Goal: Task Accomplishment & Management: Complete application form

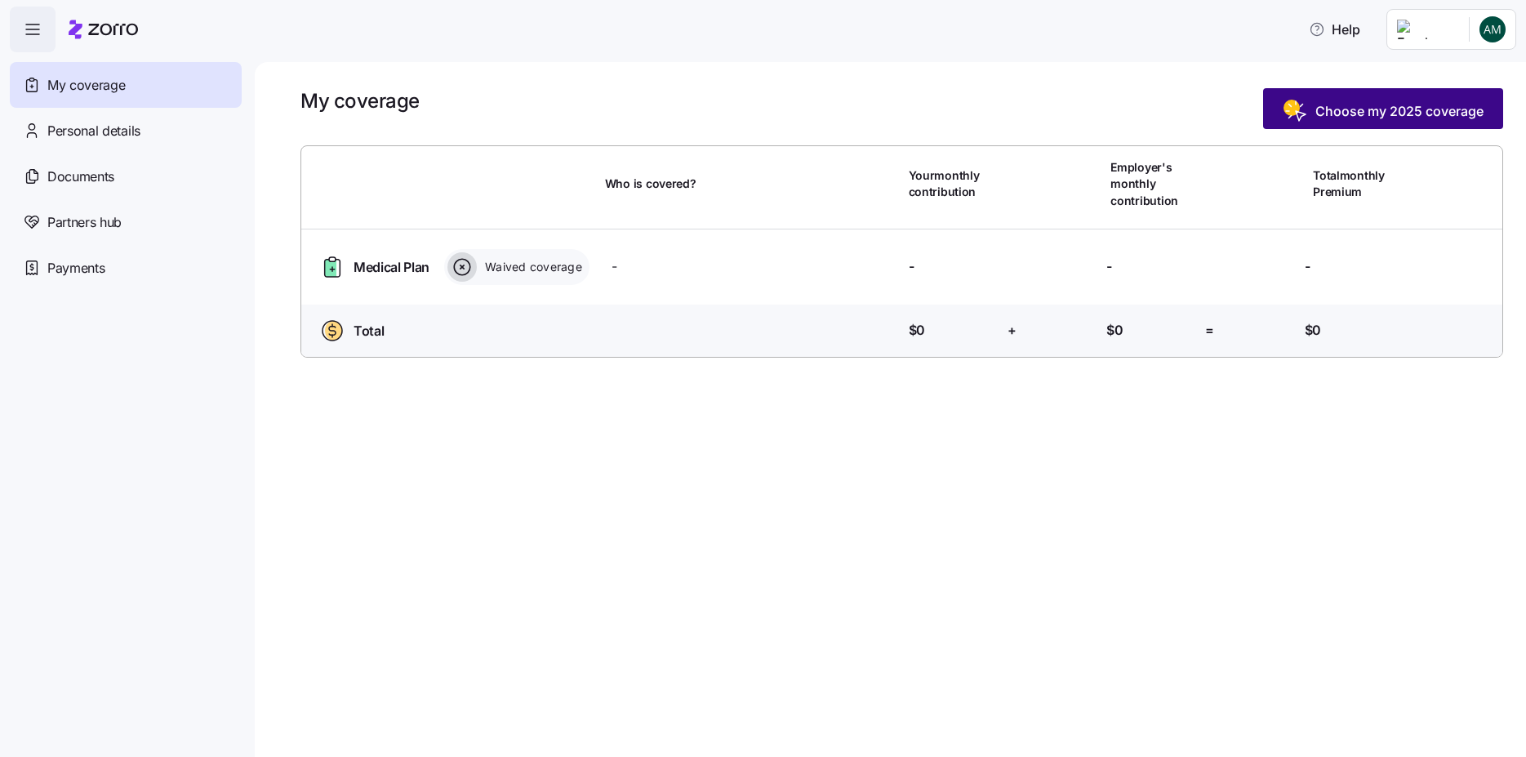
click at [1415, 98] on button "Choose my 2025 coverage" at bounding box center [1383, 108] width 240 height 41
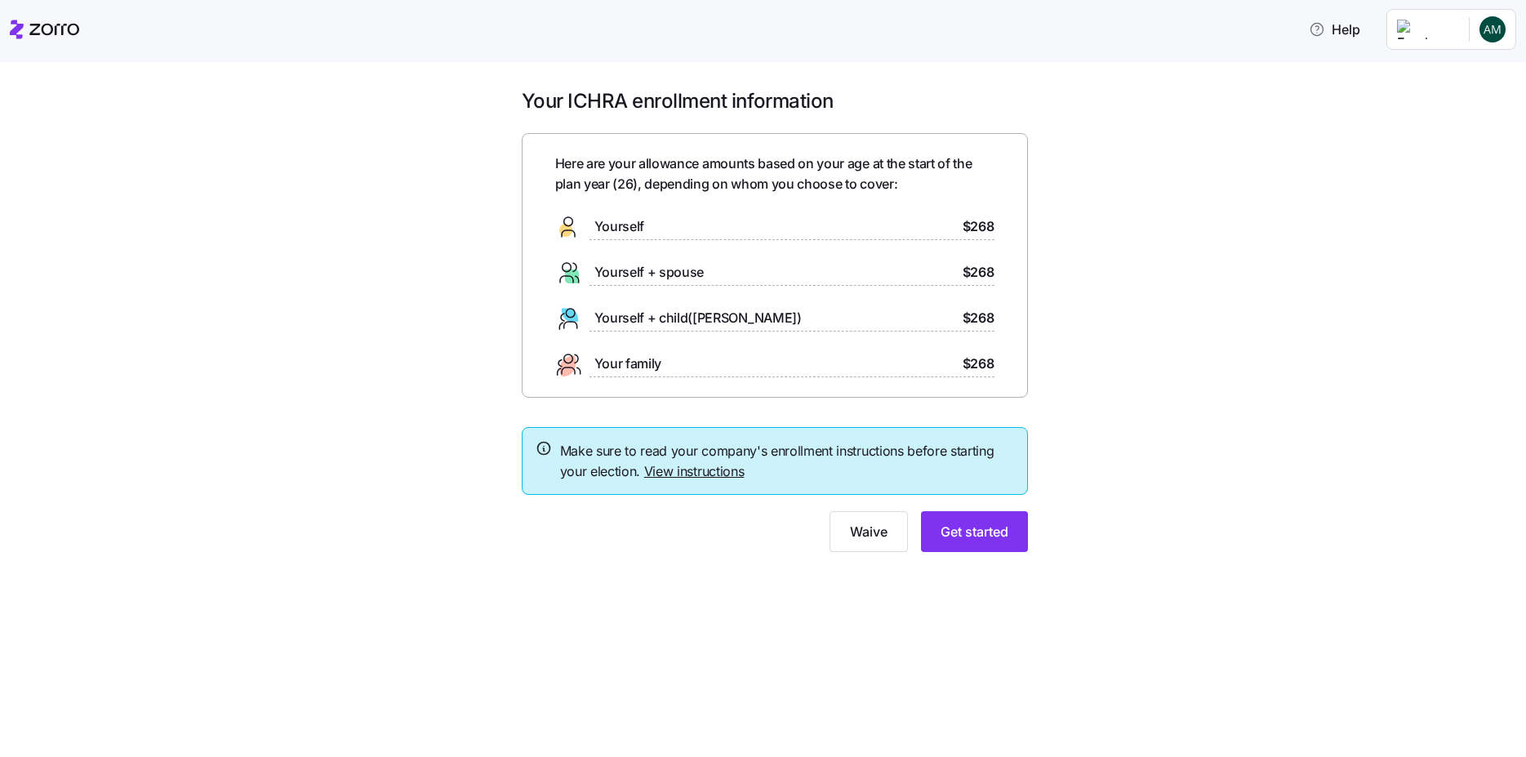
click at [688, 468] on link "View instructions" at bounding box center [694, 471] width 100 height 16
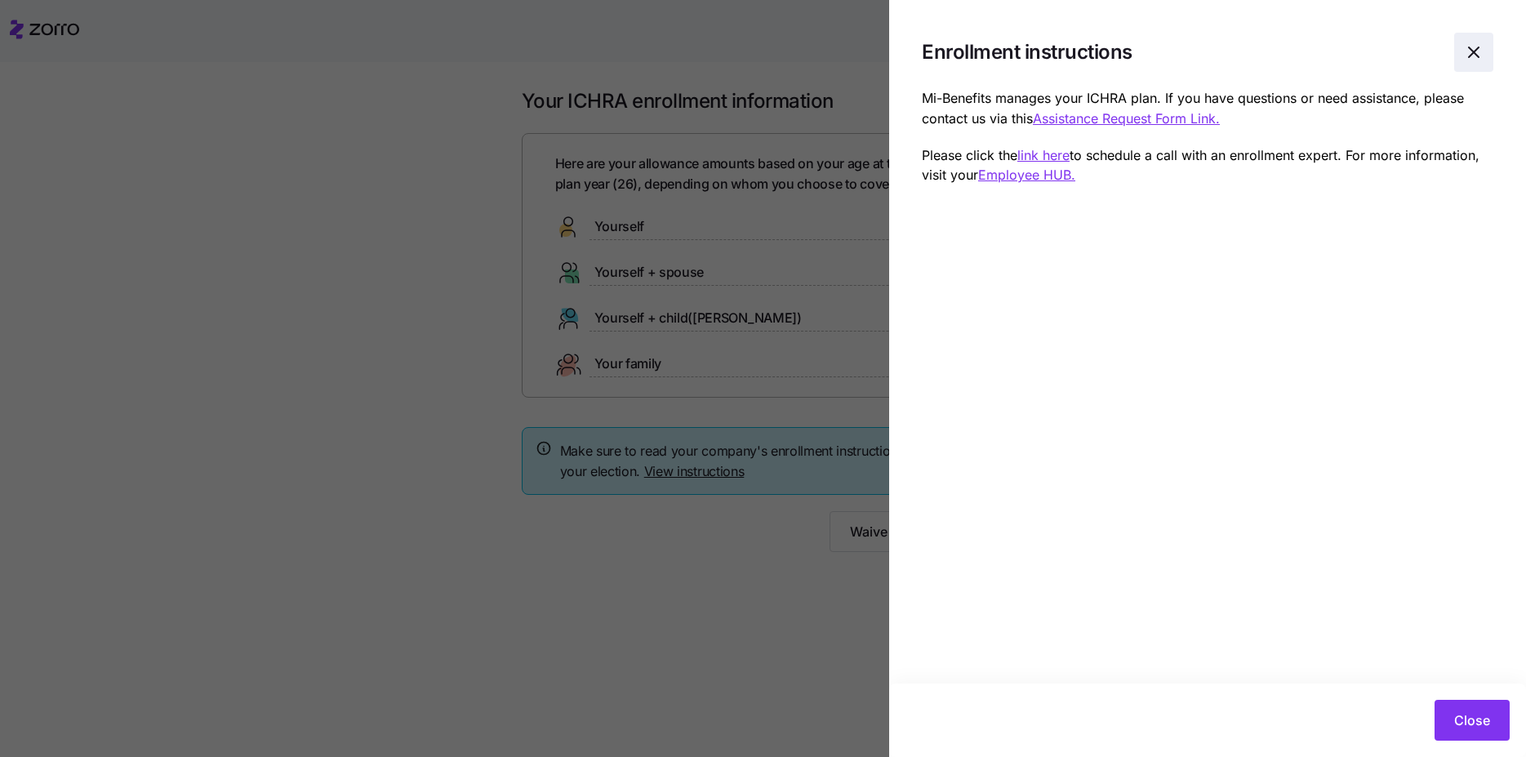
click at [1489, 44] on span "button" at bounding box center [1474, 52] width 38 height 38
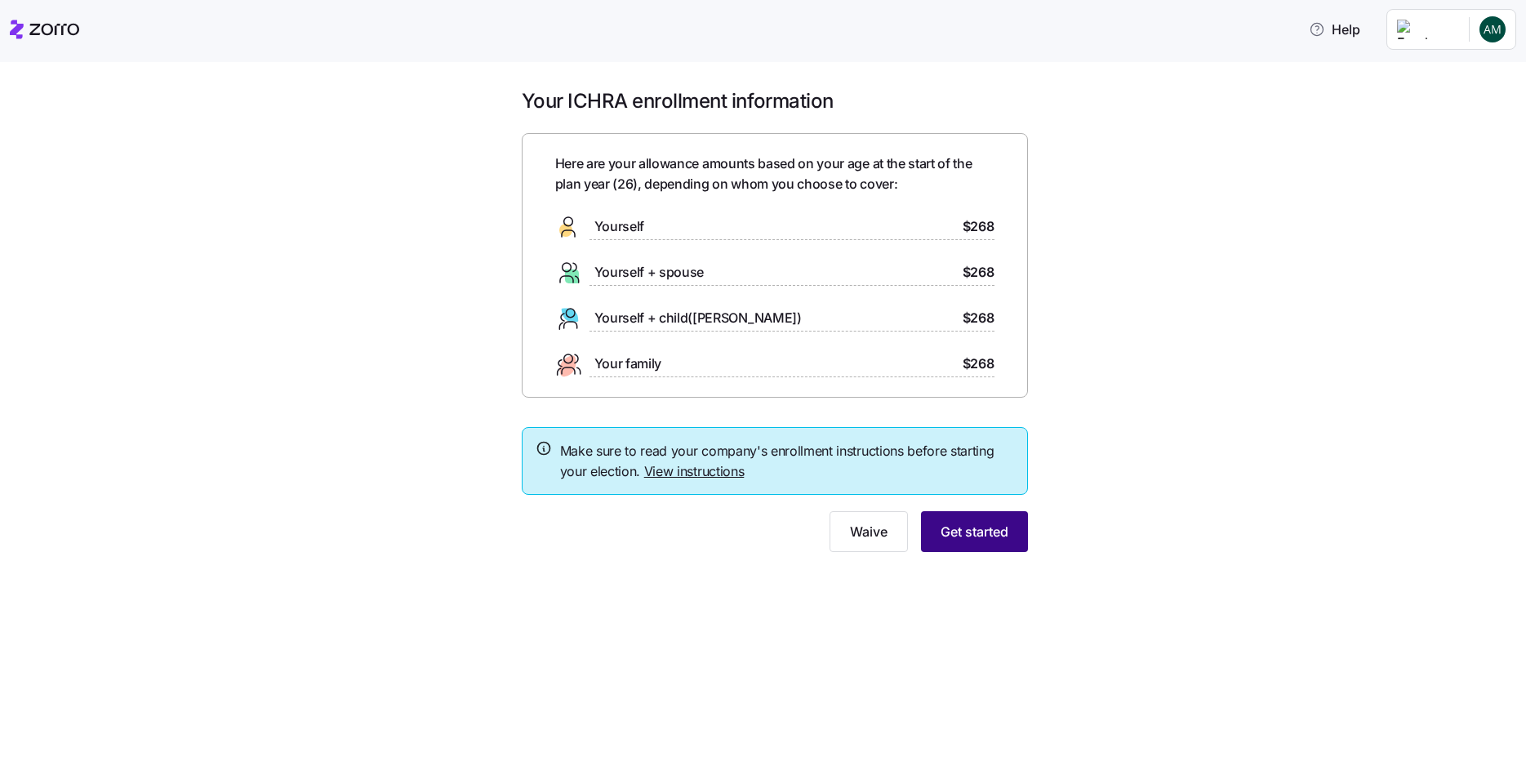
click at [942, 537] on span "Get started" at bounding box center [975, 532] width 68 height 20
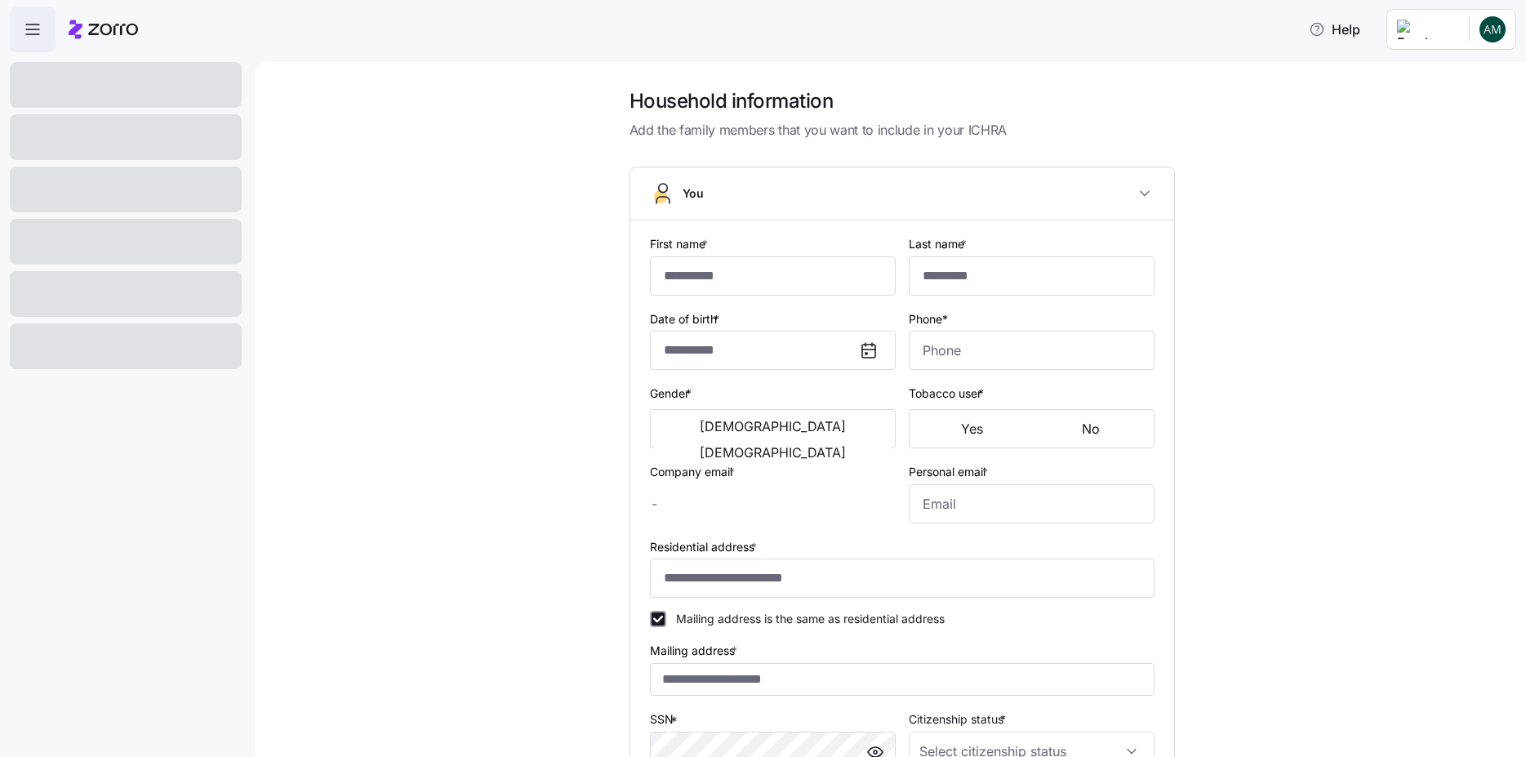
type input "******"
type input "***"
type input "[EMAIL_ADDRESS][DOMAIN_NAME]"
type input "**********"
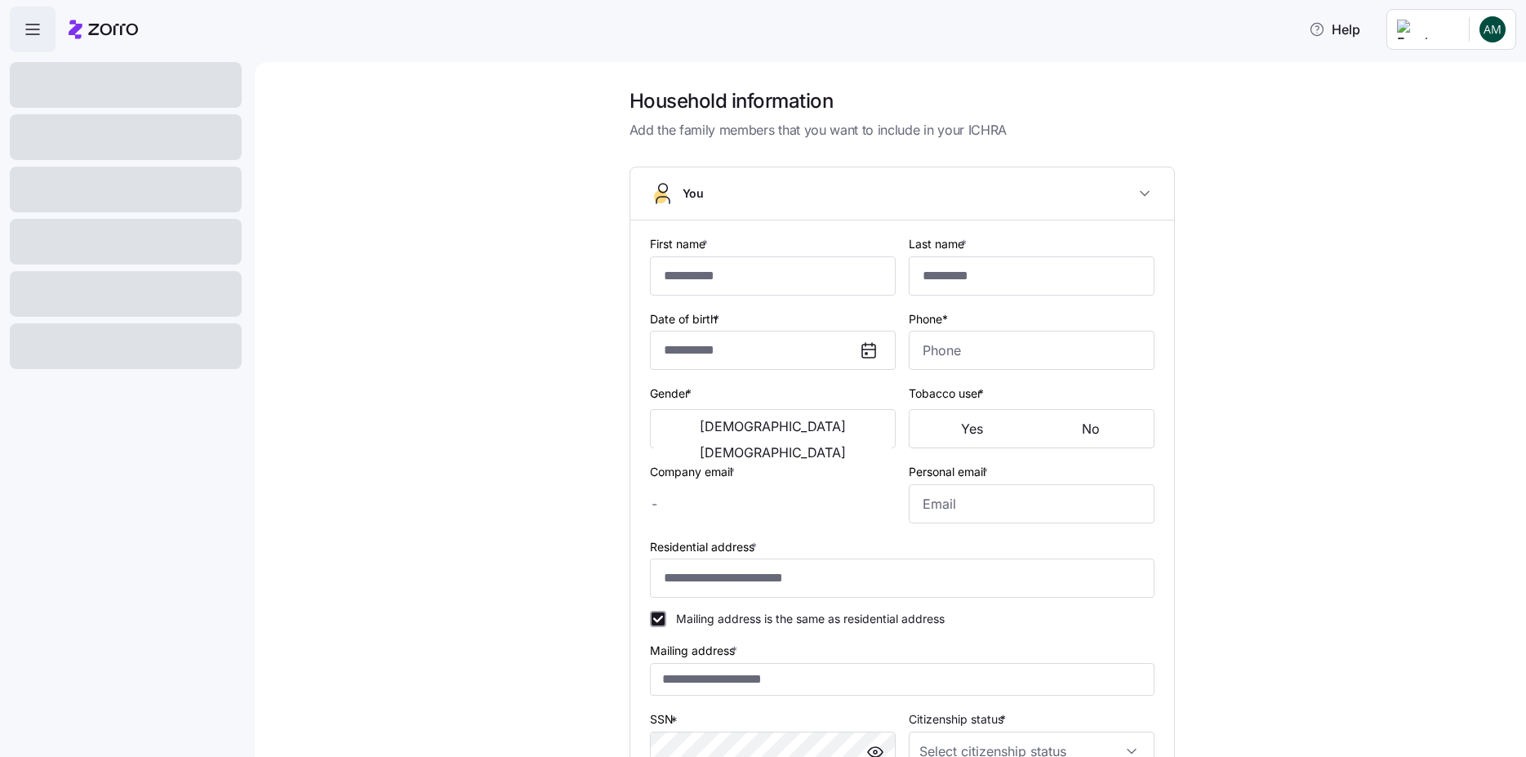
checkbox input "true"
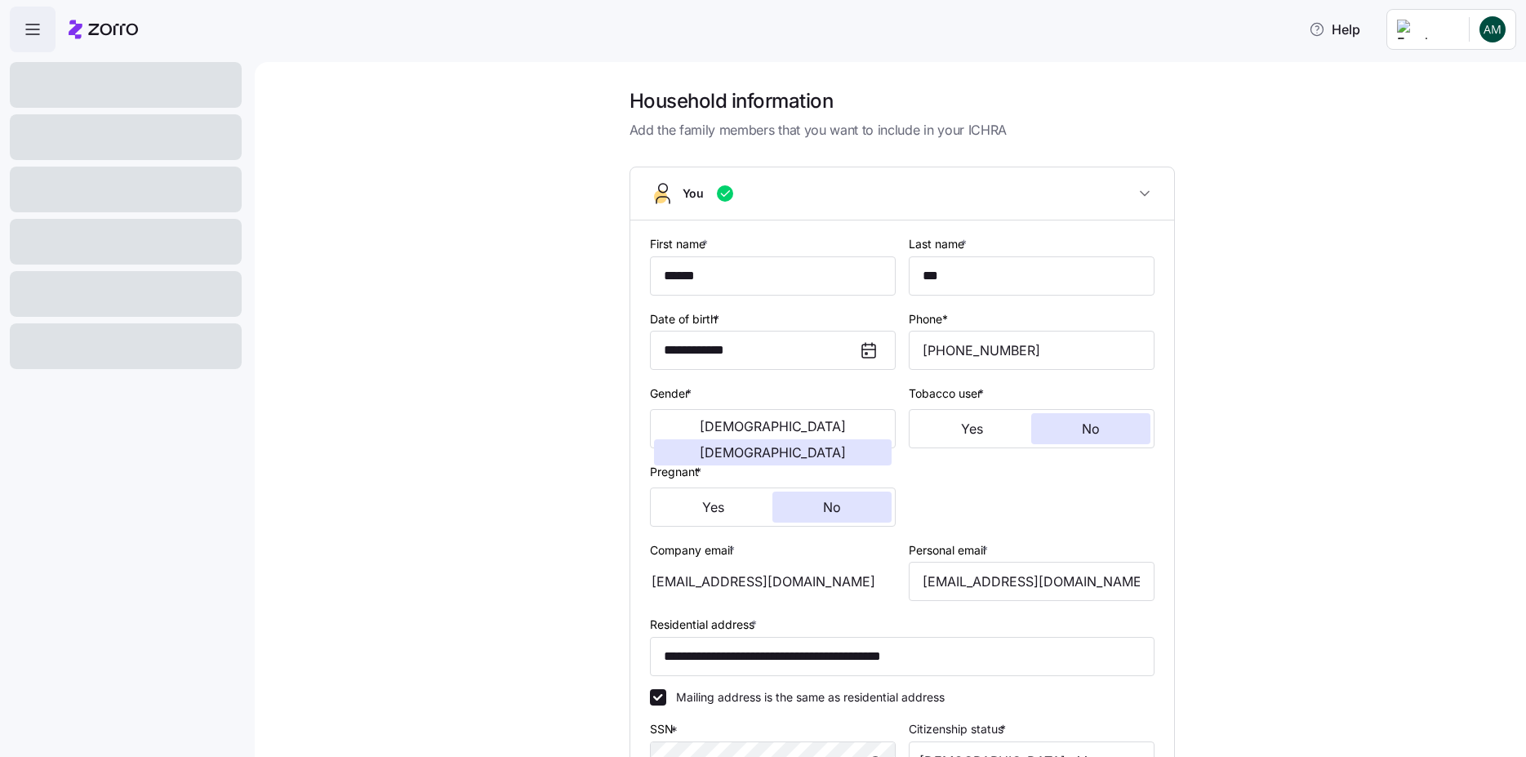
type input "**********"
type input "[PHONE_NUMBER]"
type input "[DEMOGRAPHIC_DATA] citizen"
type input "Married"
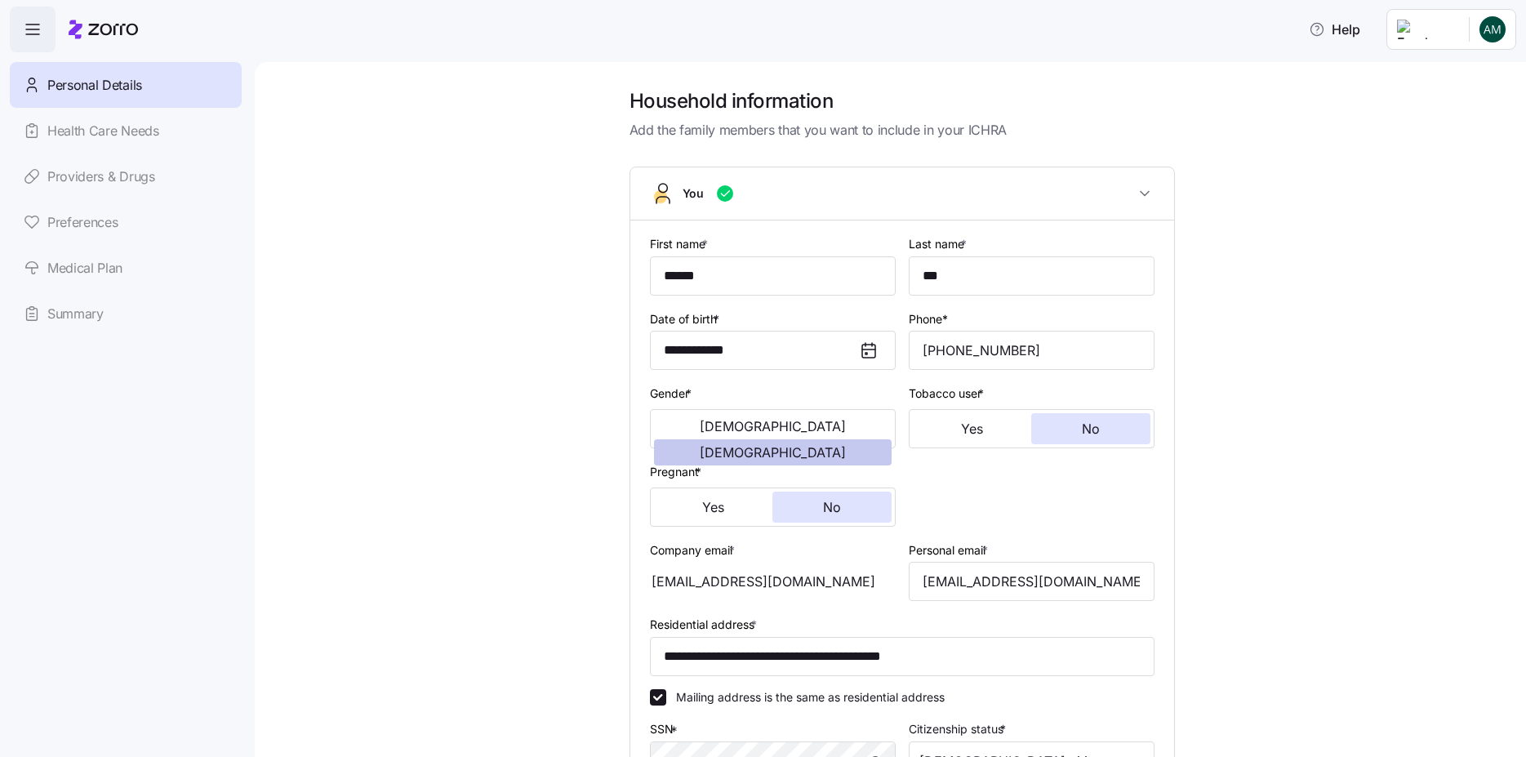
click at [827, 439] on button "[DEMOGRAPHIC_DATA]" at bounding box center [773, 452] width 238 height 26
click at [1087, 434] on span "No" at bounding box center [1091, 428] width 18 height 13
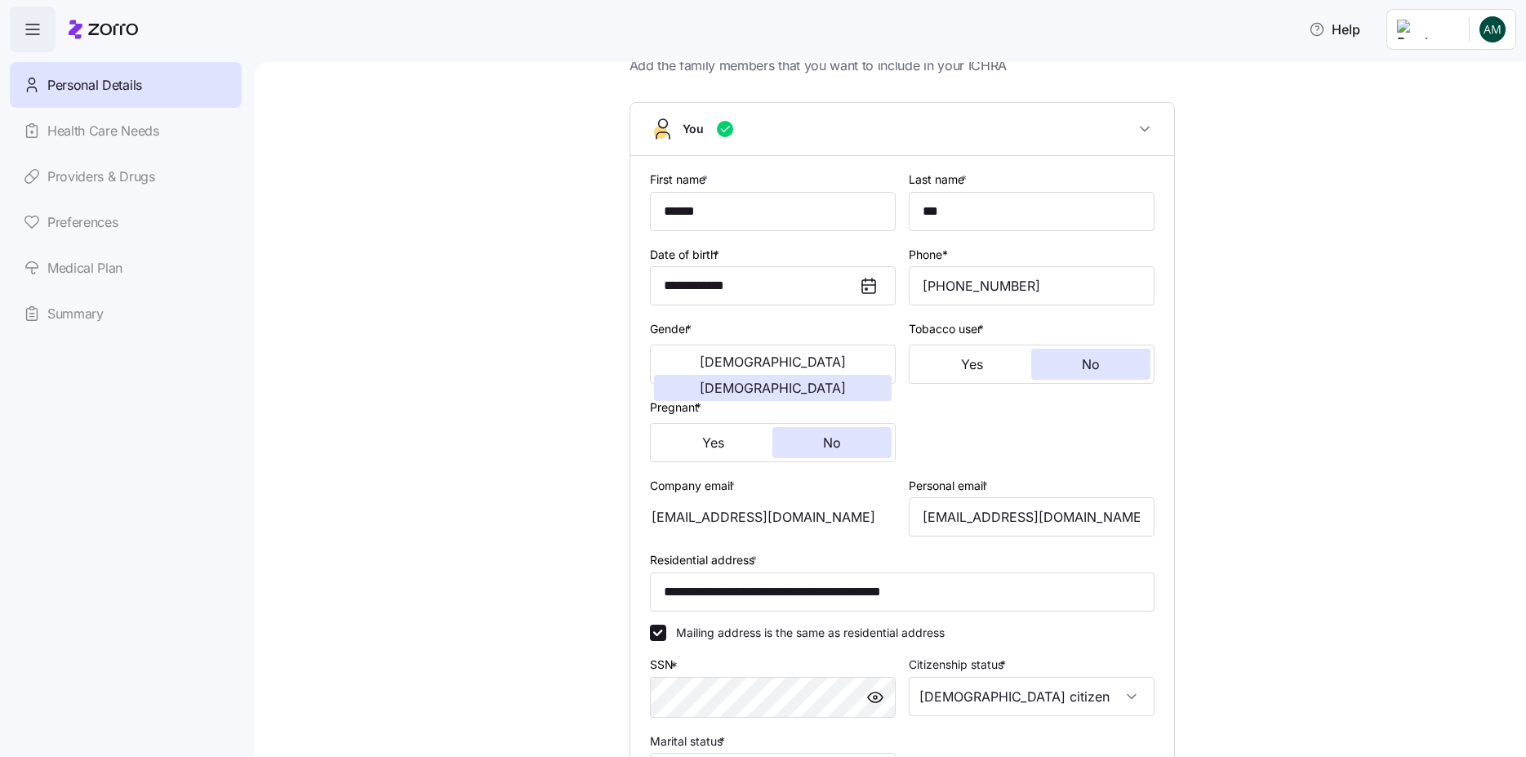
scroll to position [98, 0]
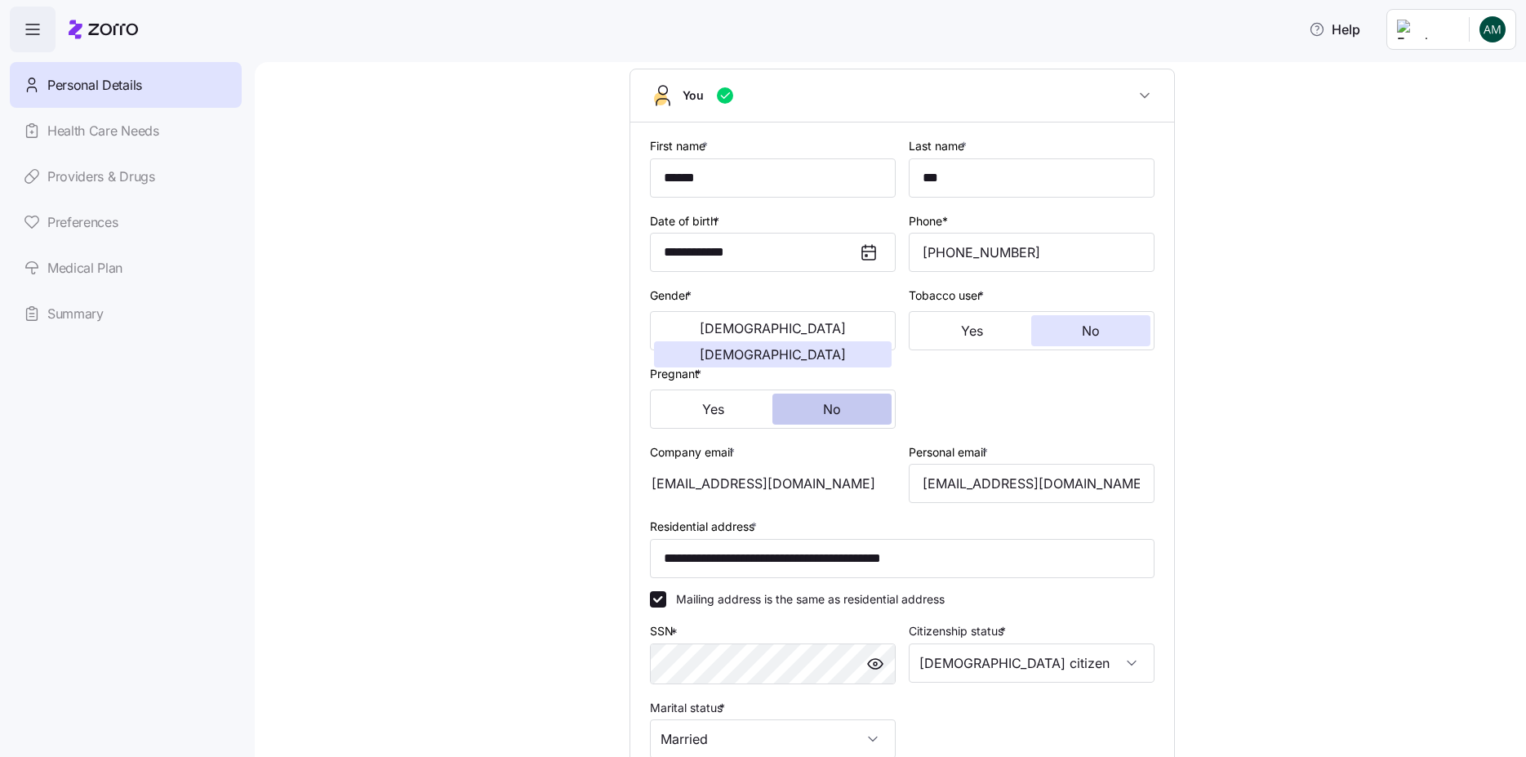
click at [839, 413] on button "No" at bounding box center [832, 409] width 119 height 31
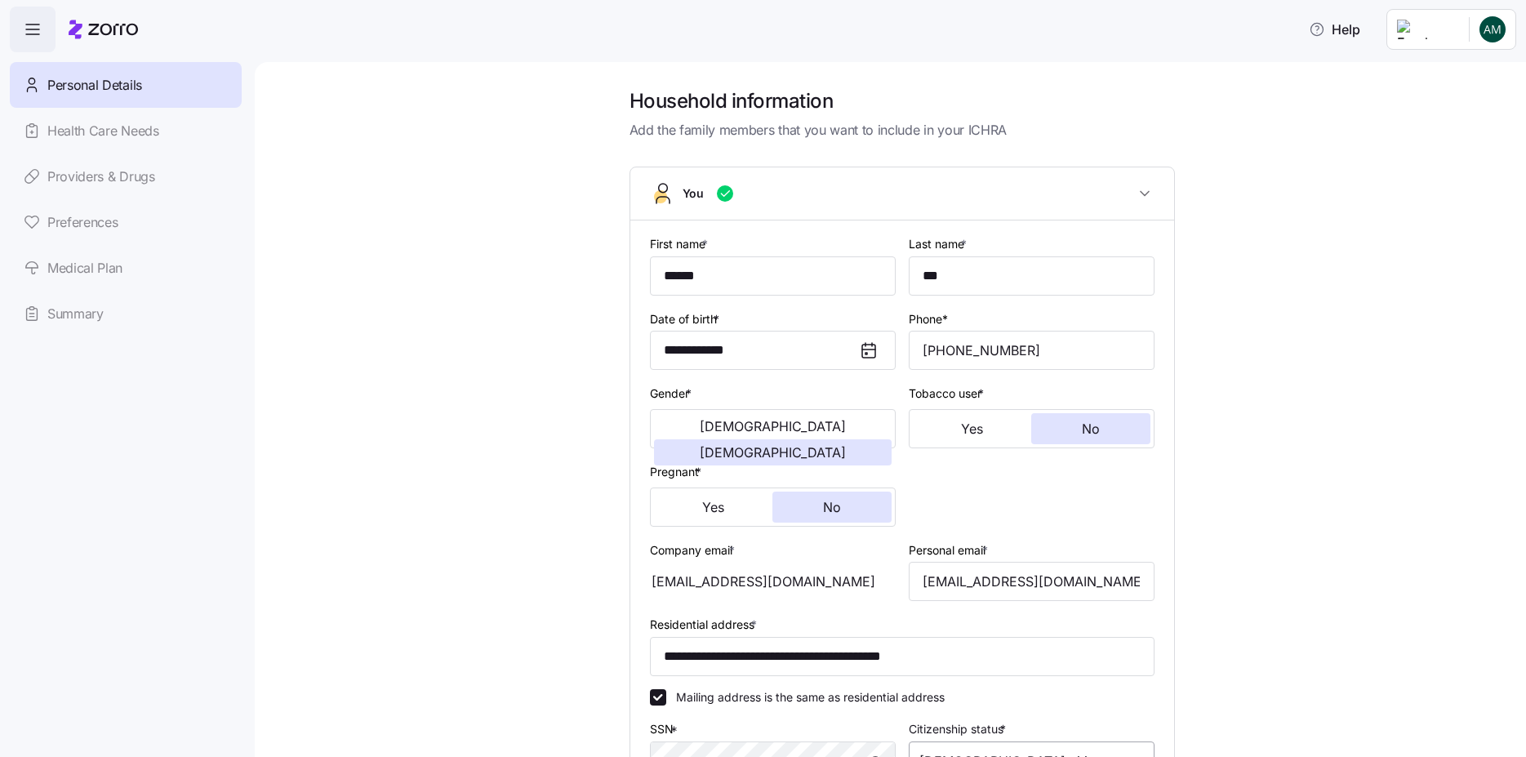
scroll to position [294, 0]
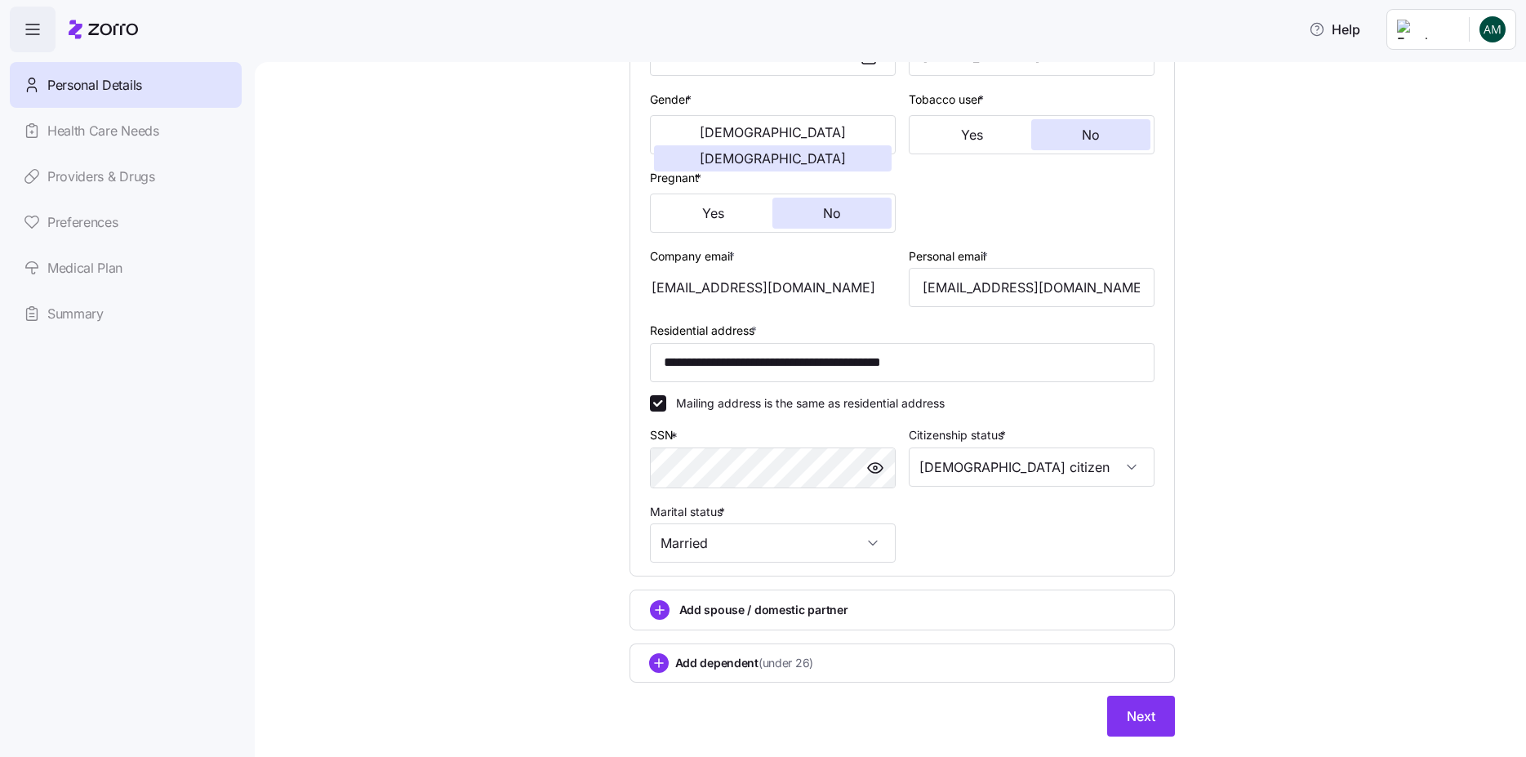
click at [83, 309] on div "Personal Details Health Care Needs Providers & Drugs Preferences Medical Plan S…" at bounding box center [126, 199] width 232 height 274
click at [96, 222] on div "Personal Details Health Care Needs Providers & Drugs Preferences Medical Plan S…" at bounding box center [126, 199] width 232 height 274
click at [1165, 705] on button "Next" at bounding box center [1141, 716] width 68 height 41
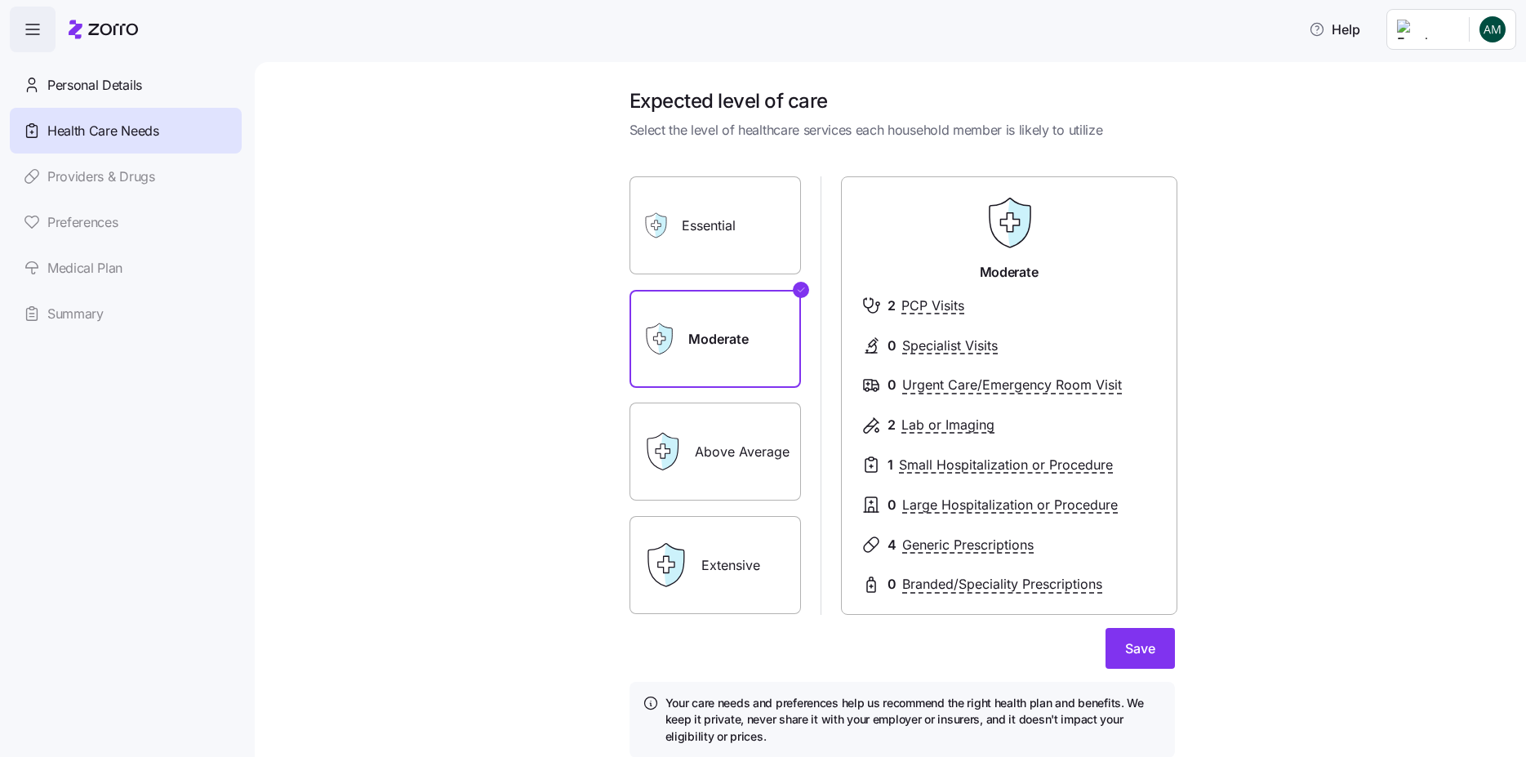
click at [738, 490] on label "Above Average" at bounding box center [715, 452] width 171 height 98
click at [0, 0] on input "Above Average" at bounding box center [0, 0] width 0 height 0
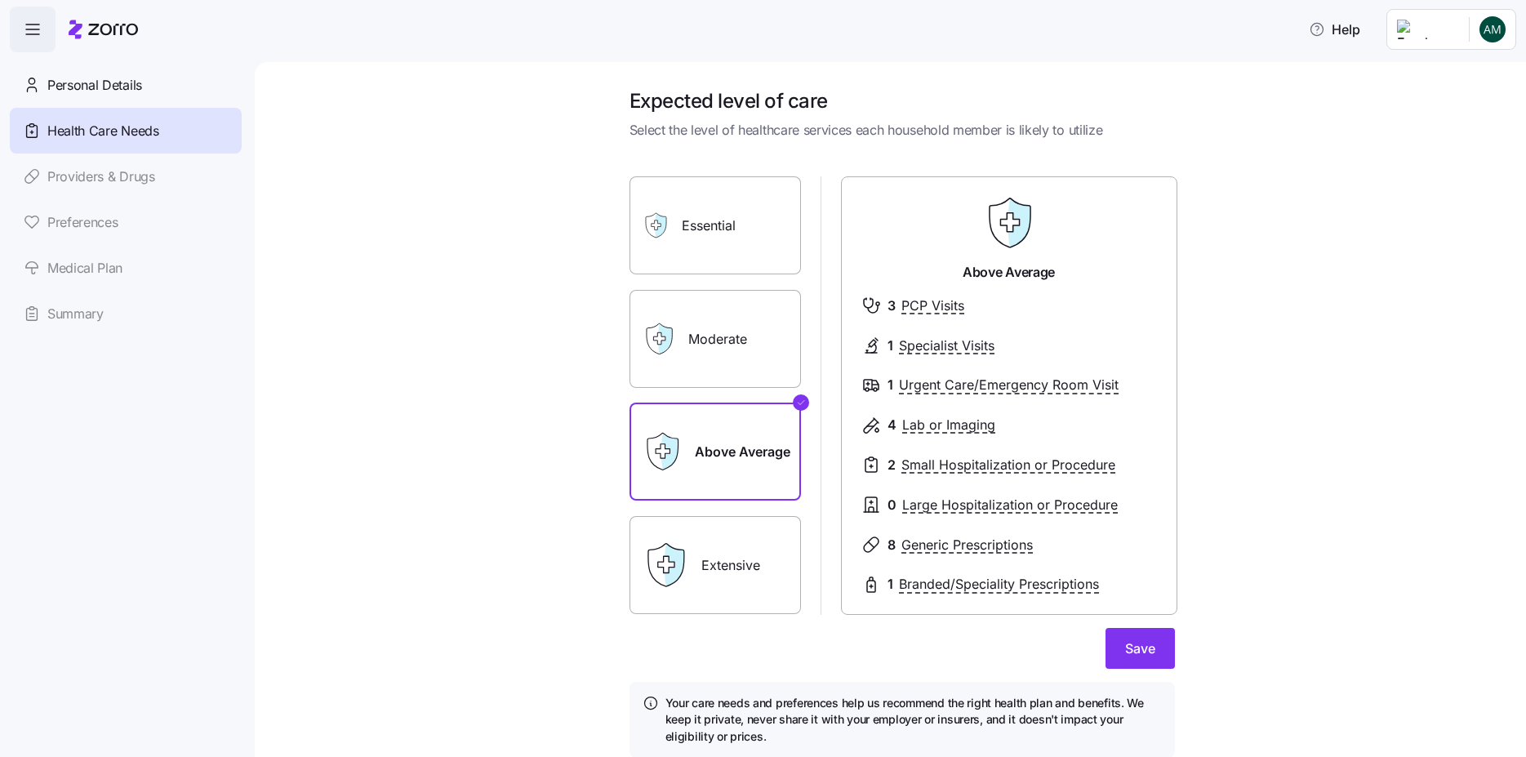
click at [732, 538] on label "Extensive" at bounding box center [715, 565] width 171 height 98
click at [0, 0] on input "Extensive" at bounding box center [0, 0] width 0 height 0
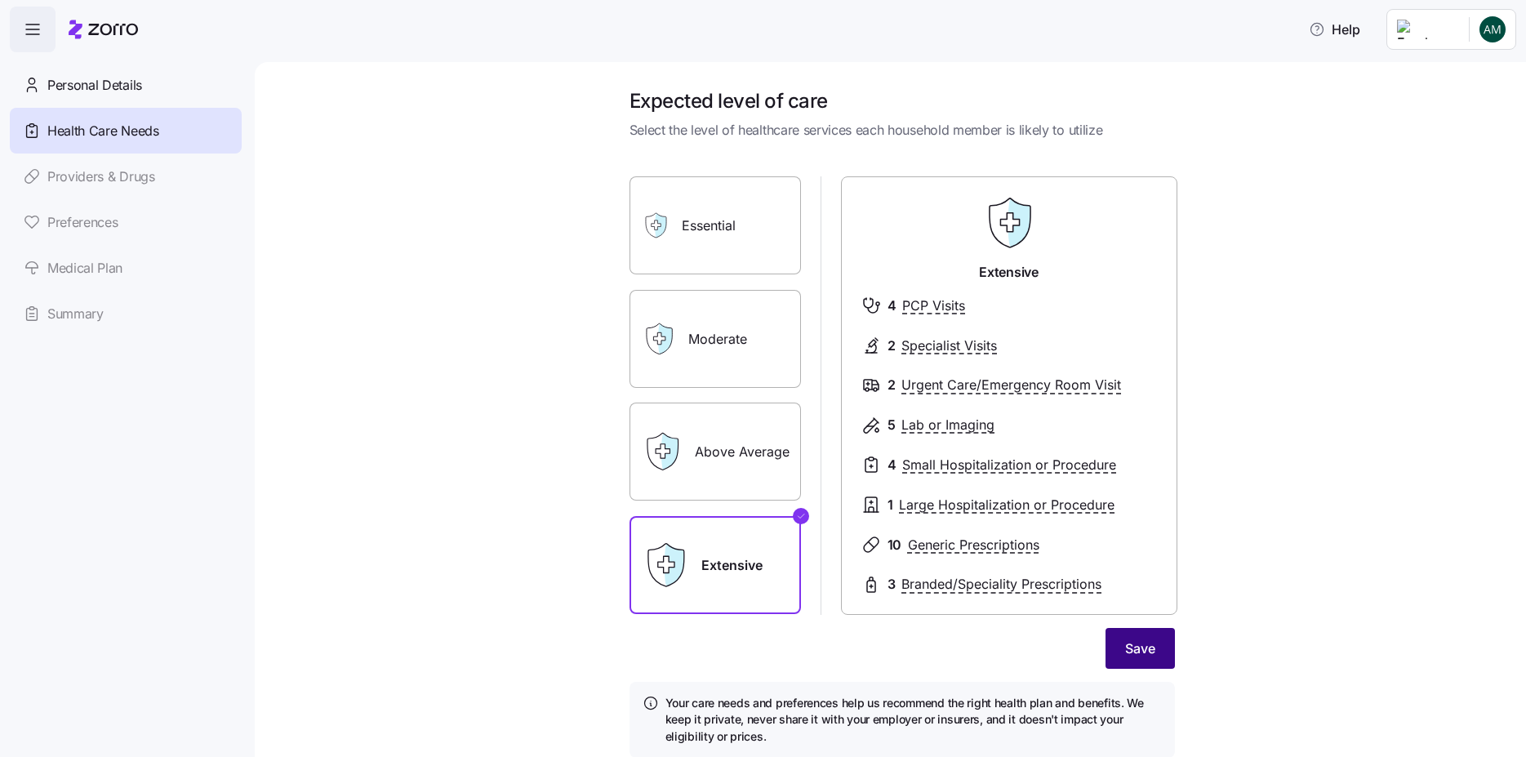
click at [1157, 652] on button "Save" at bounding box center [1140, 648] width 69 height 41
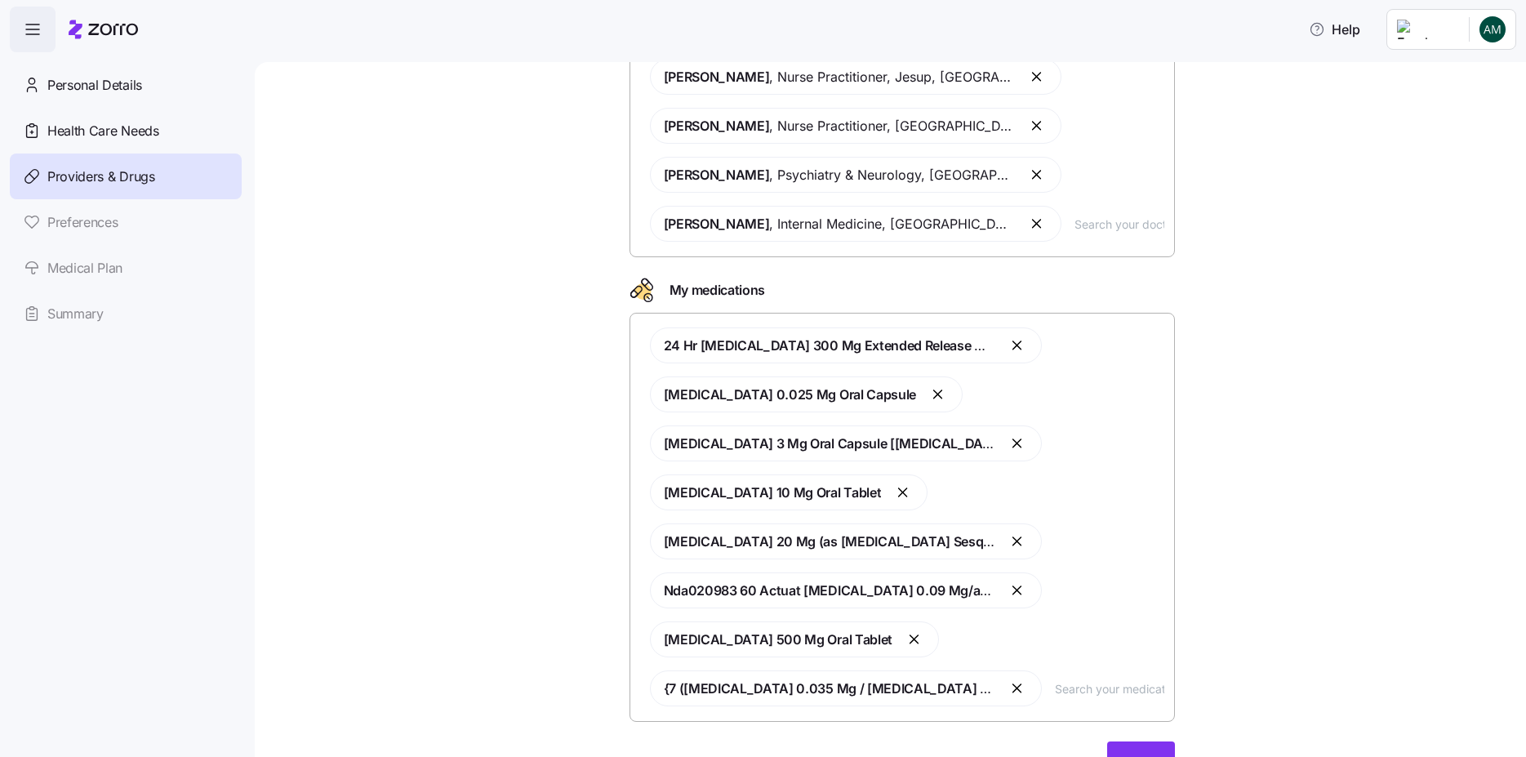
scroll to position [196, 0]
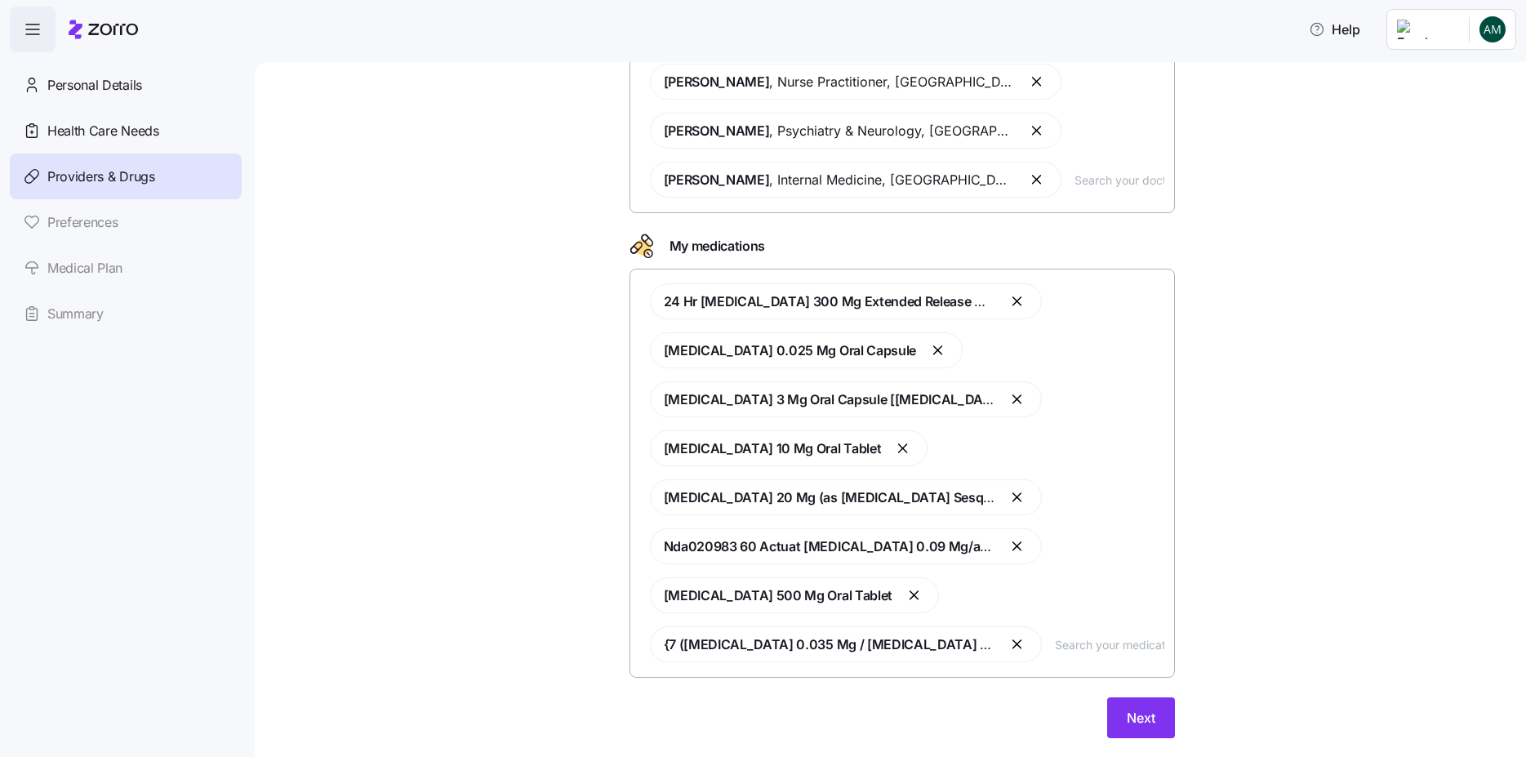
click at [75, 321] on div "Personal Details Health Care Needs Providers & Drugs Preferences Medical Plan S…" at bounding box center [126, 199] width 232 height 274
click at [97, 233] on div "Personal Details Health Care Needs Providers & Drugs Preferences Medical Plan S…" at bounding box center [126, 199] width 232 height 274
click at [1126, 706] on button "Next" at bounding box center [1141, 717] width 68 height 41
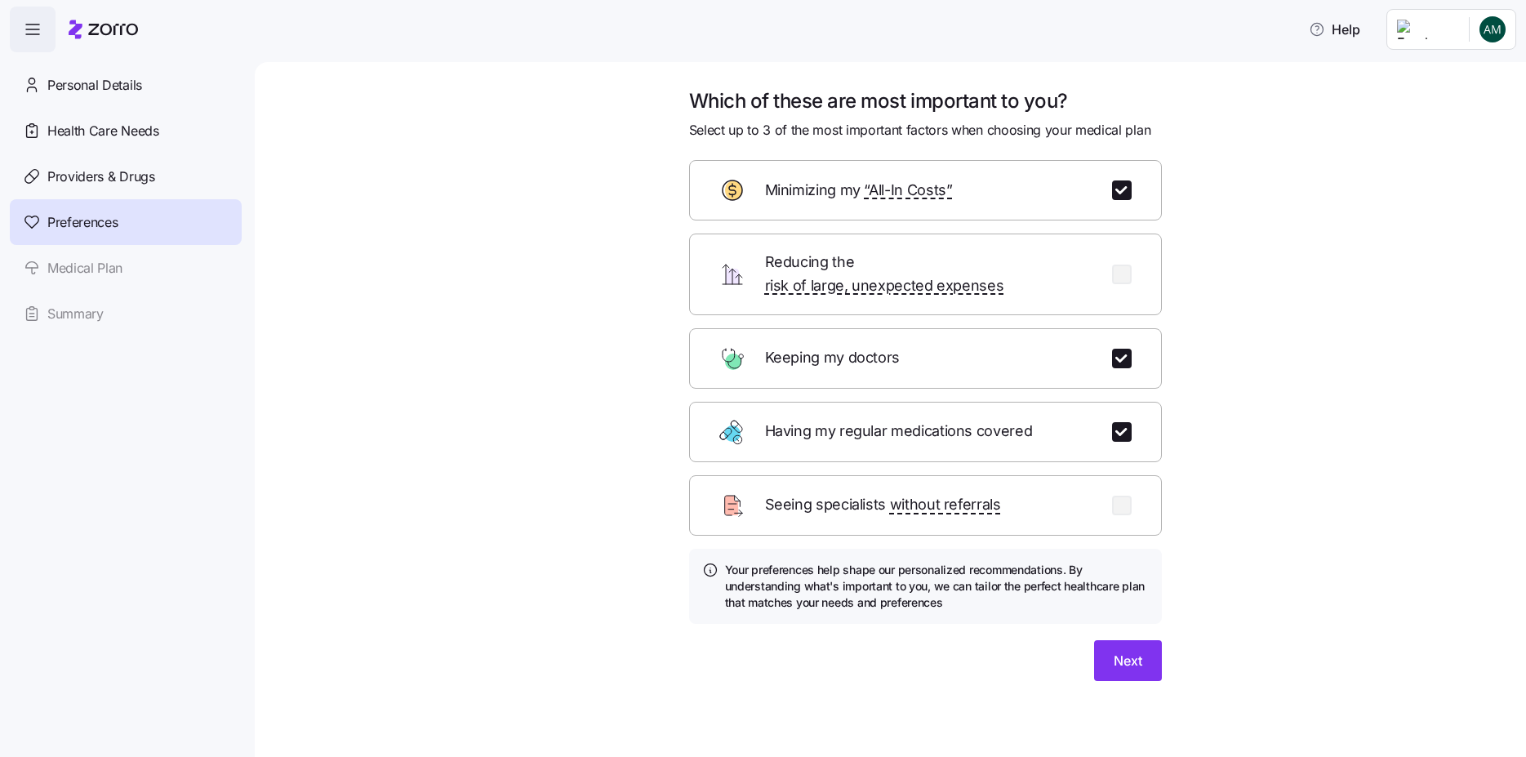
click at [1126, 245] on div "Reducing the risk of large, unexpected expenses" at bounding box center [925, 275] width 473 height 82
click at [1124, 349] on input "checkbox" at bounding box center [1122, 359] width 20 height 20
checkbox input "false"
click at [1131, 238] on div "Reducing the risk of large, unexpected expenses" at bounding box center [925, 275] width 473 height 82
click at [1128, 265] on input "checkbox" at bounding box center [1122, 275] width 20 height 20
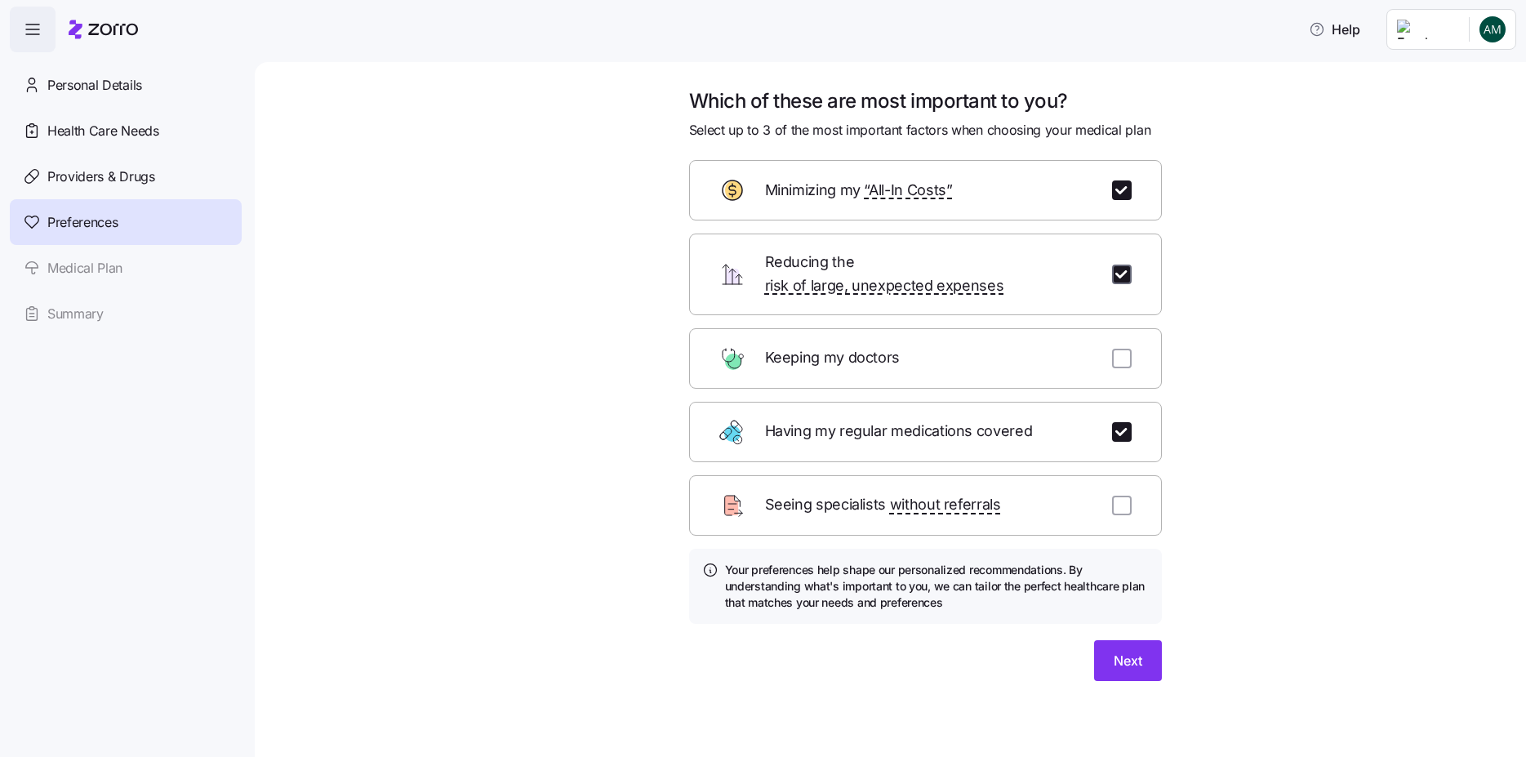
checkbox input "true"
click at [1120, 651] on span "Next" at bounding box center [1128, 661] width 29 height 20
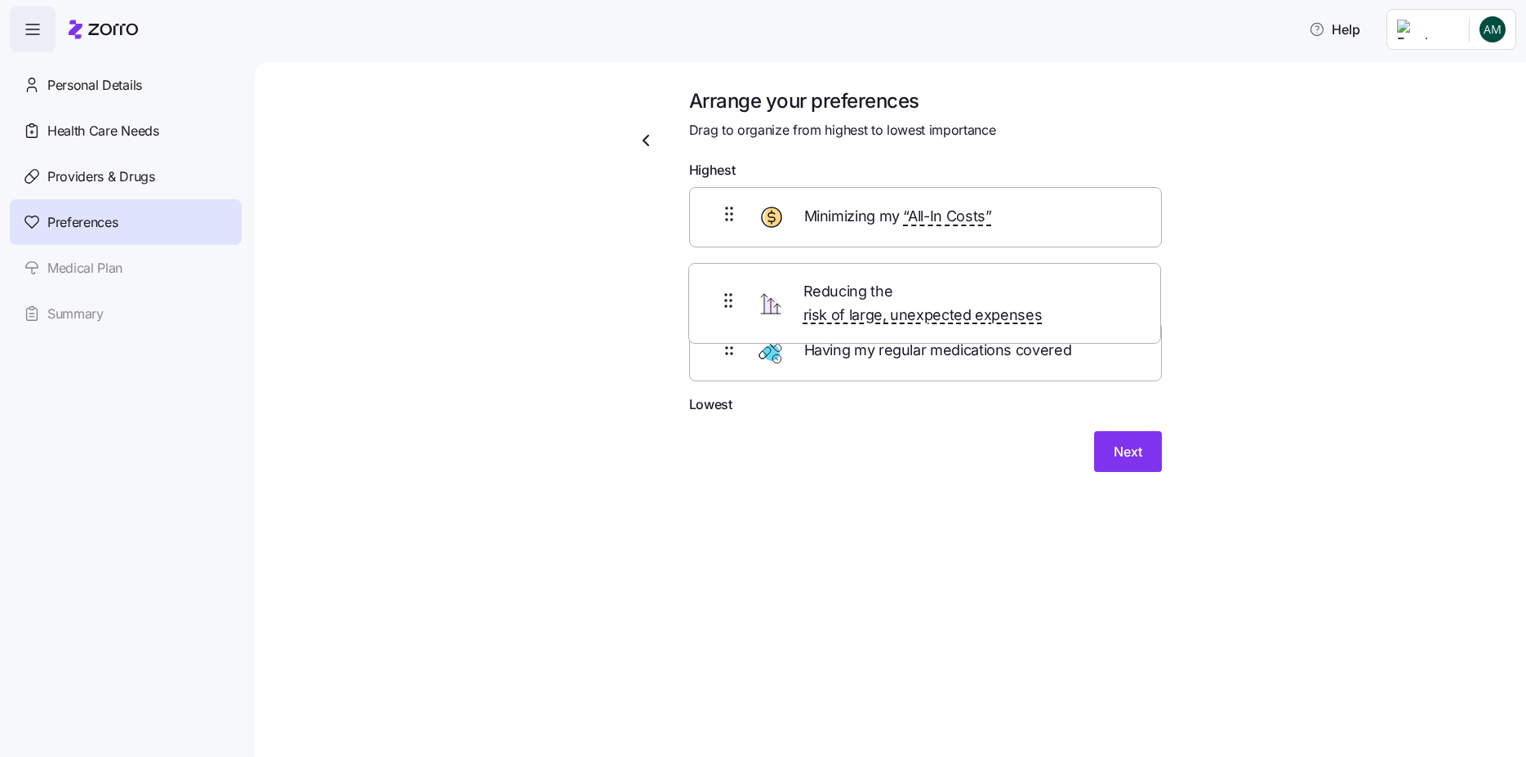
drag, startPoint x: 904, startPoint y: 378, endPoint x: 903, endPoint y: 292, distance: 86.6
click at [903, 292] on div "Minimizing my “All-In Costs” Having my regular medications covered Reducing the…" at bounding box center [925, 290] width 473 height 207
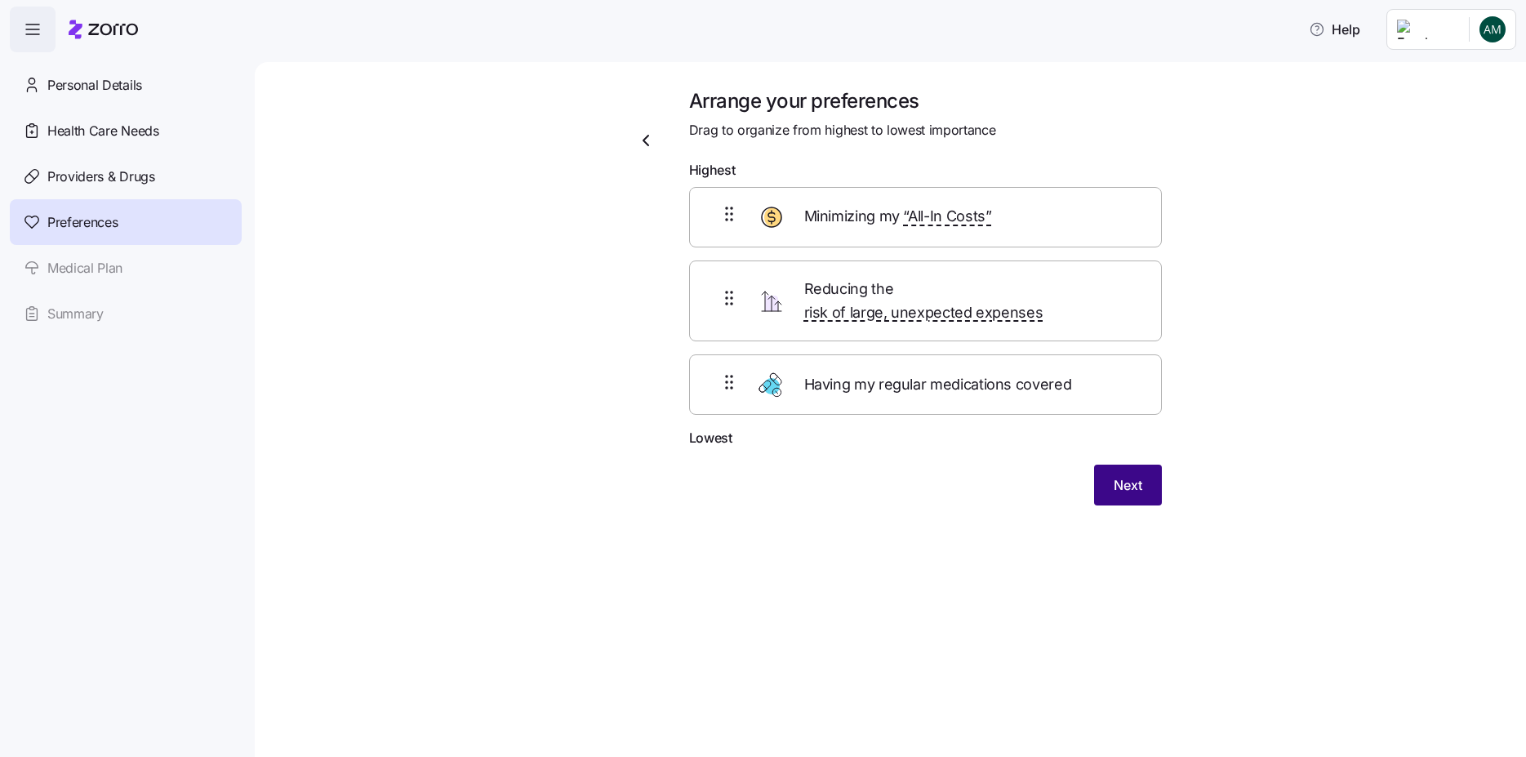
click at [1156, 465] on button "Next" at bounding box center [1128, 485] width 68 height 41
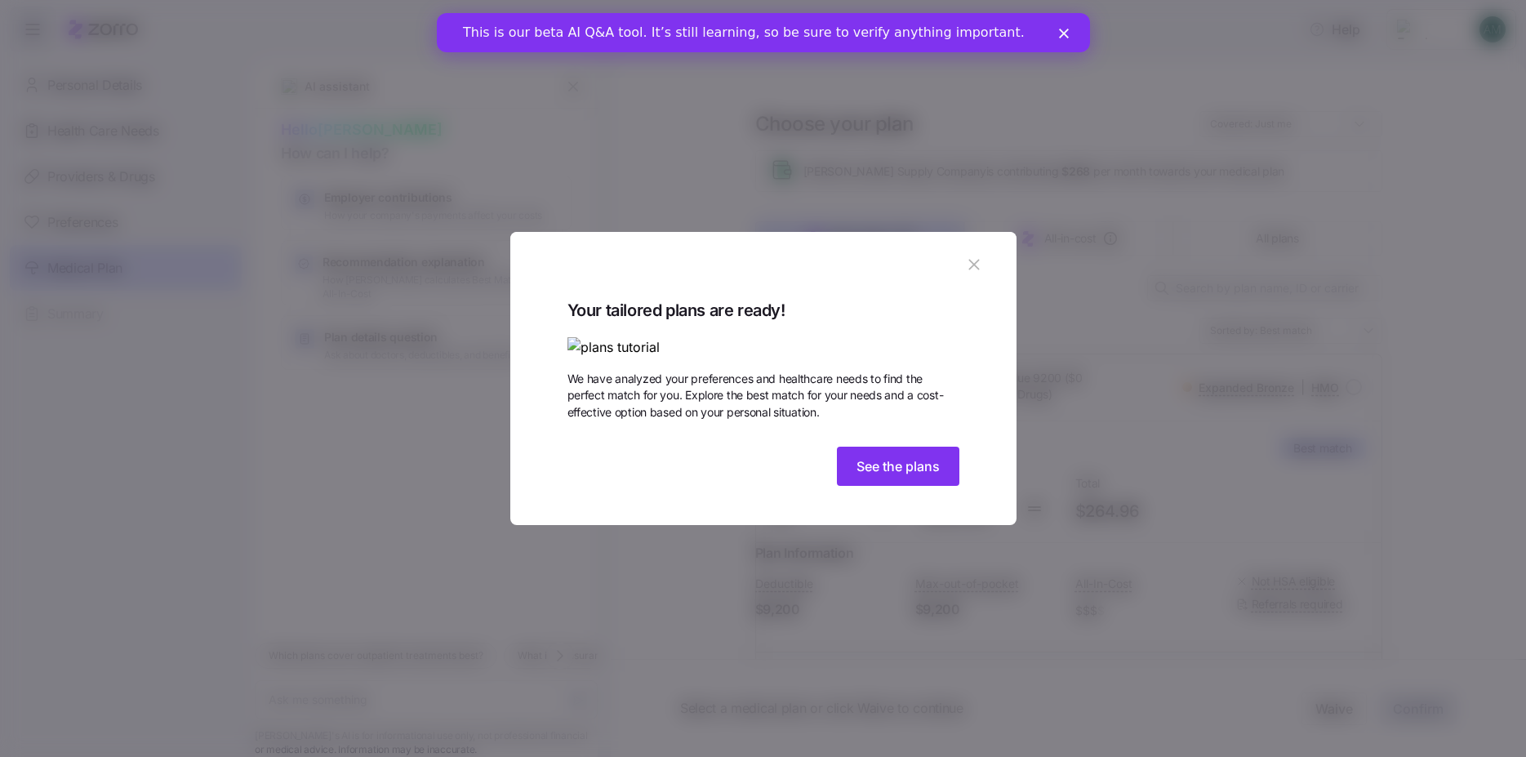
click at [840, 337] on img at bounding box center [764, 347] width 392 height 20
click at [884, 340] on img at bounding box center [764, 347] width 392 height 20
click at [845, 337] on img at bounding box center [764, 347] width 392 height 20
click at [909, 476] on span "See the plans" at bounding box center [898, 466] width 83 height 20
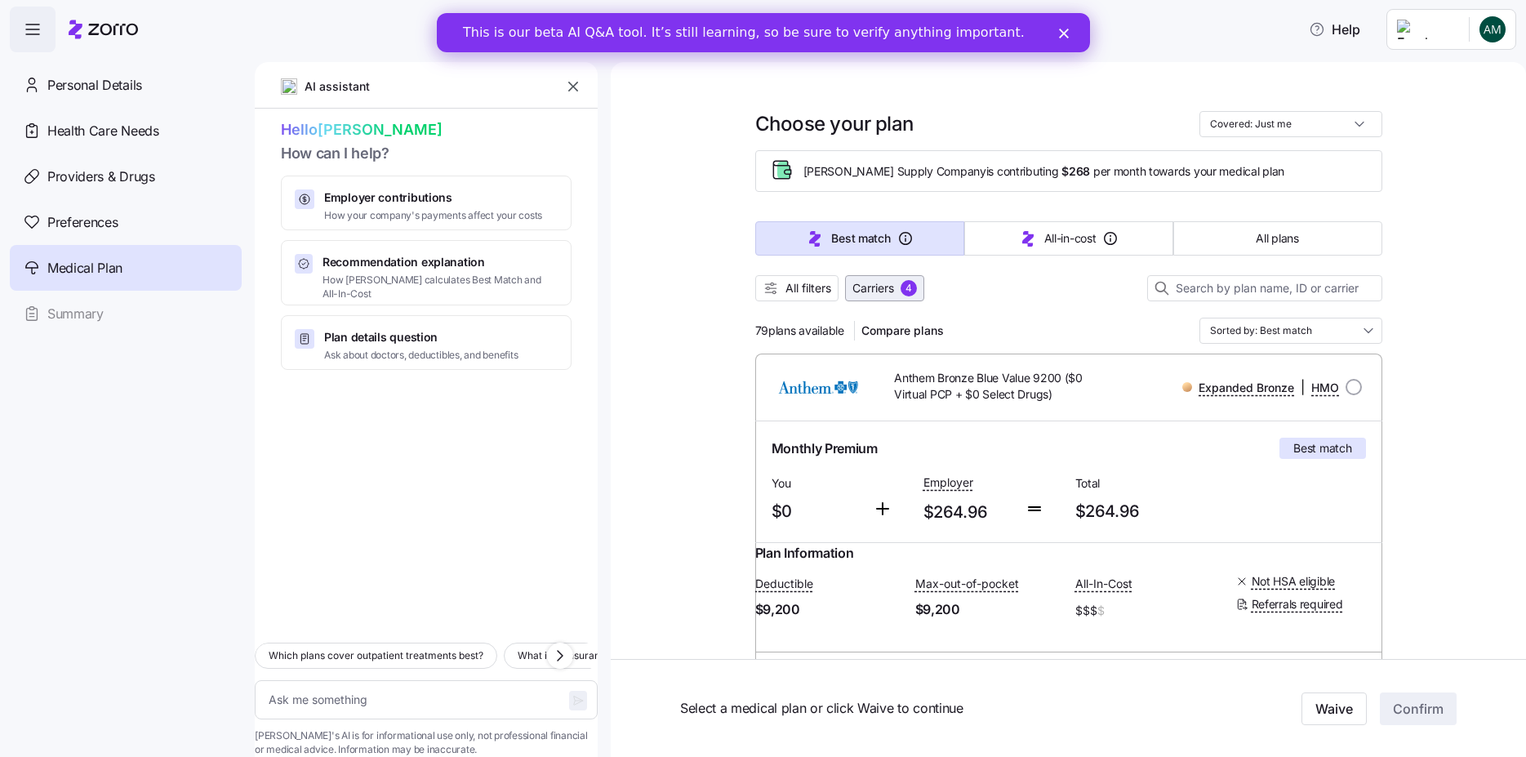
click at [903, 286] on div "4" at bounding box center [909, 288] width 16 height 16
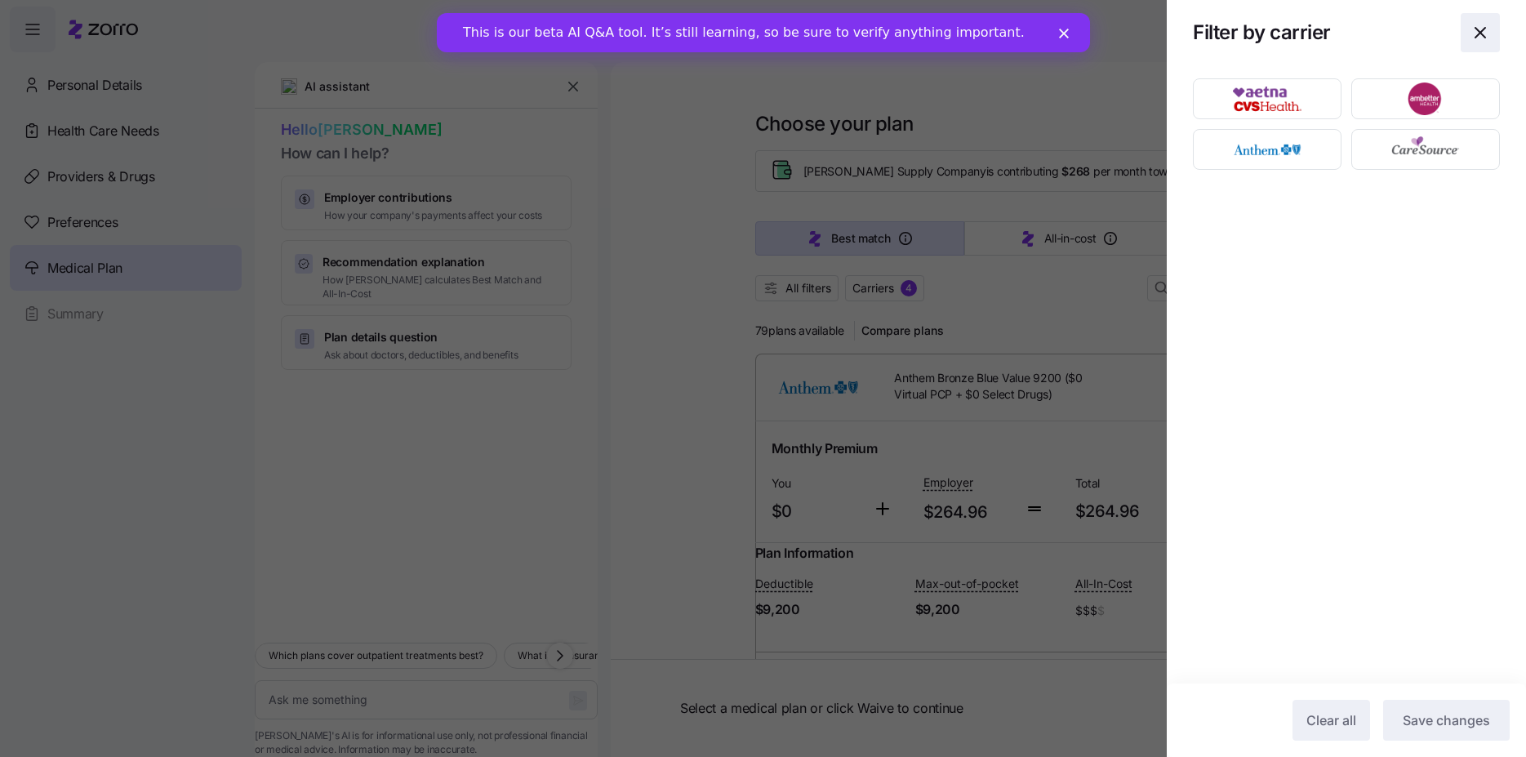
click at [1474, 38] on icon "button" at bounding box center [1481, 33] width 20 height 20
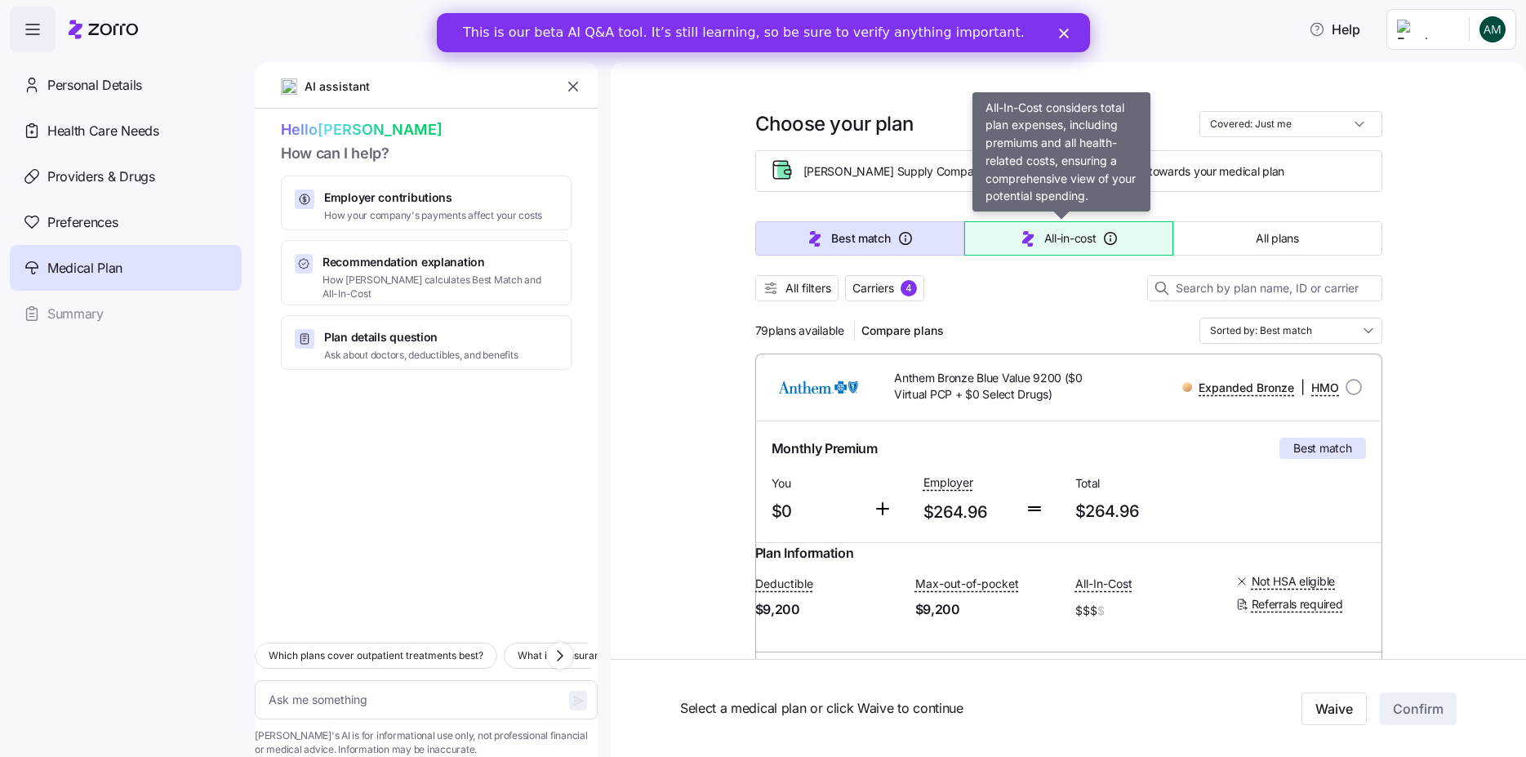
click at [1066, 234] on span "All-in-cost" at bounding box center [1070, 238] width 52 height 16
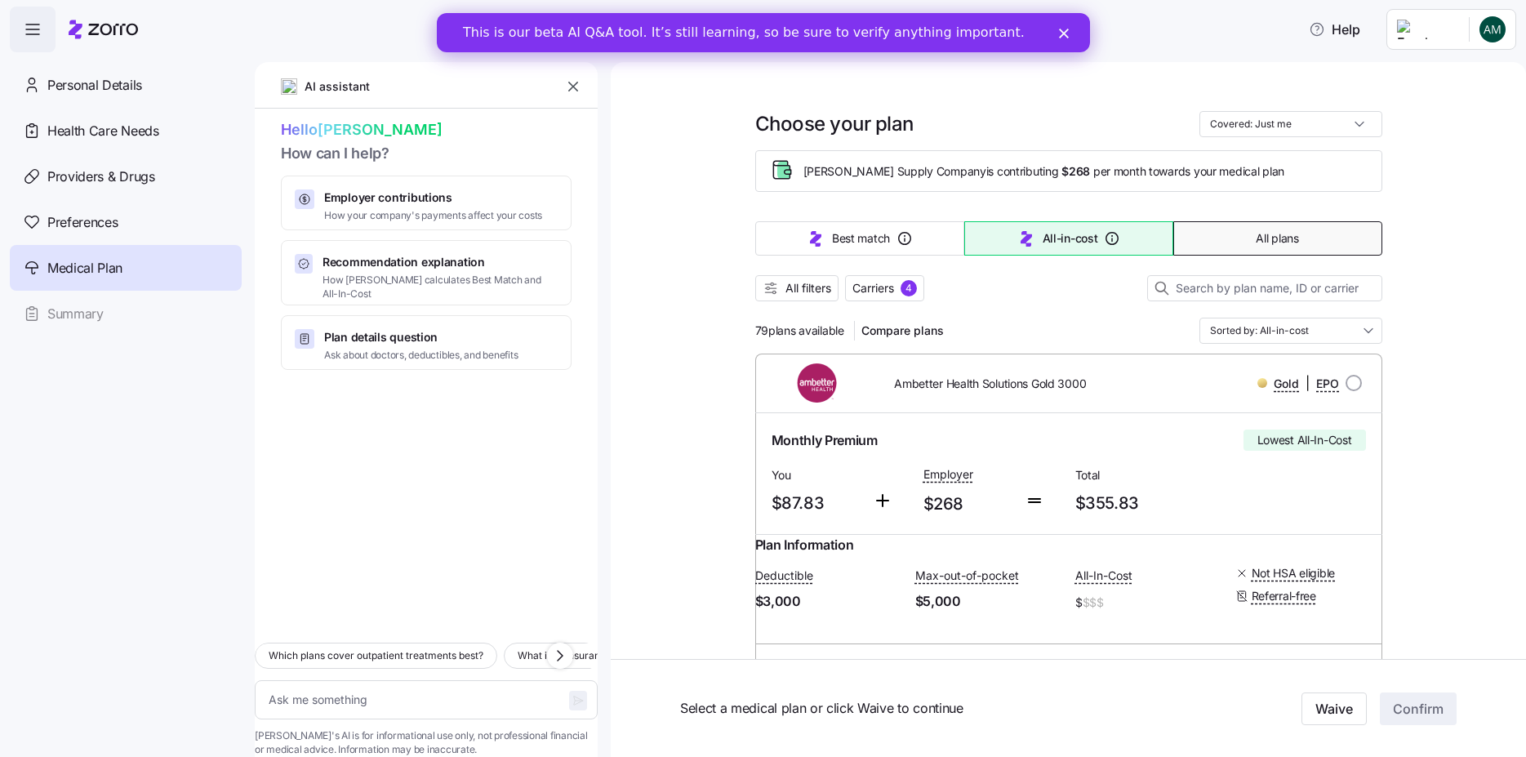
type textarea "x"
type input "Sorted by: All-in-cost"
click at [827, 296] on button "All filters" at bounding box center [796, 288] width 83 height 26
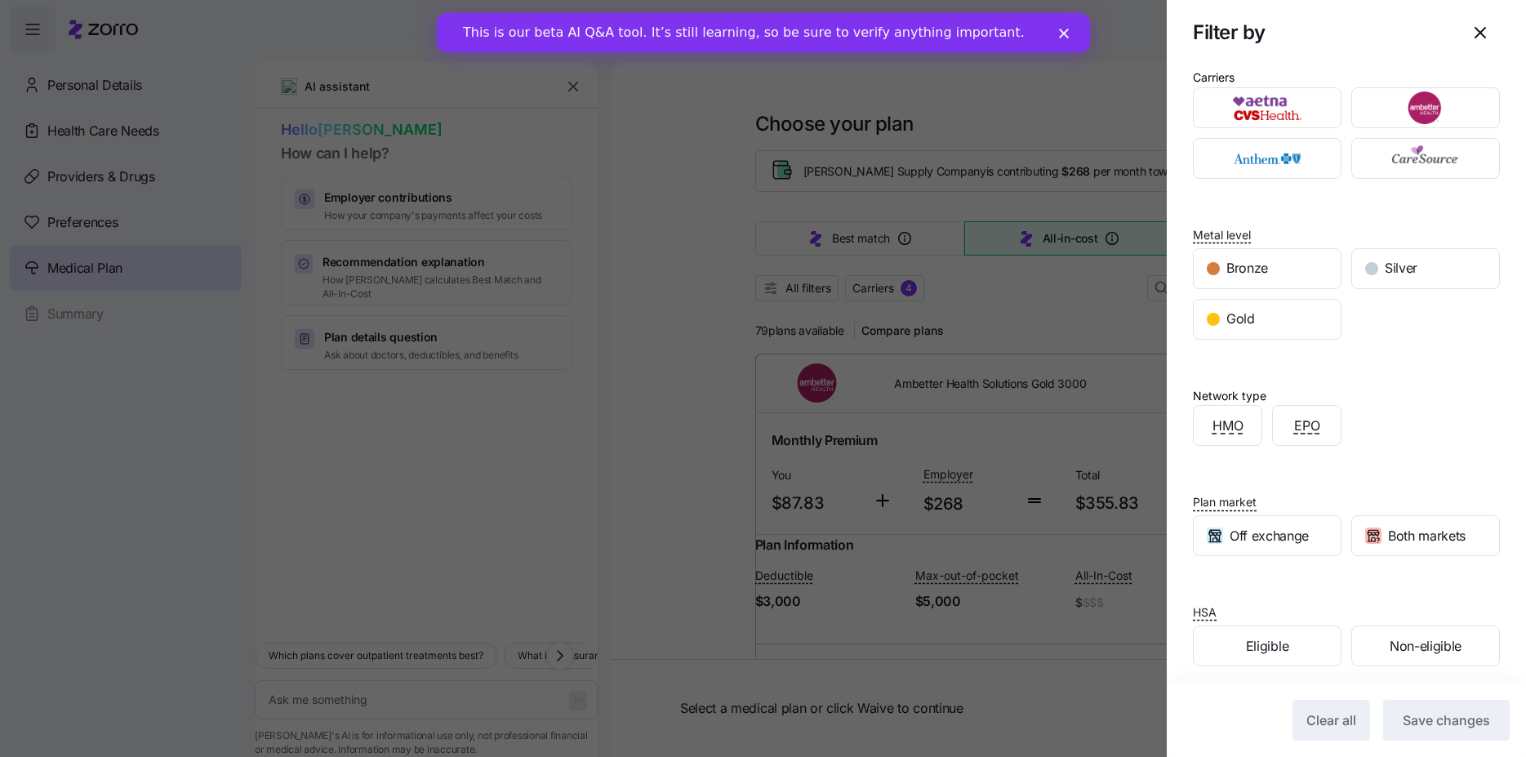
scroll to position [20, 0]
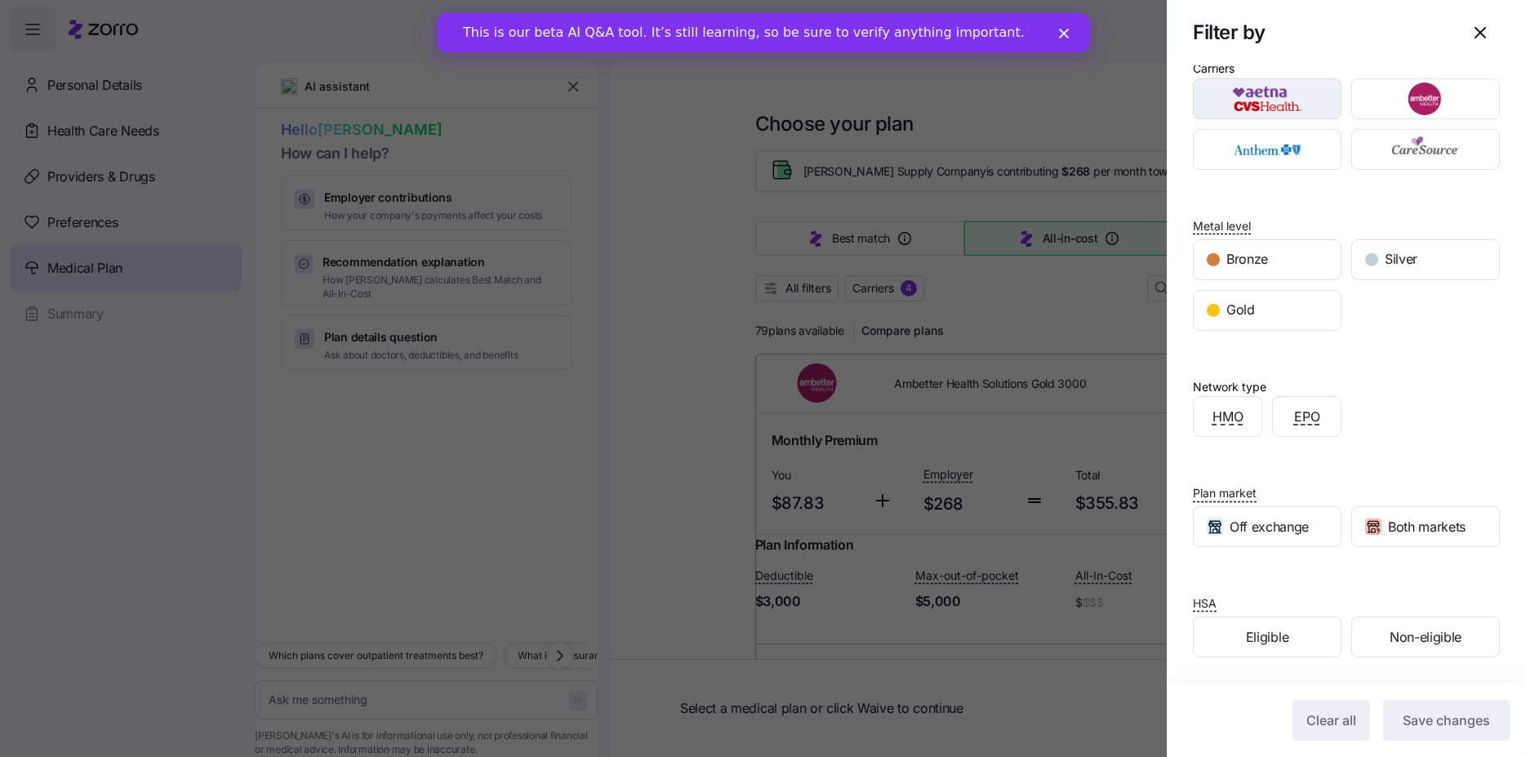
click at [1262, 108] on img "button" at bounding box center [1268, 98] width 120 height 33
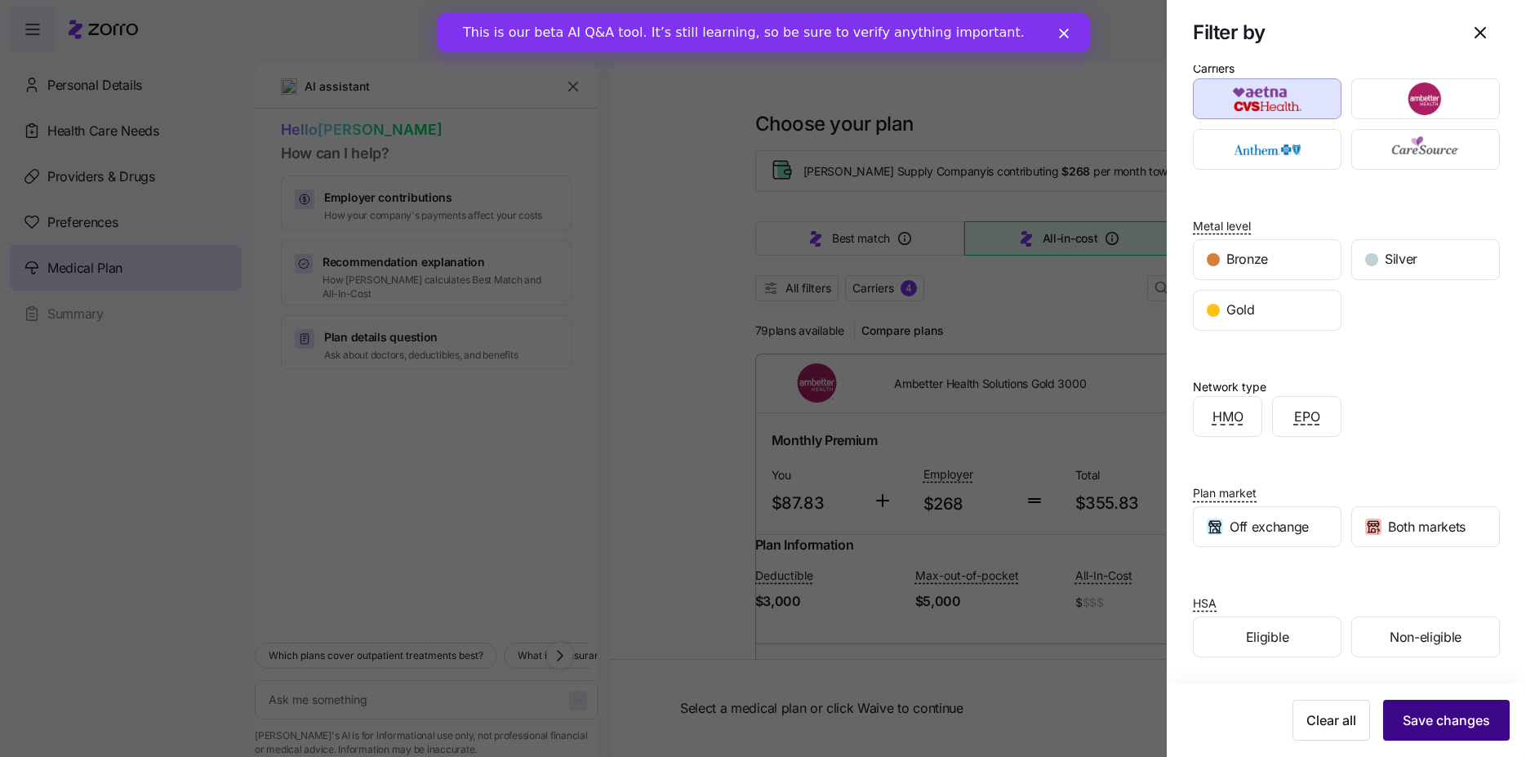
click at [1458, 726] on span "Save changes" at bounding box center [1446, 720] width 87 height 20
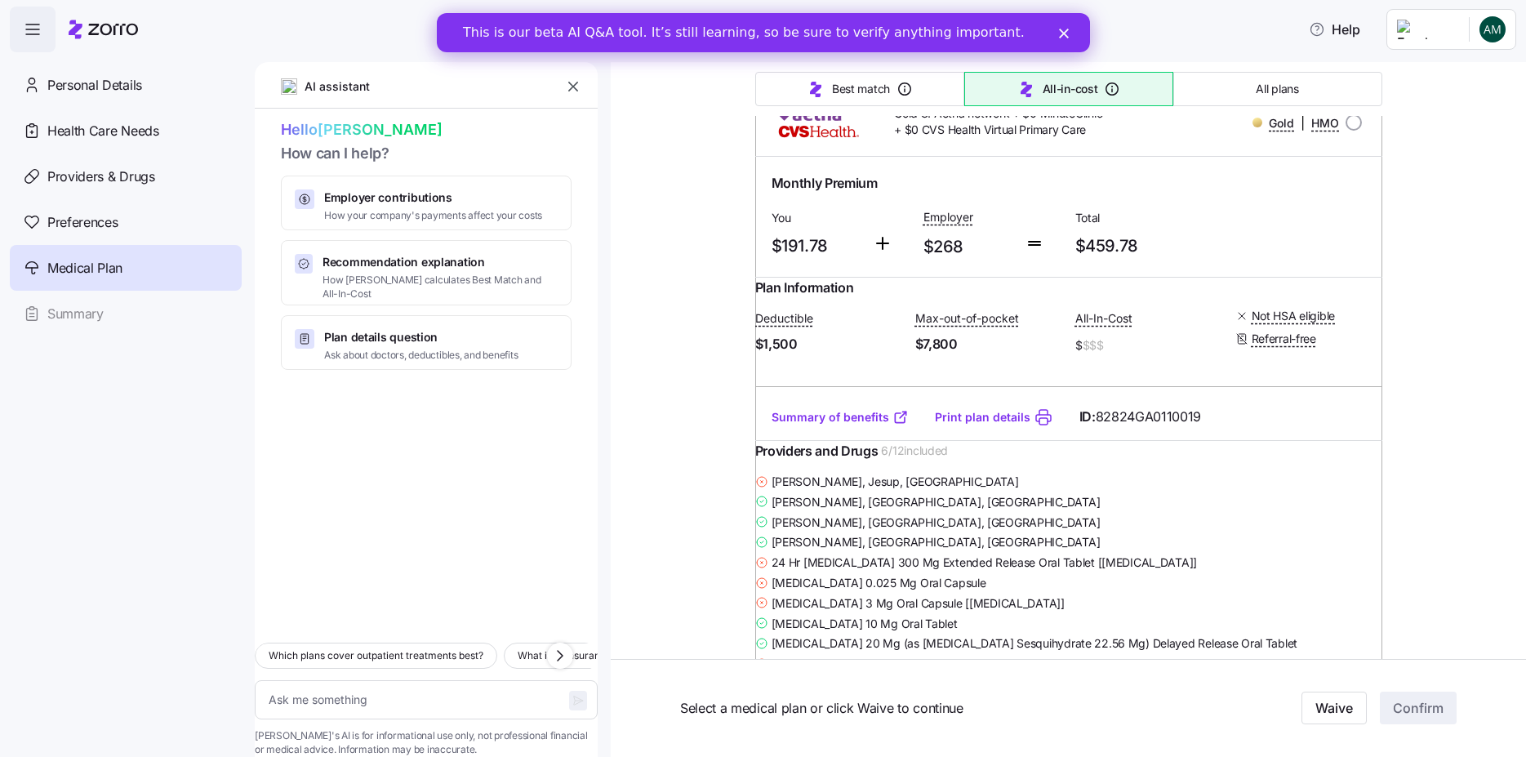
scroll to position [1078, 0]
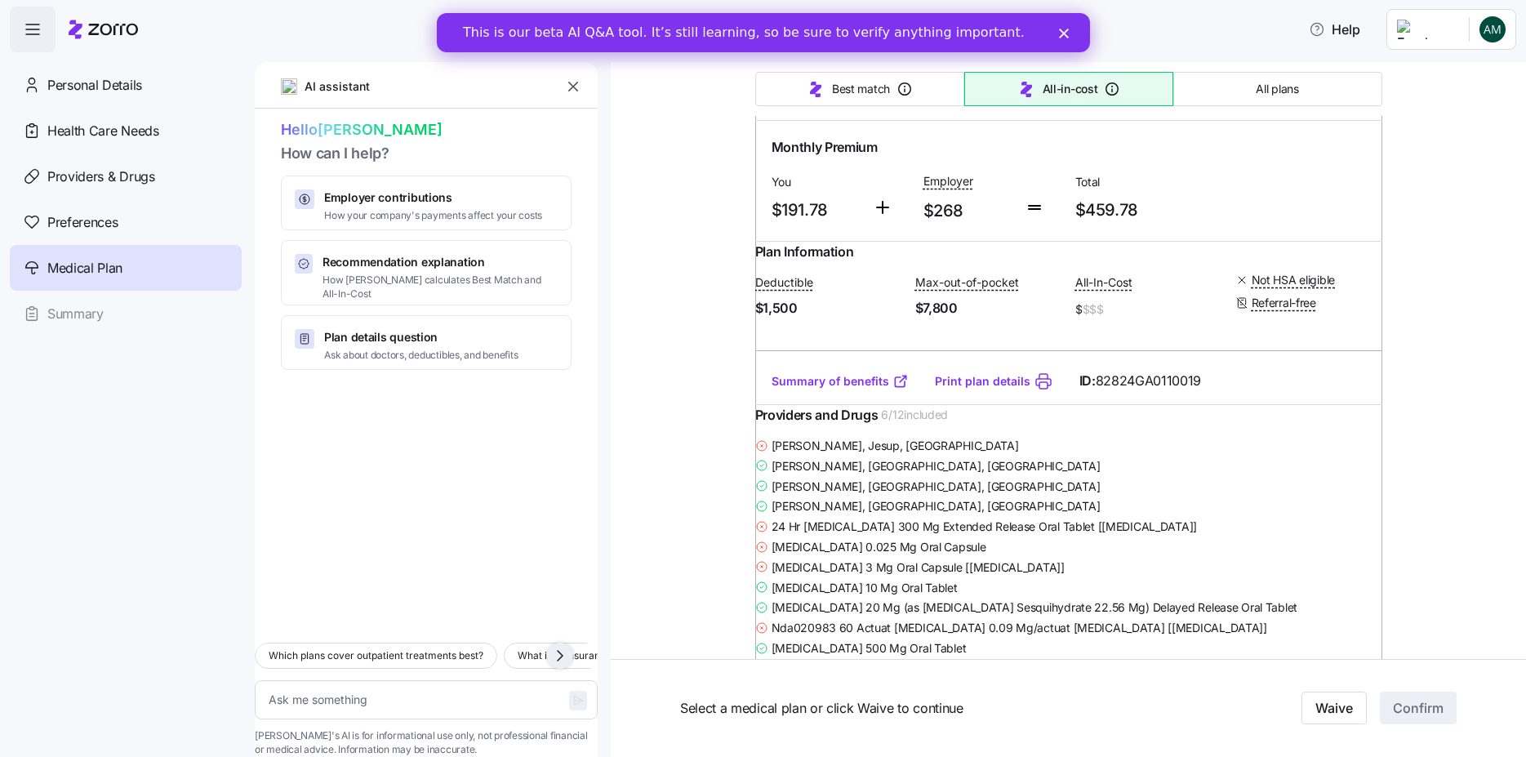
click at [563, 646] on icon "button" at bounding box center [560, 656] width 20 height 20
click at [296, 646] on icon "button" at bounding box center [294, 656] width 20 height 20
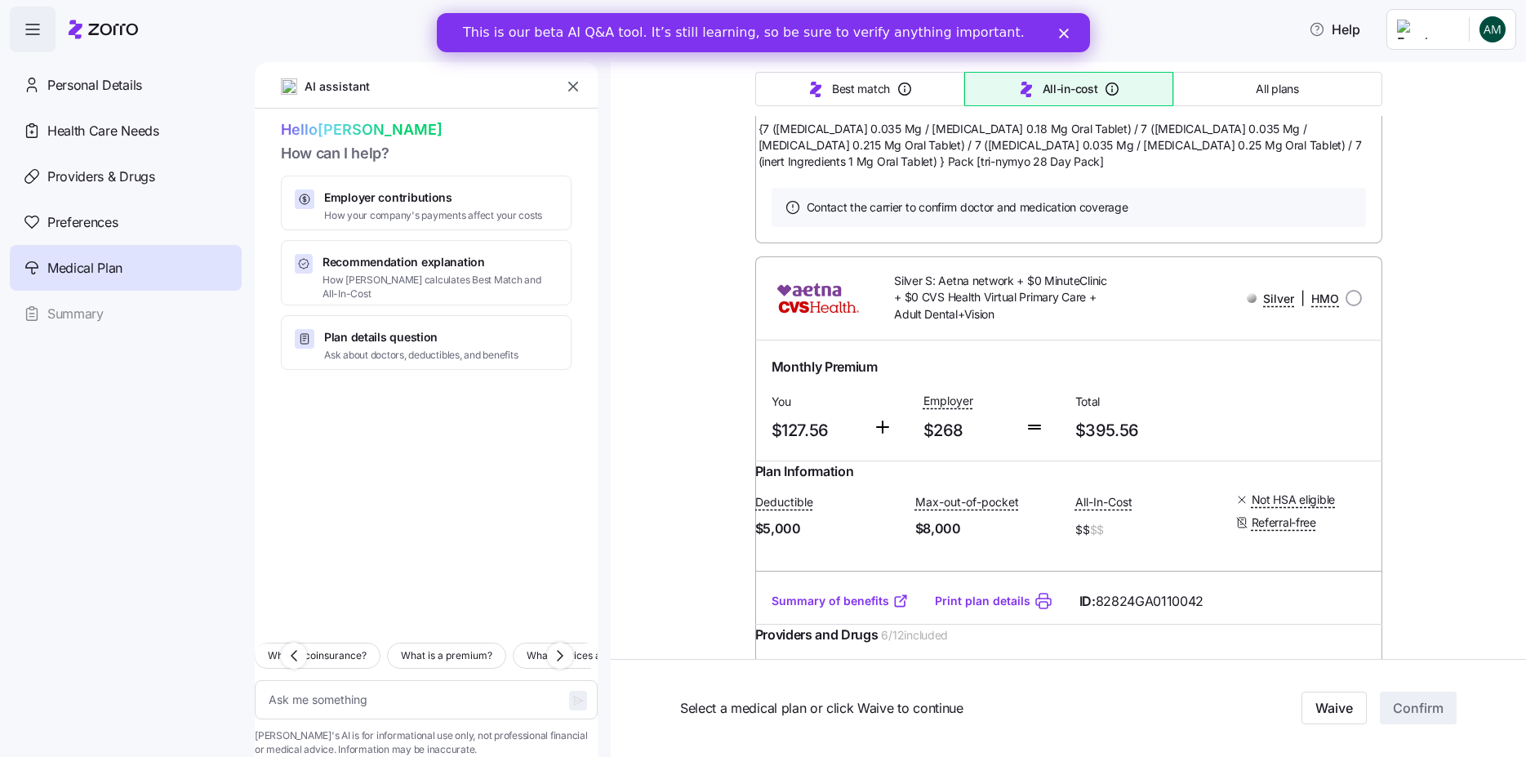
scroll to position [3560, 0]
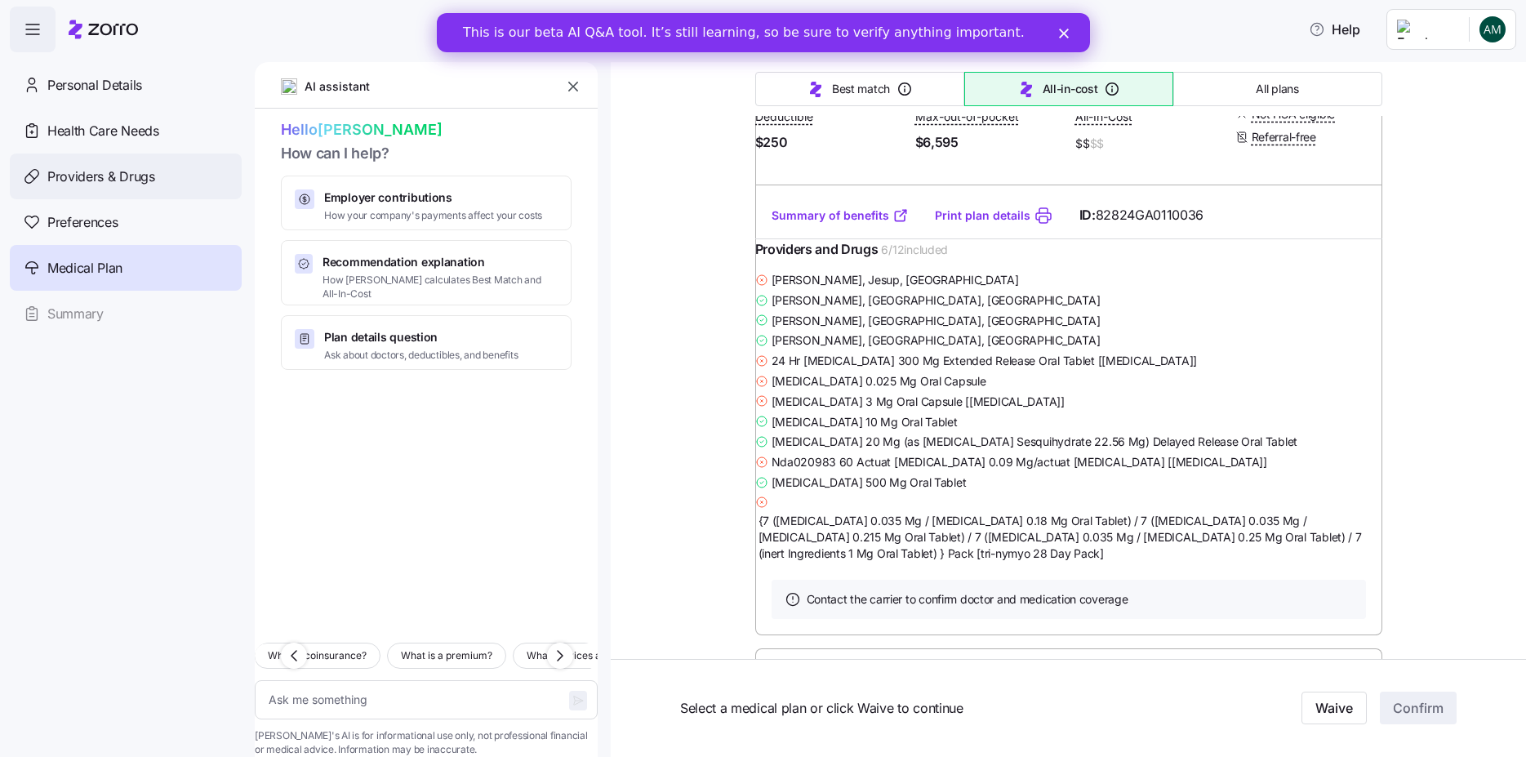
click at [135, 183] on span "Providers & Drugs" at bounding box center [101, 177] width 108 height 20
type textarea "x"
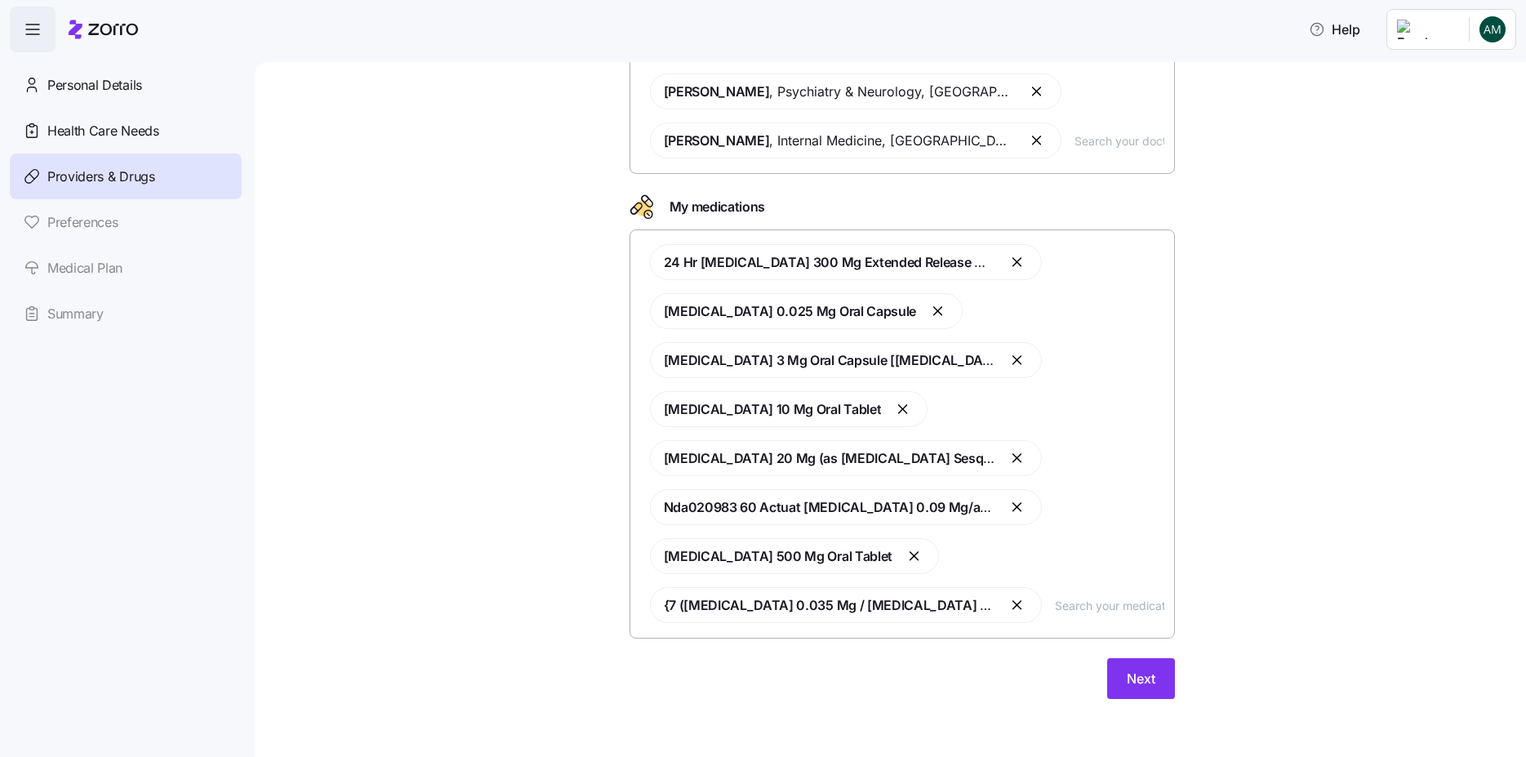
scroll to position [236, 0]
click at [1017, 263] on button "button" at bounding box center [1019, 262] width 20 height 20
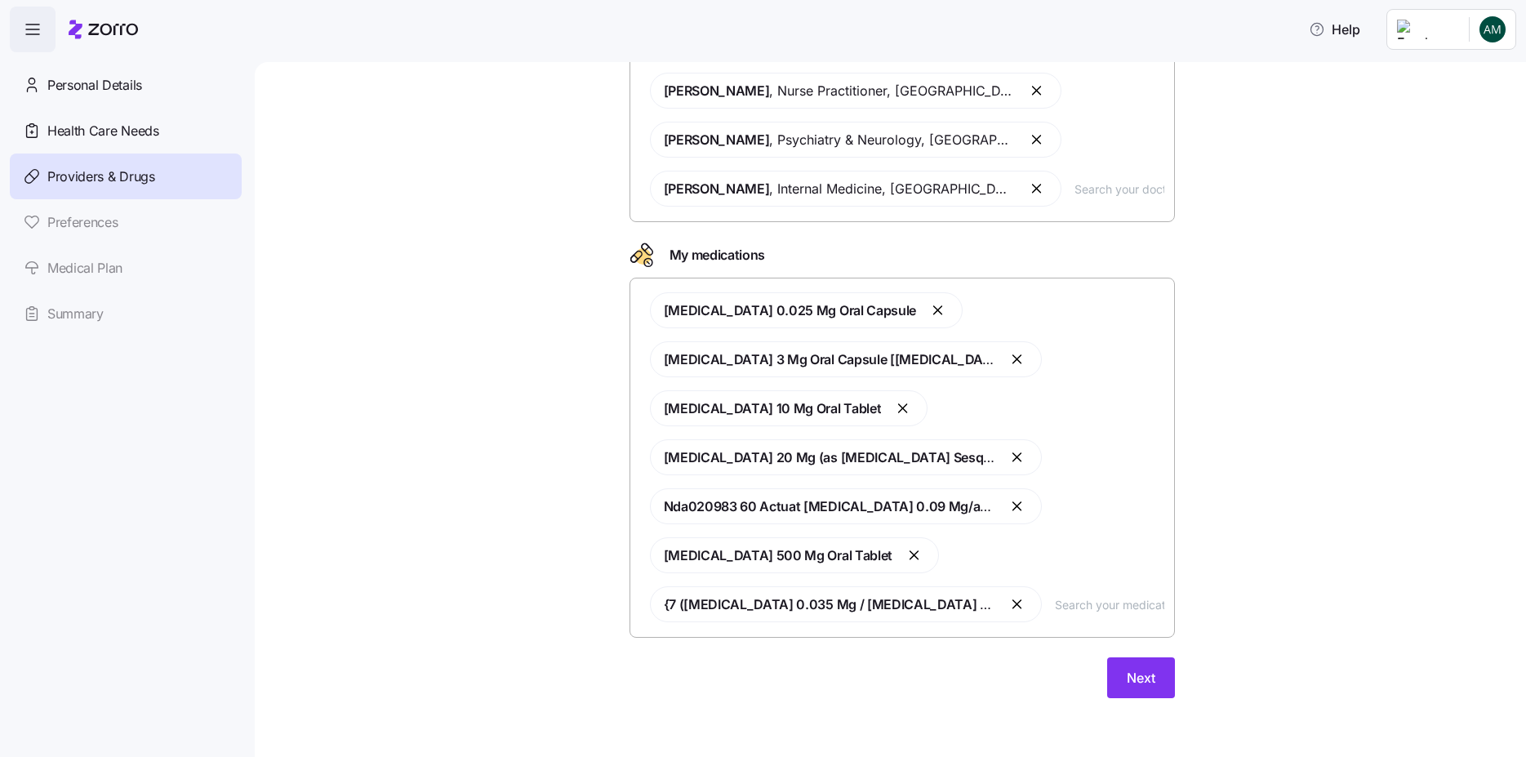
scroll to position [187, 0]
click at [1091, 605] on input "text" at bounding box center [1109, 604] width 109 height 18
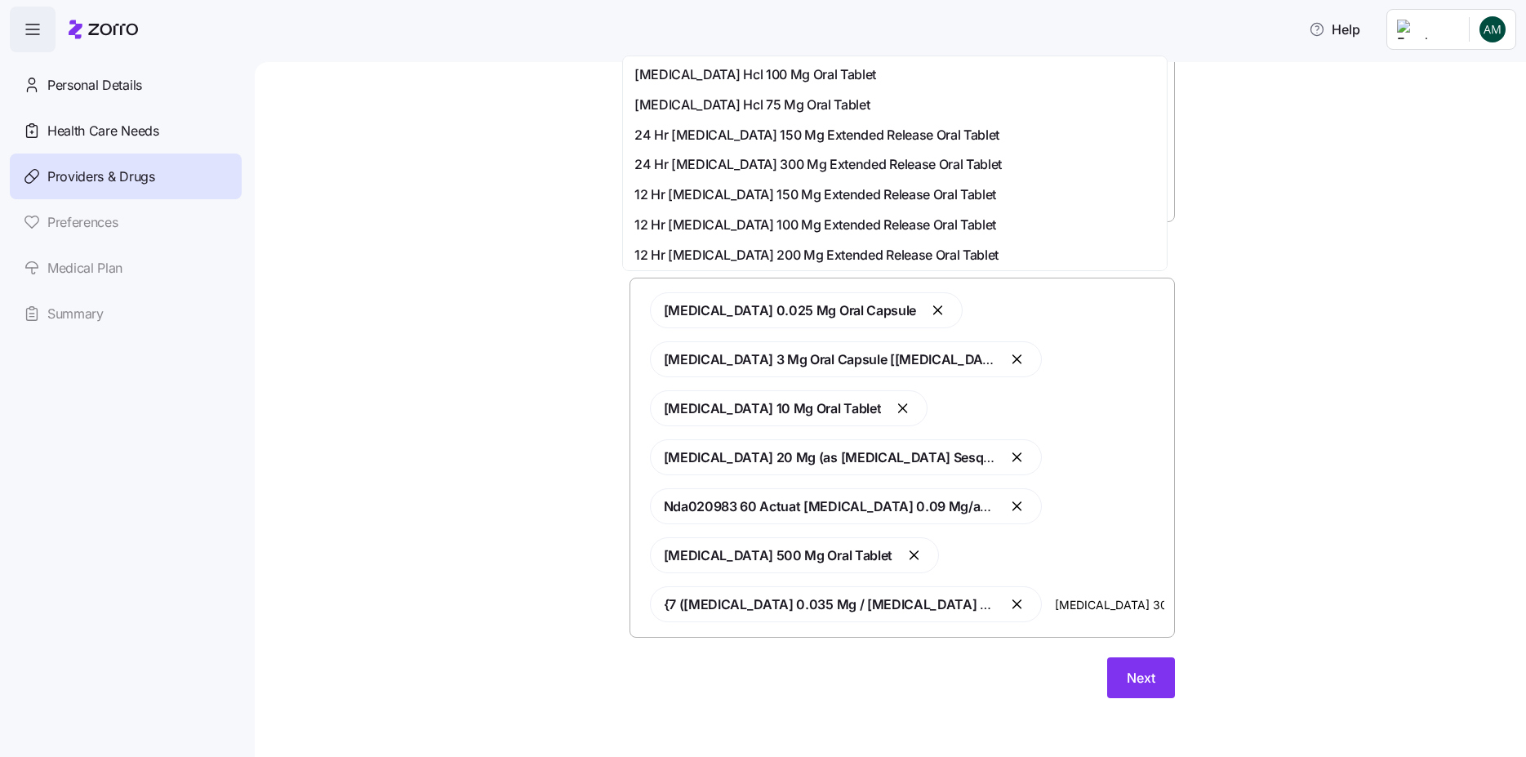
type input "[MEDICAL_DATA] 300"
click at [826, 103] on span "[MEDICAL_DATA] Hcl 100 Mg Oral Tablet" at bounding box center [756, 105] width 242 height 20
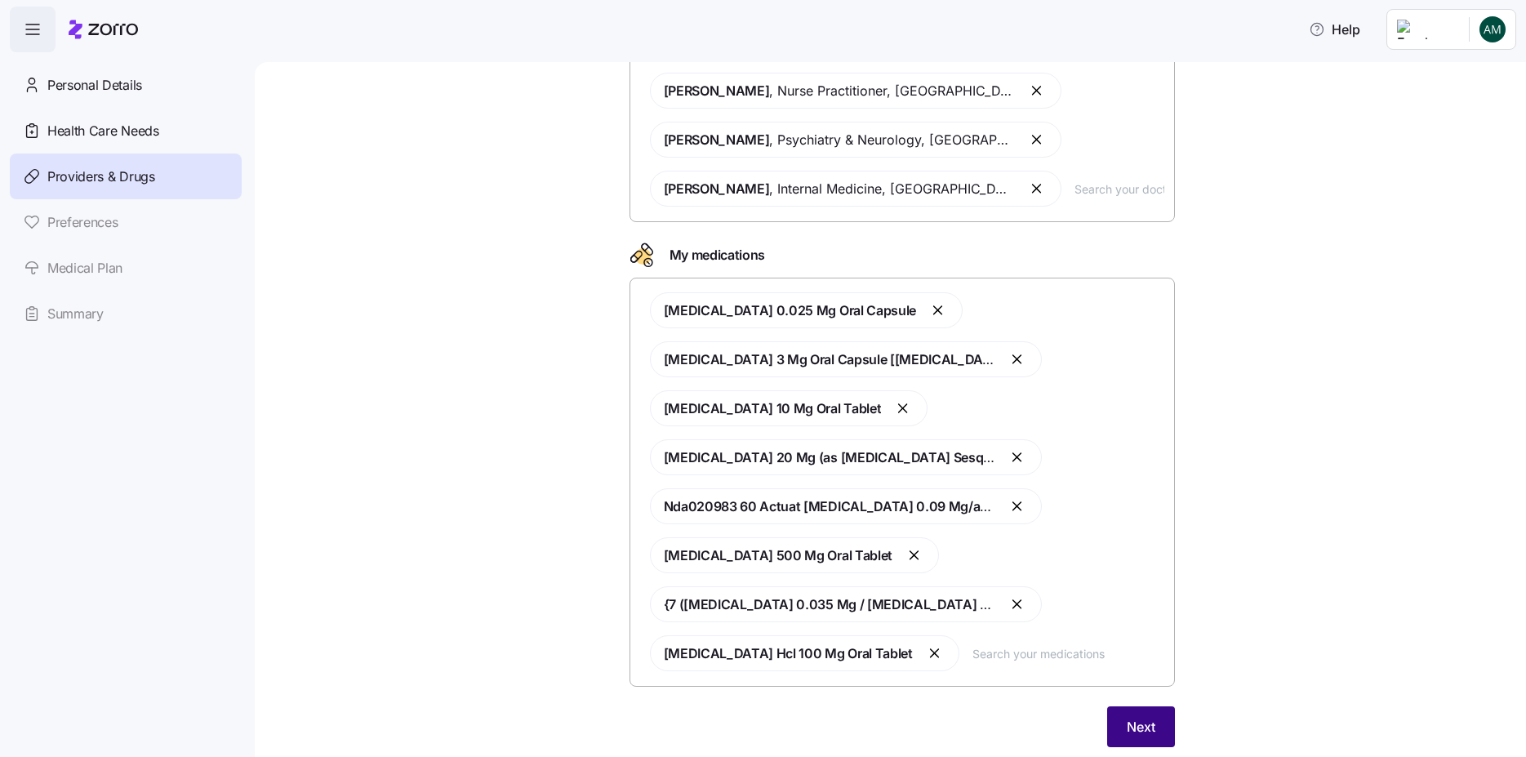
click at [1111, 730] on button "Next" at bounding box center [1141, 726] width 68 height 41
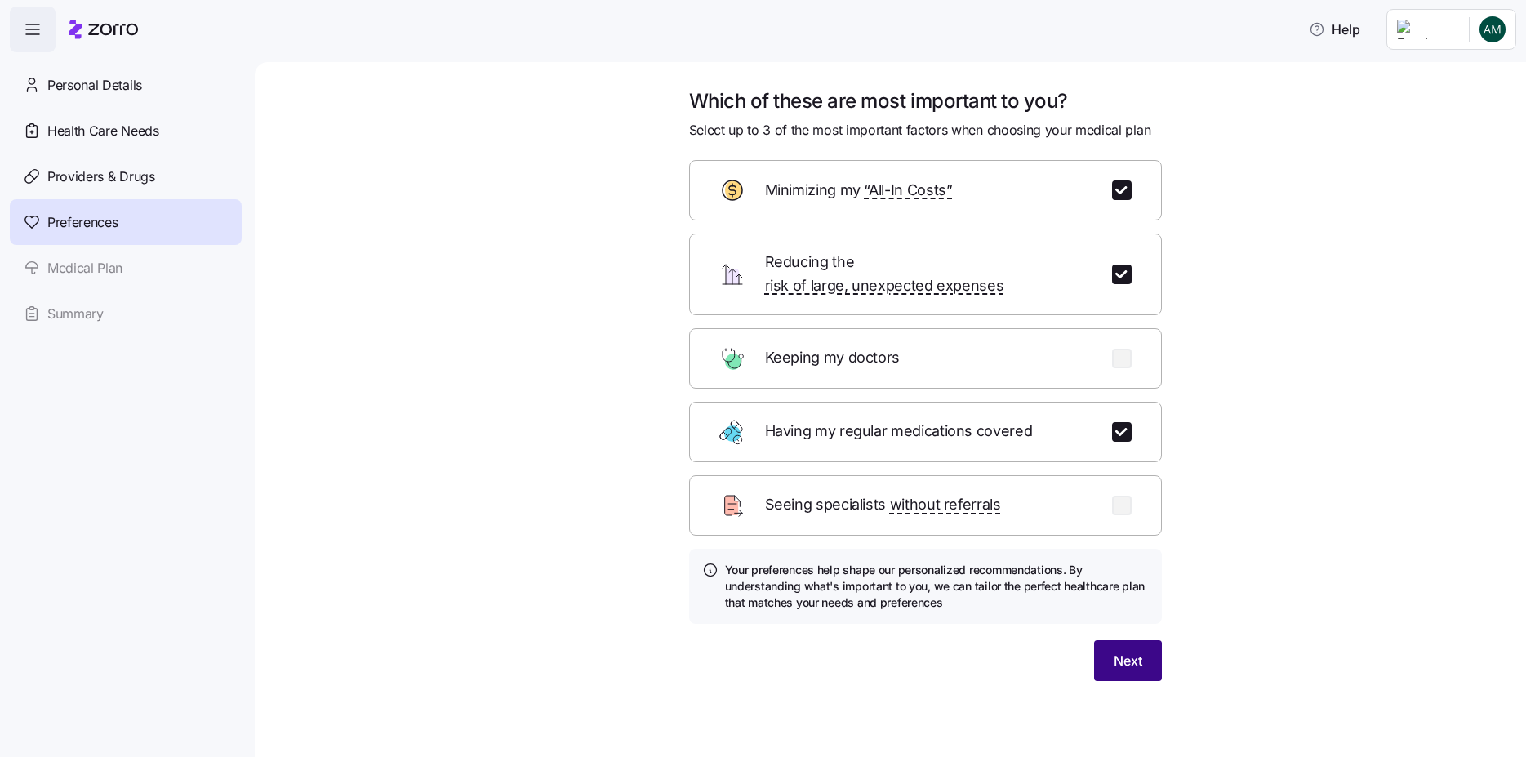
click at [1110, 640] on button "Next" at bounding box center [1128, 660] width 68 height 41
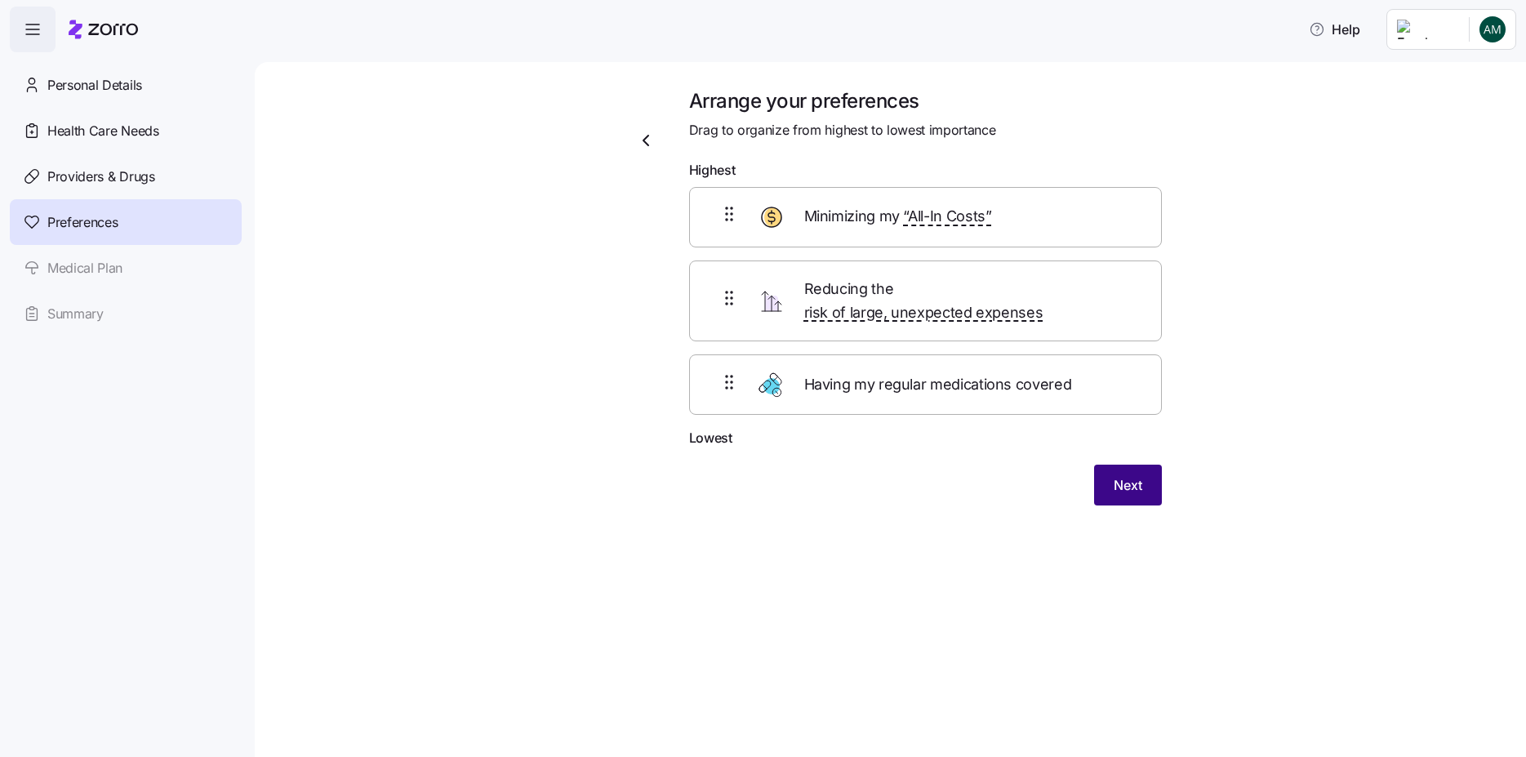
click at [1154, 474] on button "Next" at bounding box center [1128, 485] width 68 height 41
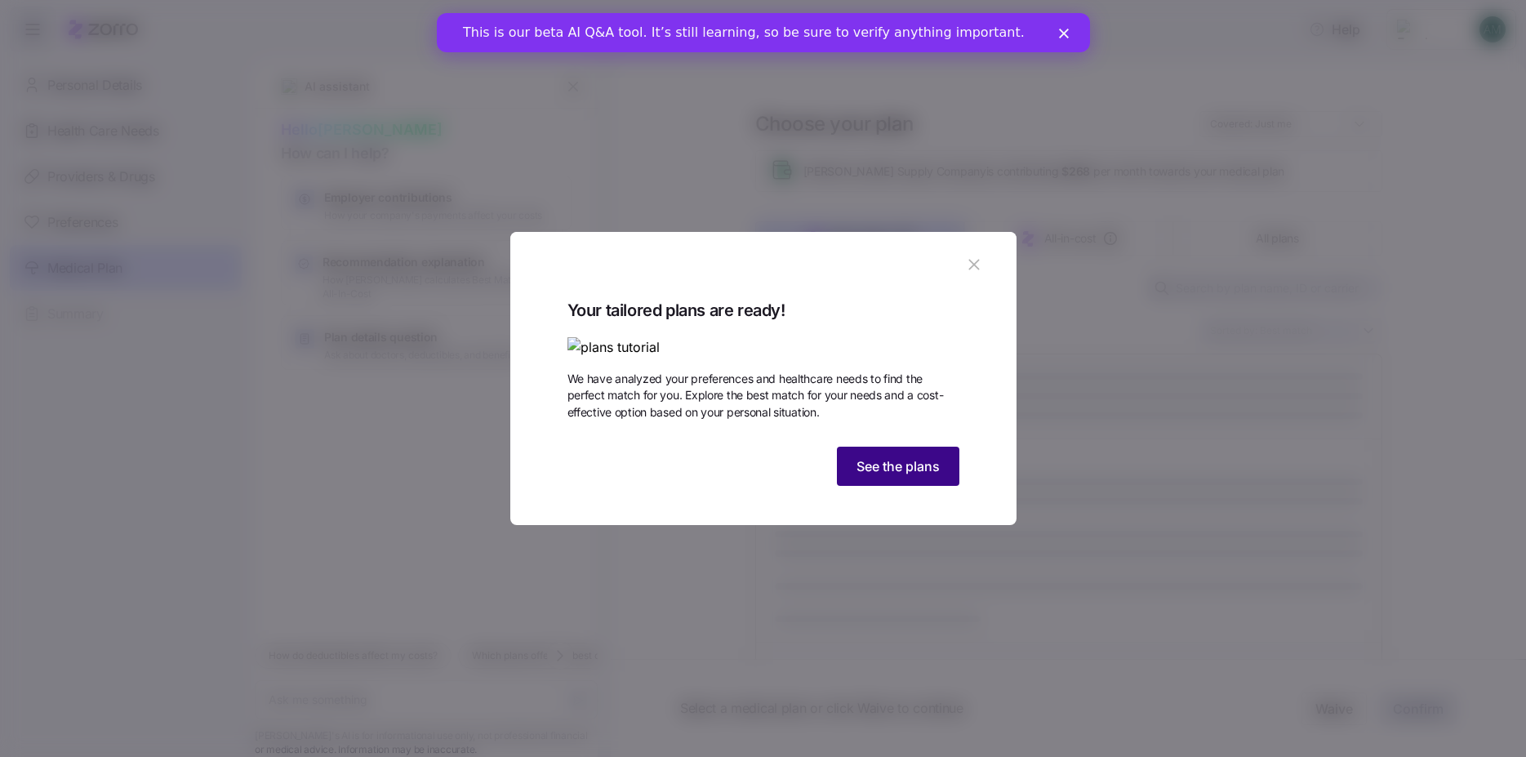
click at [938, 486] on button "See the plans" at bounding box center [898, 466] width 122 height 39
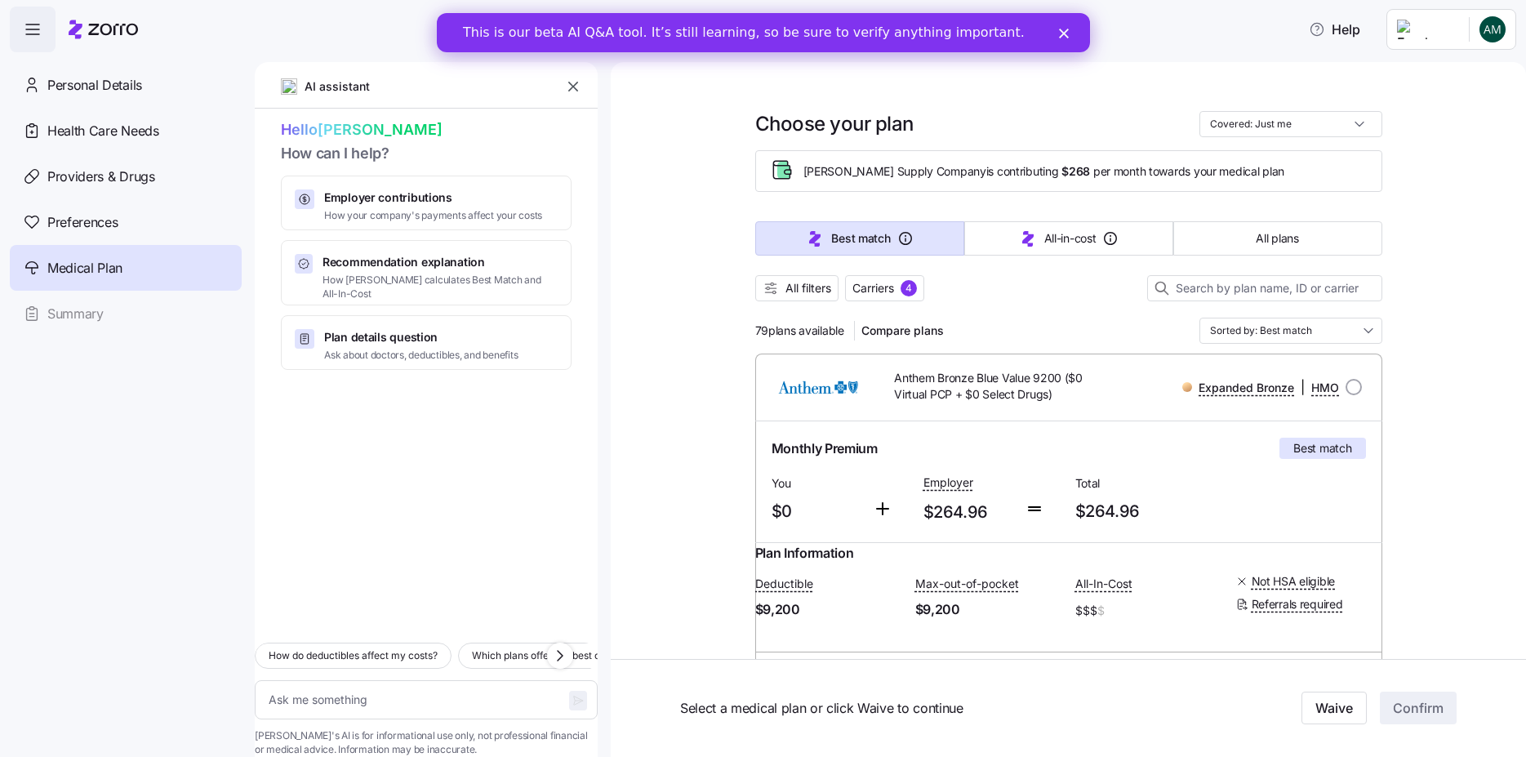
drag, startPoint x: 749, startPoint y: 323, endPoint x: 843, endPoint y: 326, distance: 94.0
click at [843, 326] on div "79 plans available Compare plans" at bounding box center [852, 331] width 195 height 26
click at [1003, 296] on div "All filters Carriers 4" at bounding box center [1068, 288] width 627 height 26
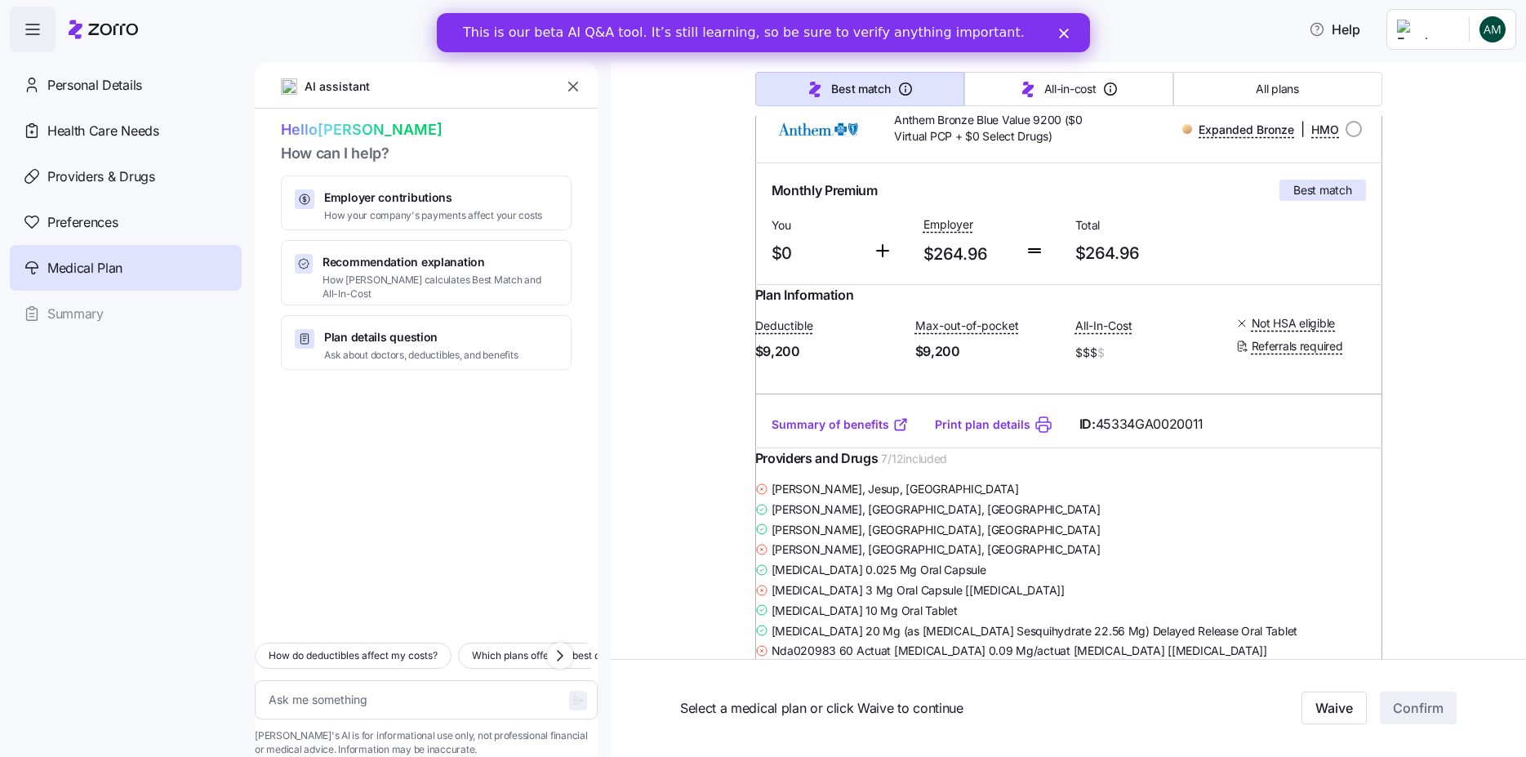
scroll to position [294, 0]
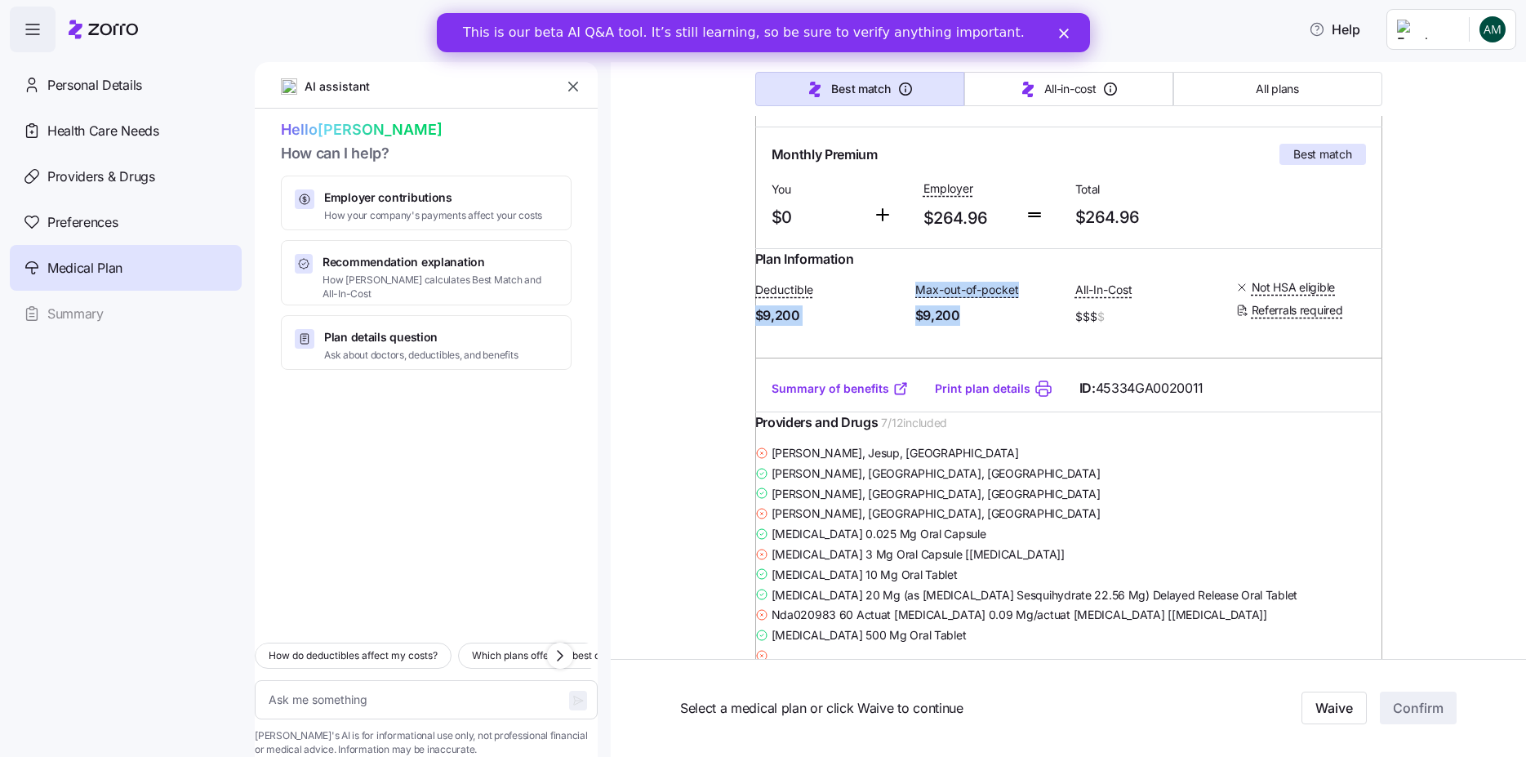
drag, startPoint x: 973, startPoint y: 332, endPoint x: 851, endPoint y: 325, distance: 121.9
click at [755, 332] on div "Plan Information Deductible $9,200 Max-out-of-pocket $9,200 All-In-Cost $$$ $ N…" at bounding box center [1068, 307] width 627 height 117
click at [1054, 339] on div "Deductible $9,200 Max-out-of-pocket $9,200 All-In-Cost $$$ $ Not HSA eligible R…" at bounding box center [1068, 303] width 627 height 69
drag, startPoint x: 824, startPoint y: 332, endPoint x: 755, endPoint y: 287, distance: 82.4
click at [755, 287] on div "Plan Information Deductible $9,200 Max-out-of-pocket $9,200 All-In-Cost $$$ $ N…" at bounding box center [1068, 307] width 627 height 117
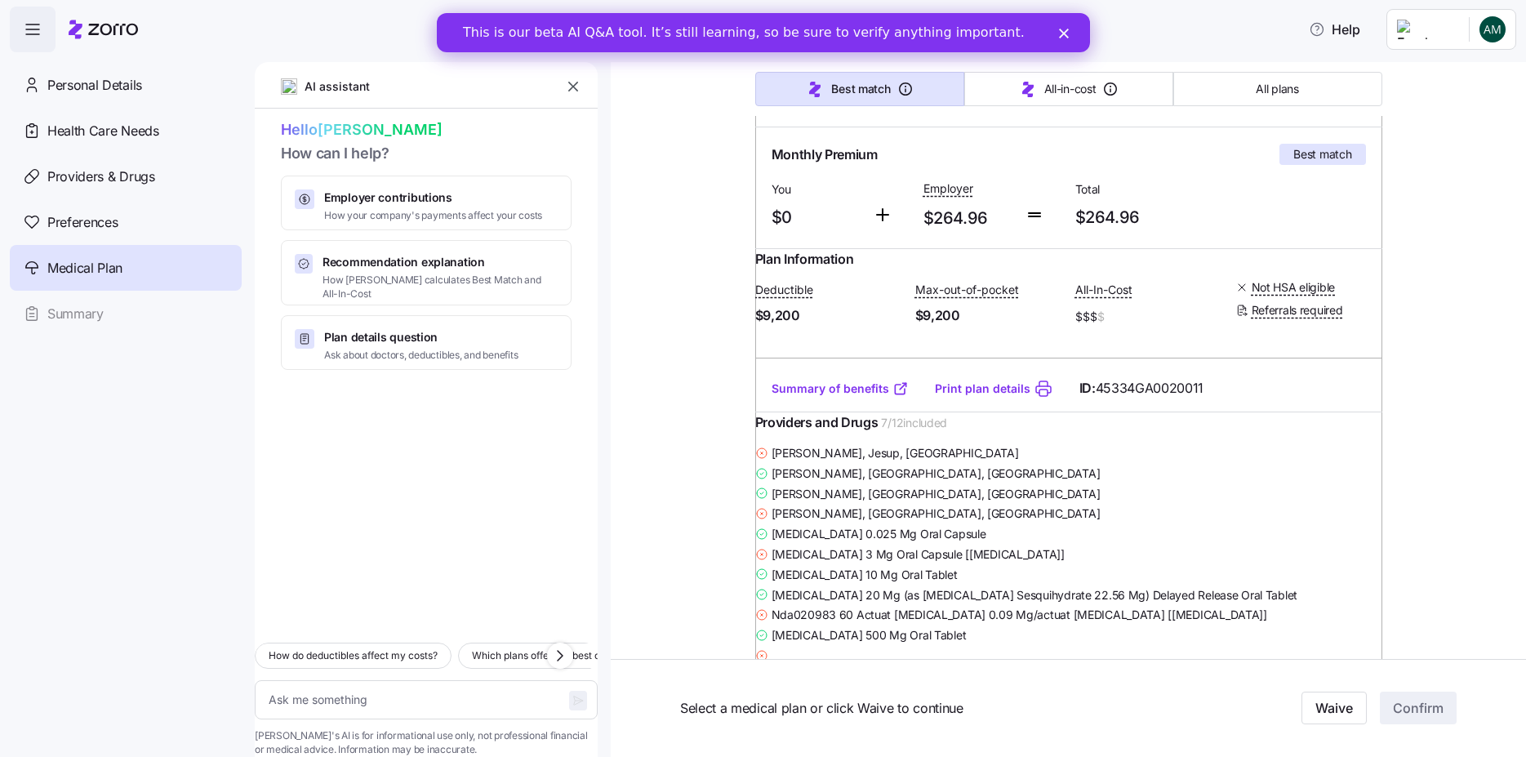
click at [974, 326] on span "$9,200" at bounding box center [988, 315] width 147 height 20
drag, startPoint x: 972, startPoint y: 331, endPoint x: 912, endPoint y: 308, distance: 63.8
click at [912, 308] on div "Deductible $9,200 Max-out-of-pocket $9,200 All-In-Cost $$$ $ Not HSA eligible R…" at bounding box center [1068, 303] width 627 height 69
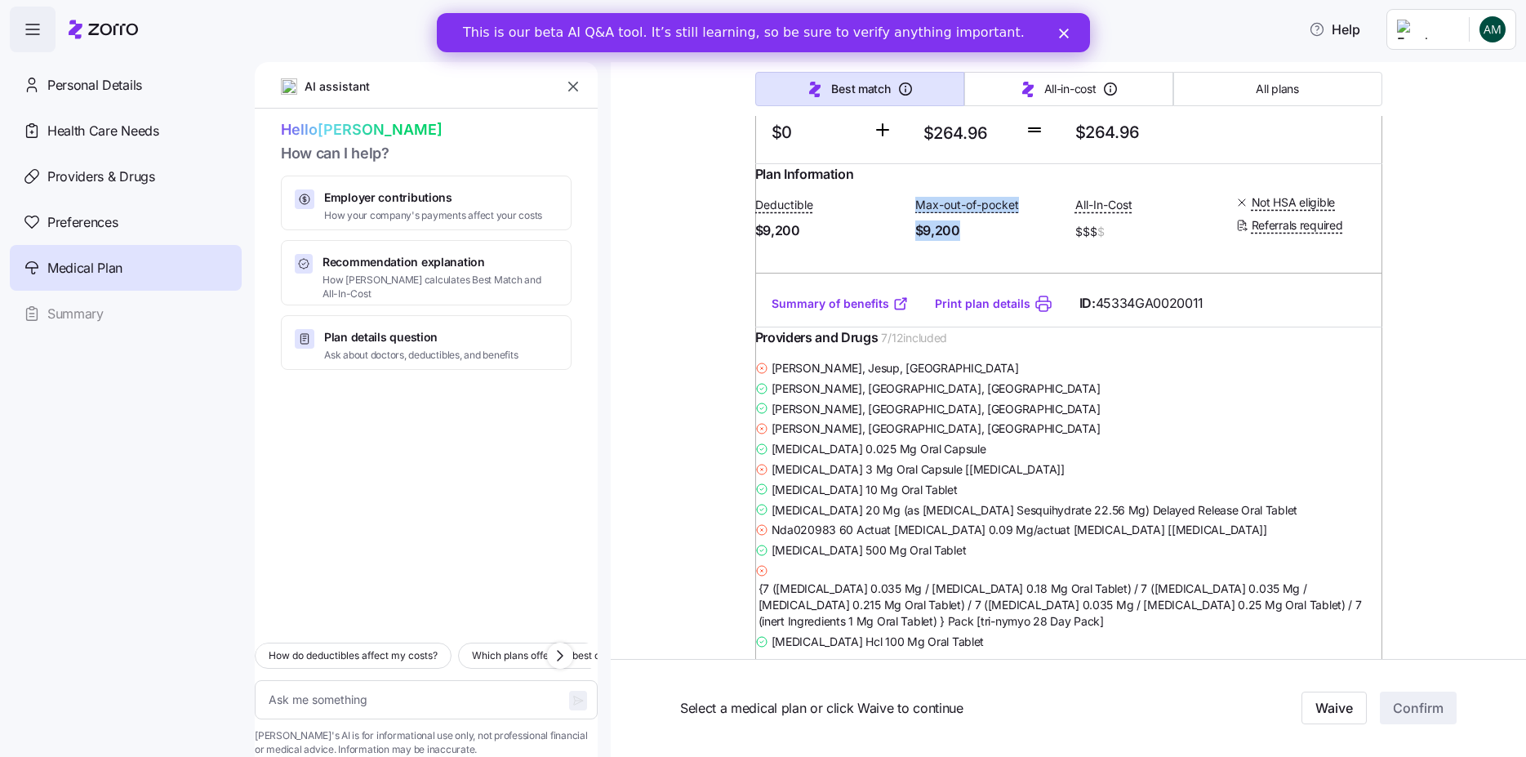
scroll to position [0, 0]
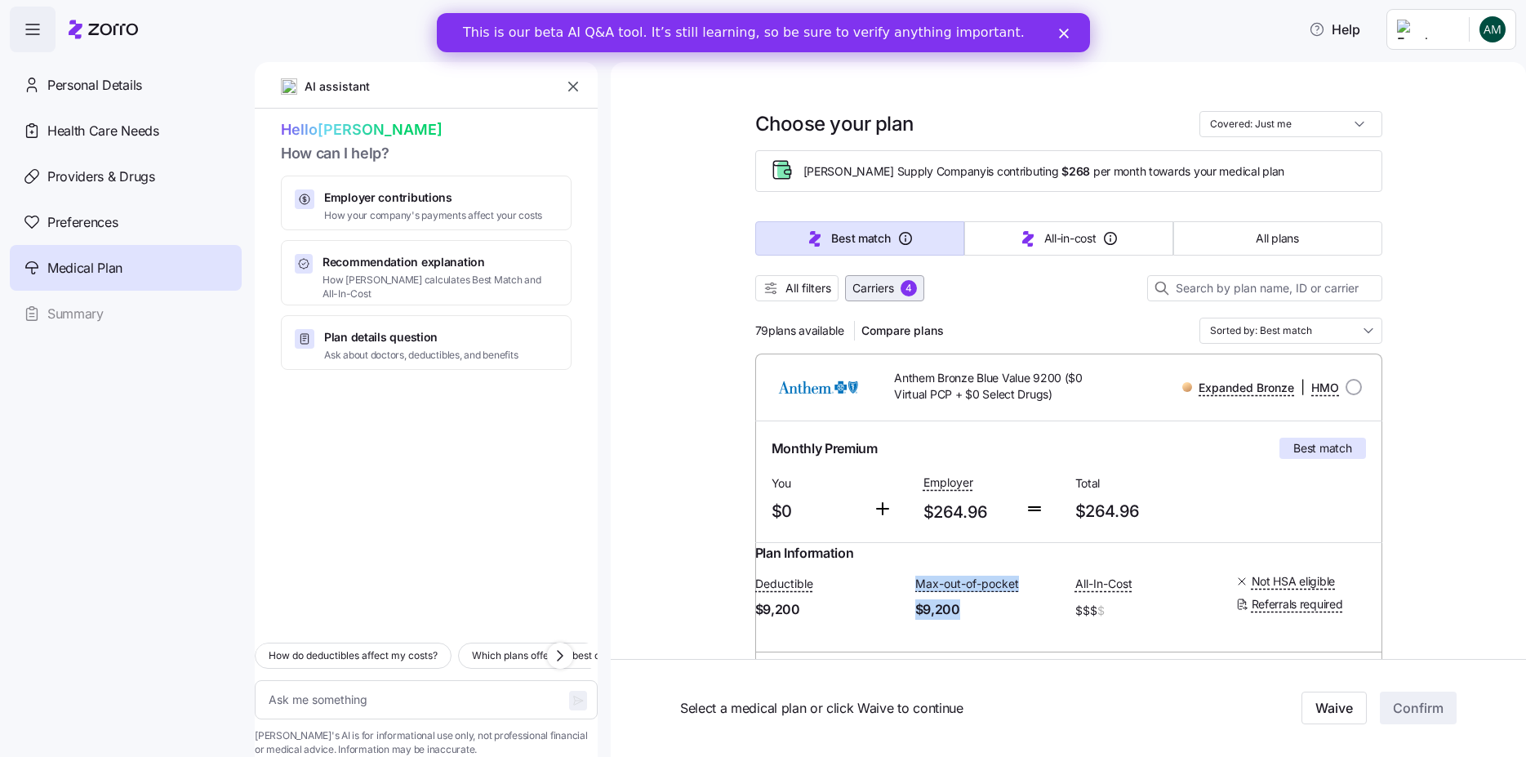
click at [859, 288] on span "Carriers" at bounding box center [874, 288] width 42 height 16
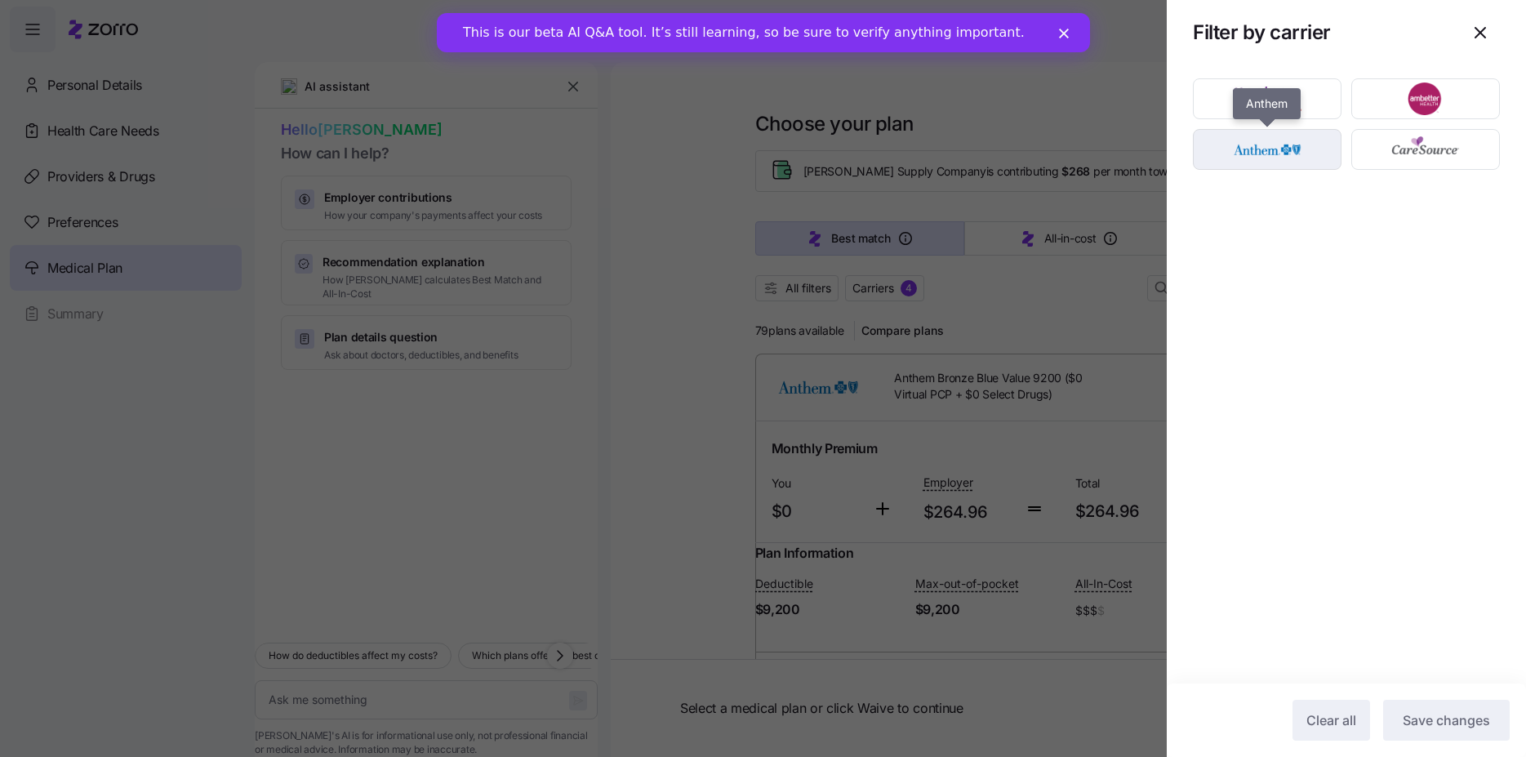
click at [1302, 140] on img "button" at bounding box center [1268, 149] width 120 height 33
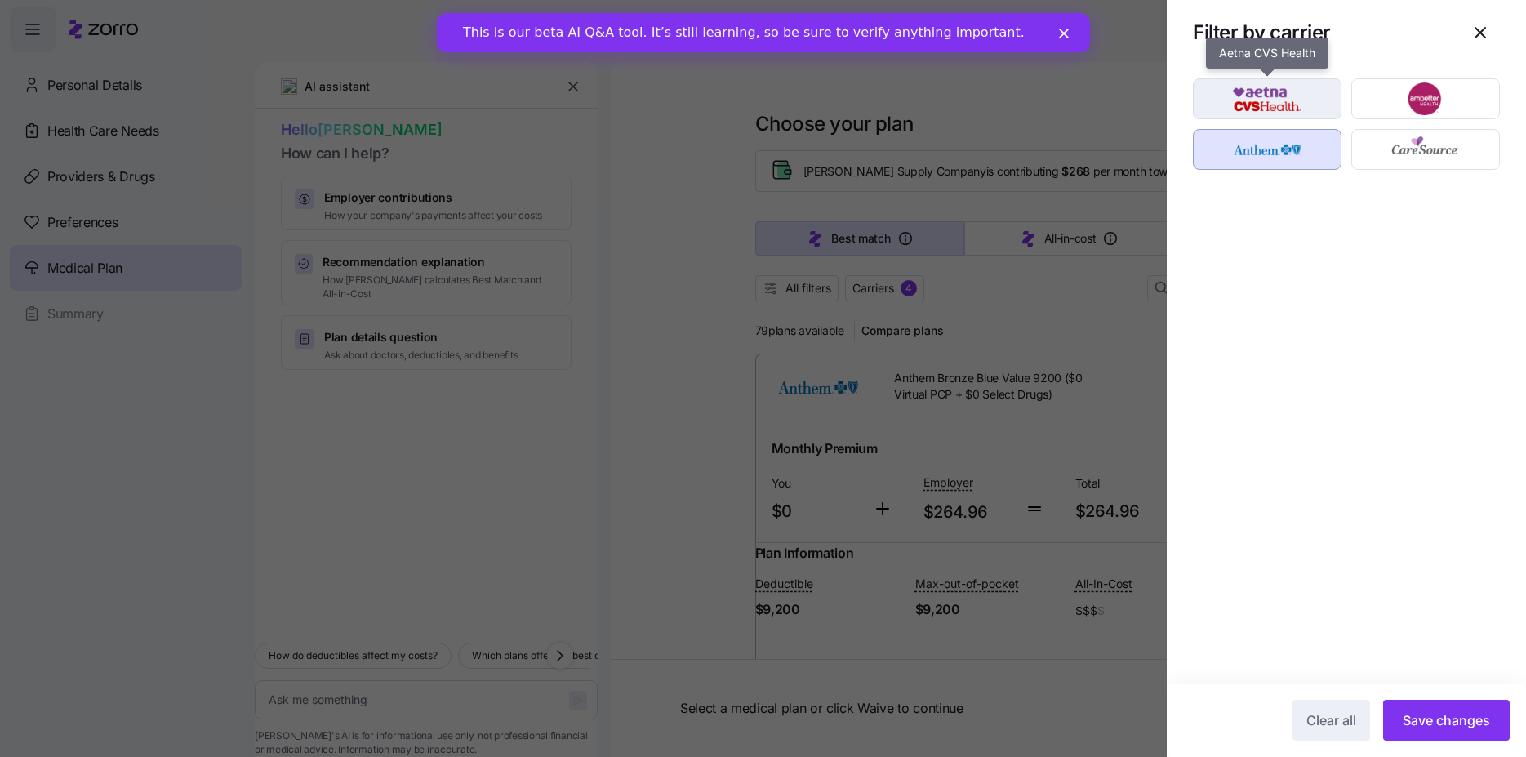
click at [1287, 94] on img "button" at bounding box center [1268, 98] width 120 height 33
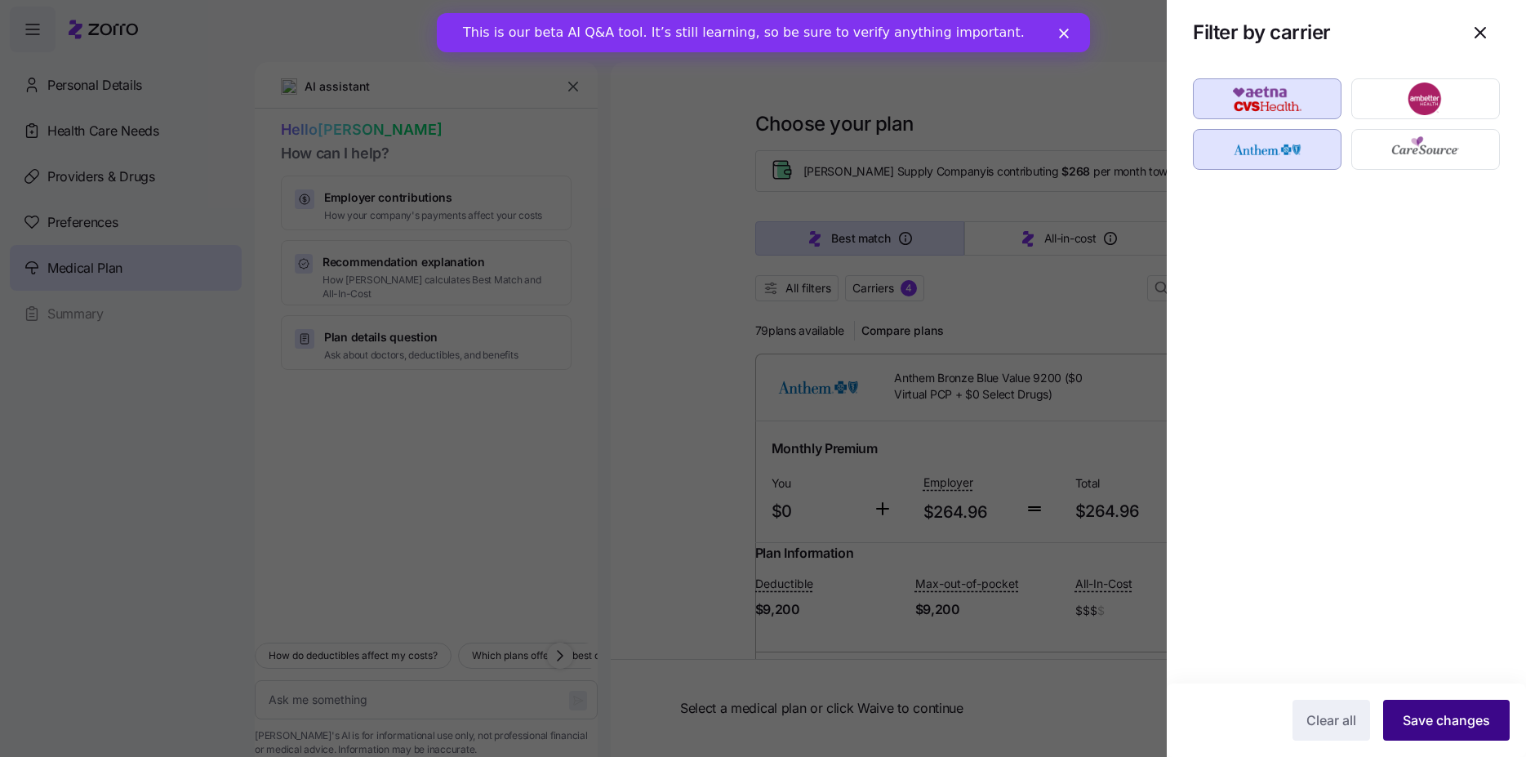
click at [1476, 730] on button "Save changes" at bounding box center [1446, 720] width 127 height 41
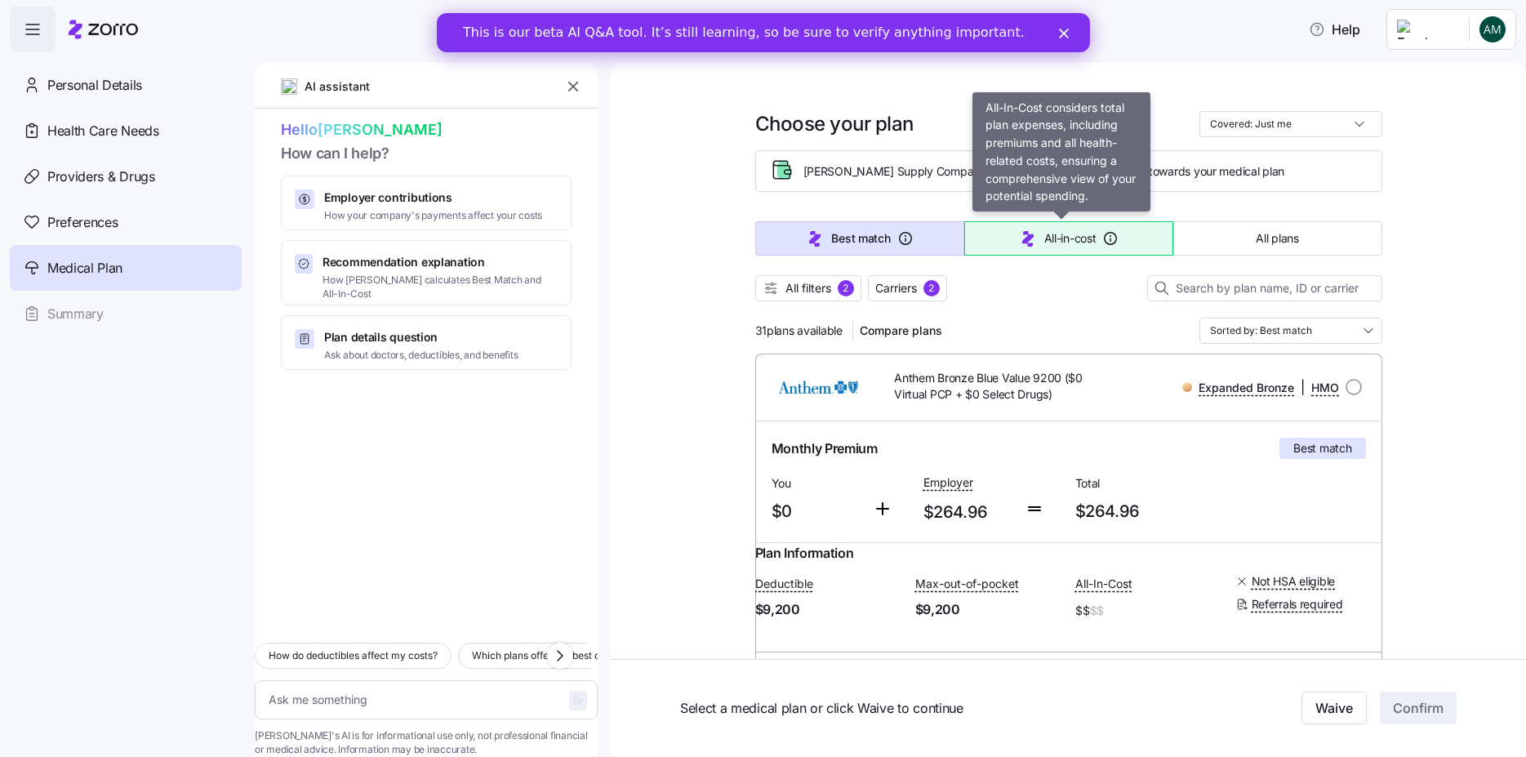
click at [1097, 233] on button "All-in-cost" at bounding box center [1068, 238] width 209 height 34
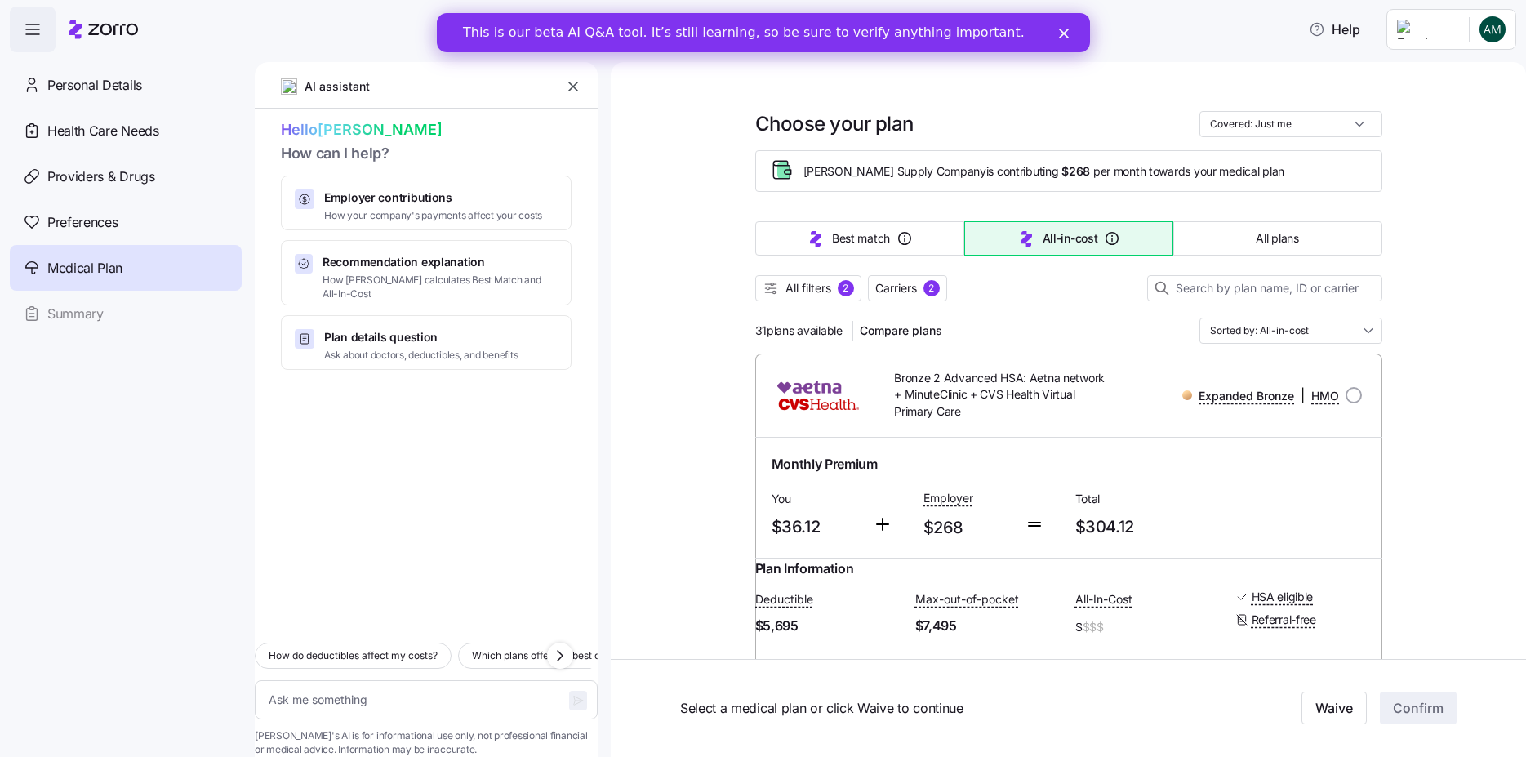
type textarea "x"
type input "Sorted by: All-in-cost"
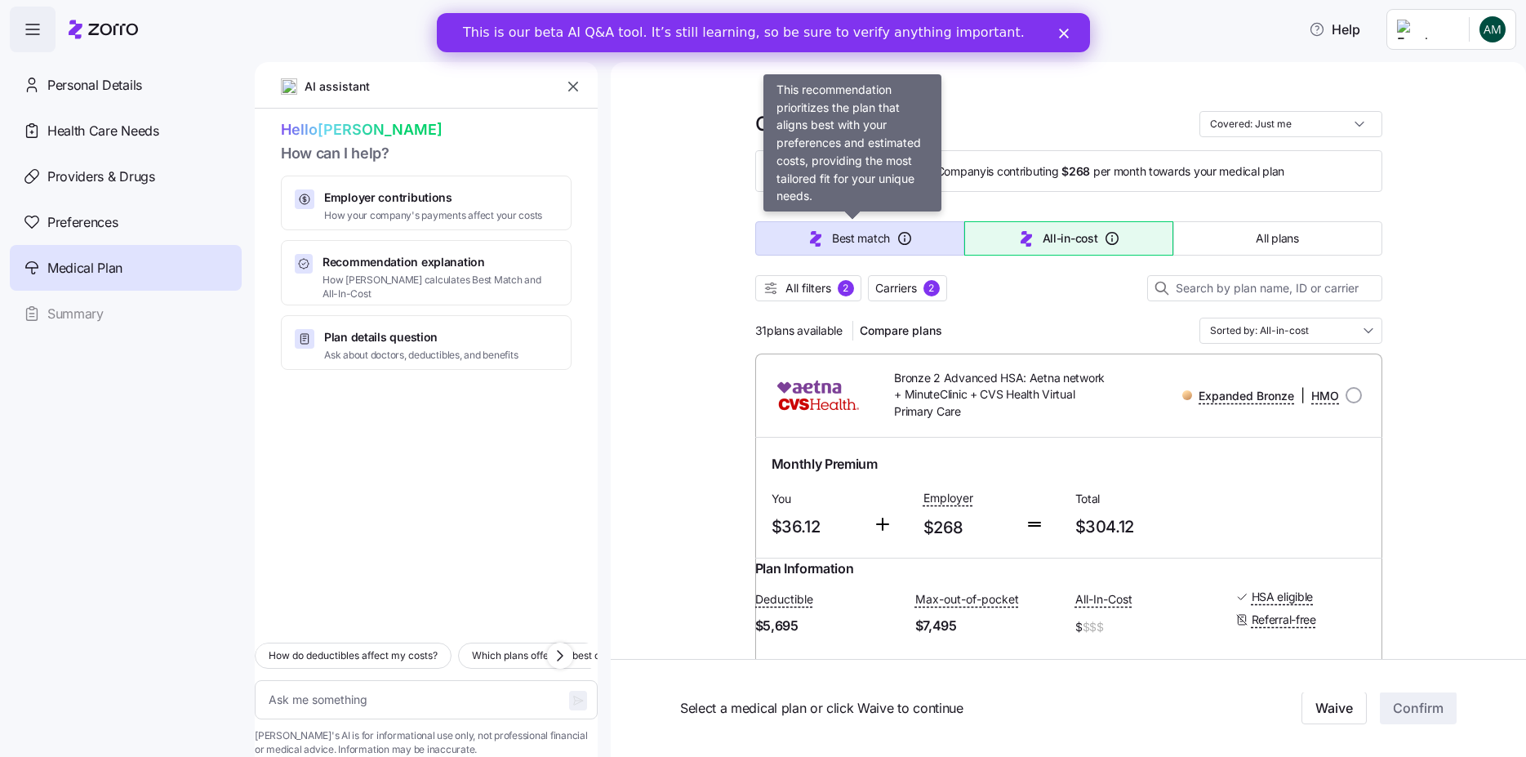
click at [885, 234] on button "Best match" at bounding box center [859, 238] width 209 height 34
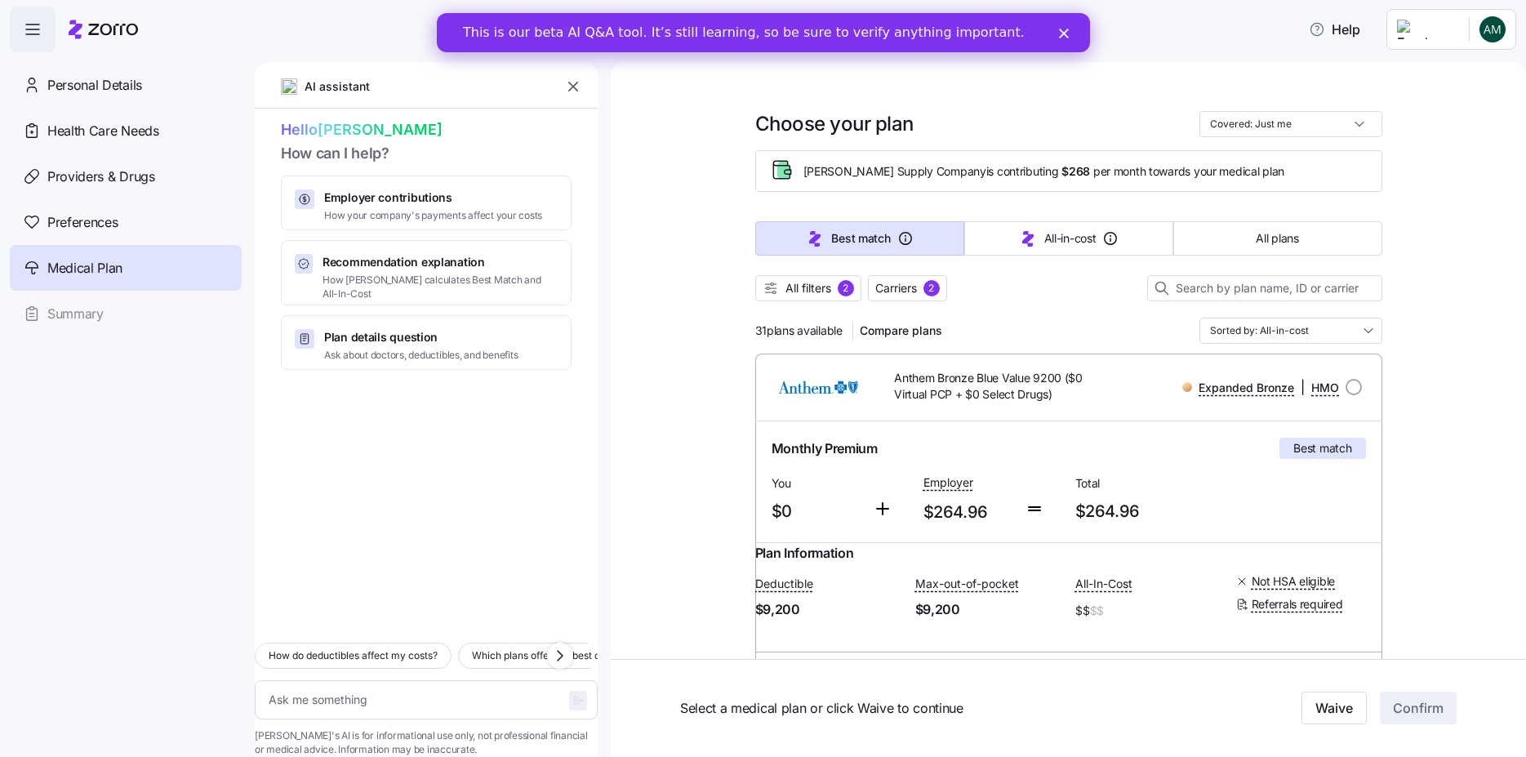
type textarea "x"
type input "Sorted by: Best match"
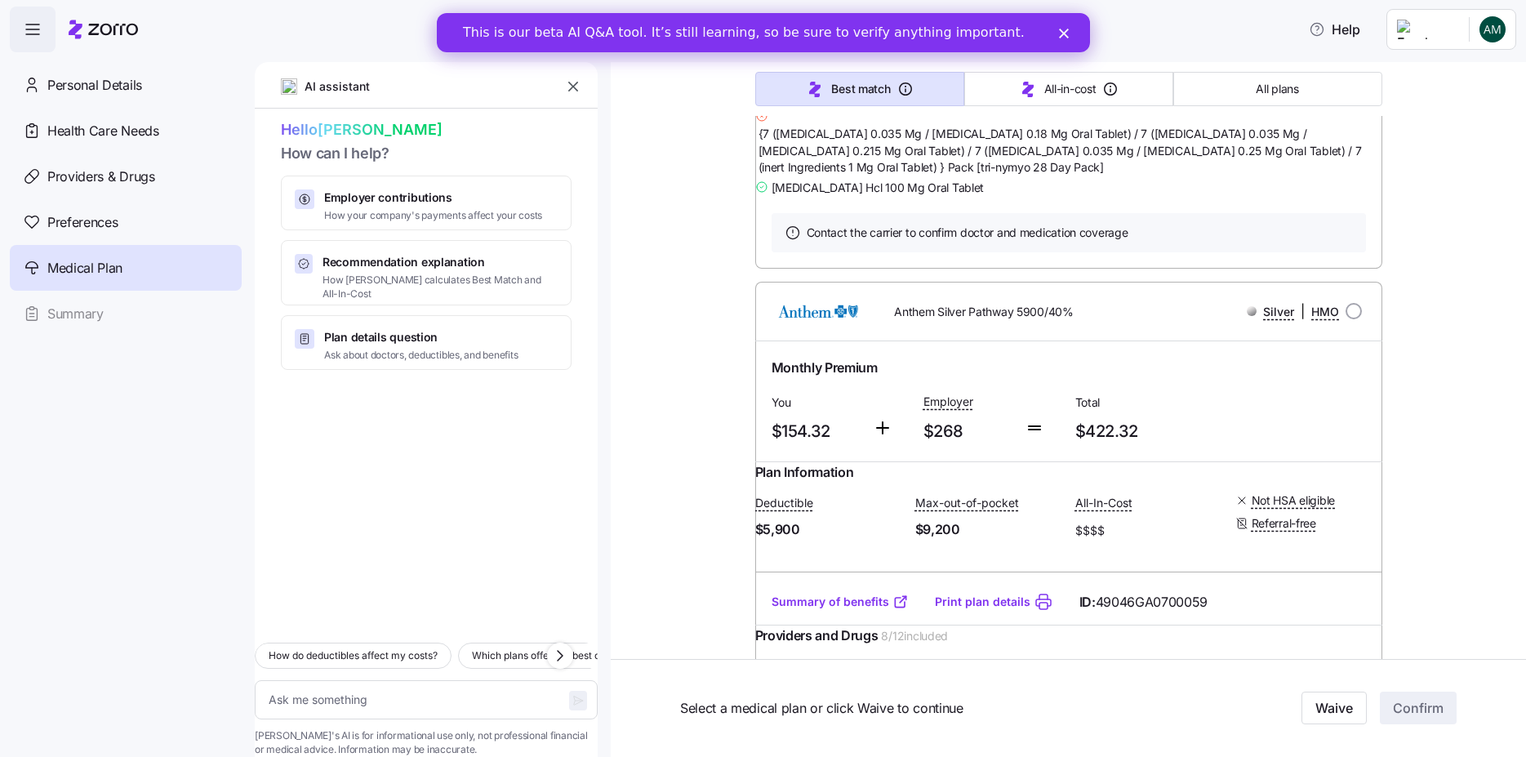
scroll to position [16717, 0]
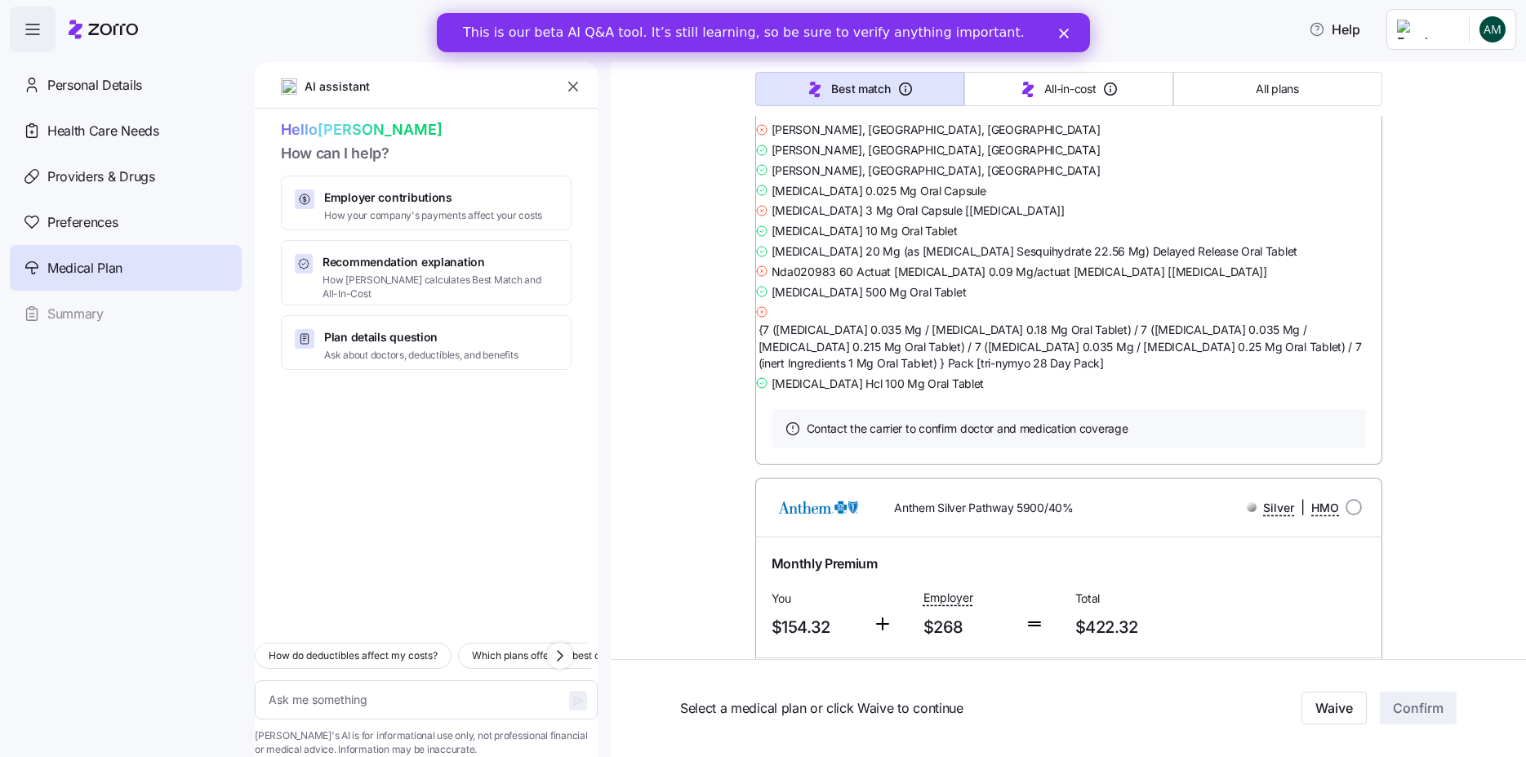
drag, startPoint x: 812, startPoint y: 224, endPoint x: 759, endPoint y: 194, distance: 60.0
drag, startPoint x: 1079, startPoint y: 220, endPoint x: 1042, endPoint y: 195, distance: 44.6
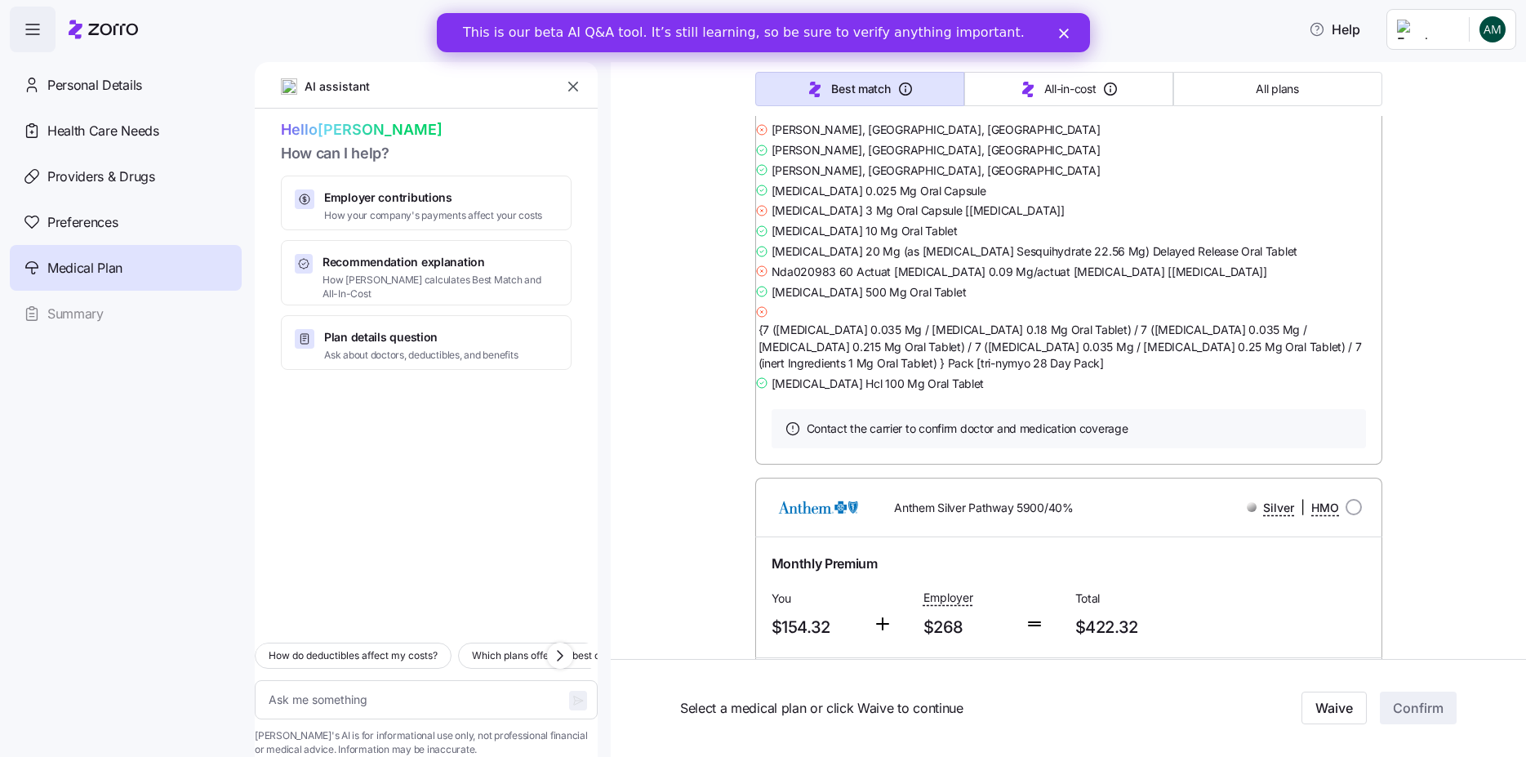
drag, startPoint x: 1101, startPoint y: 220, endPoint x: 1071, endPoint y: 220, distance: 30.2
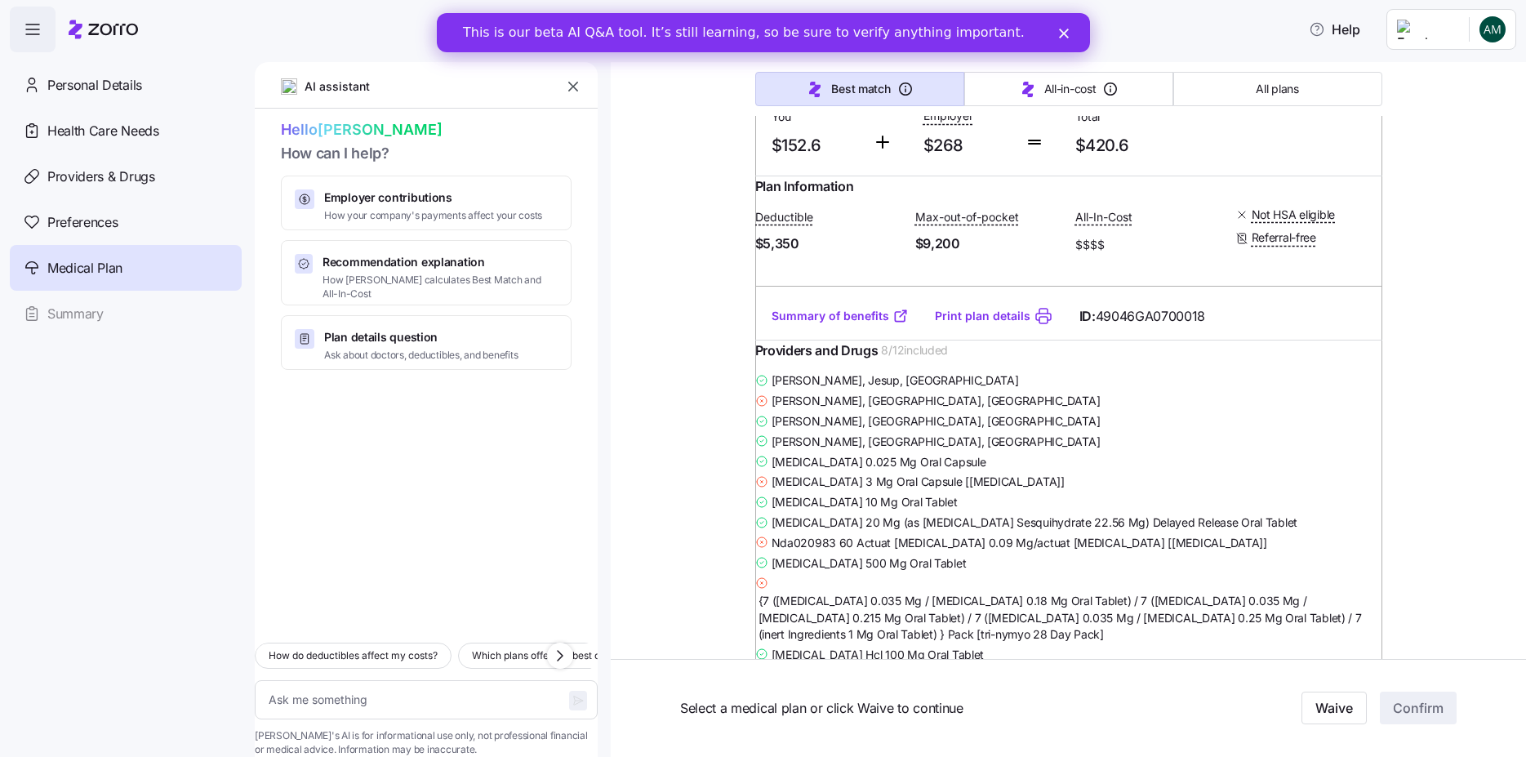
scroll to position [16423, 0]
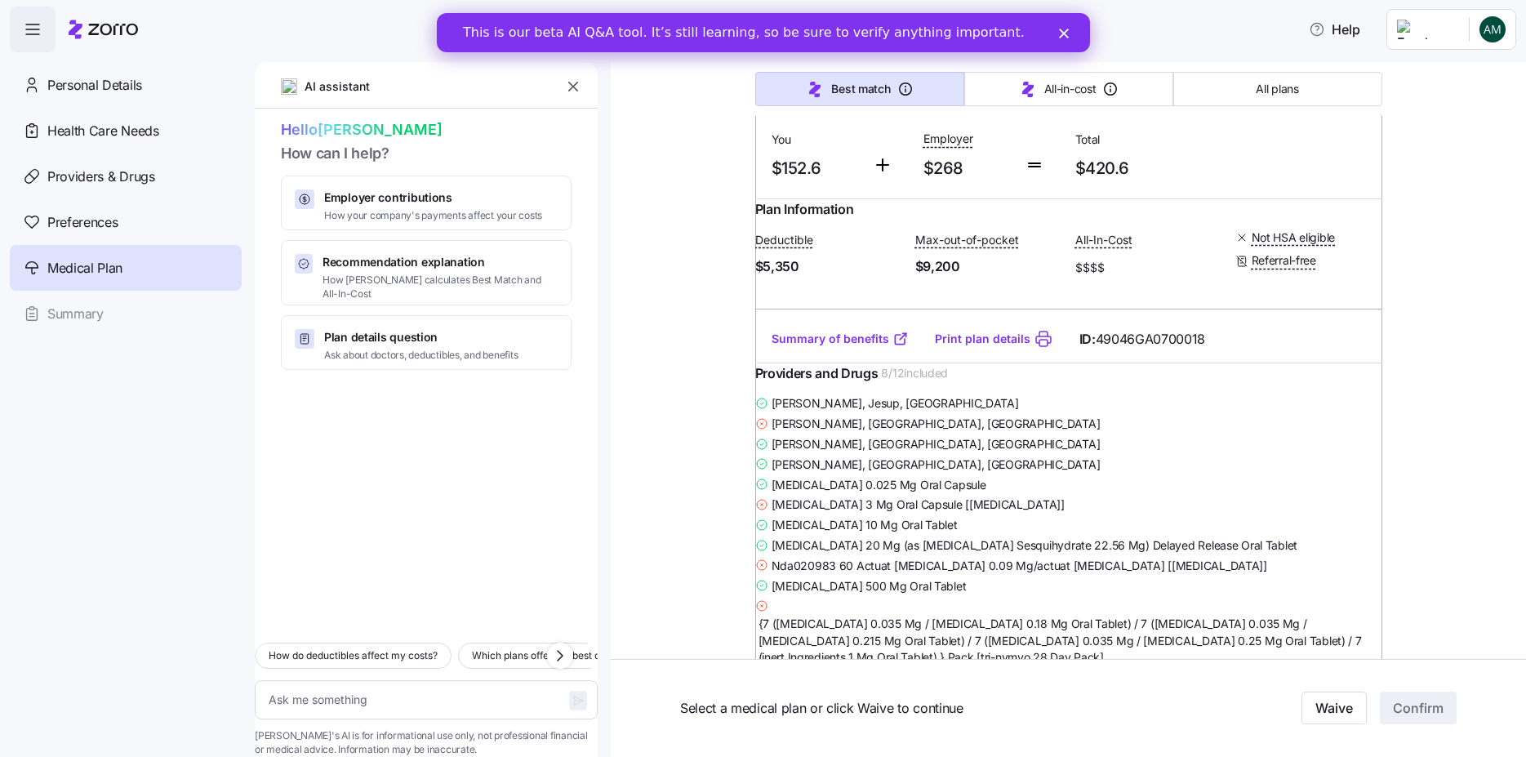
drag, startPoint x: 819, startPoint y: 505, endPoint x: 750, endPoint y: 468, distance: 78.9
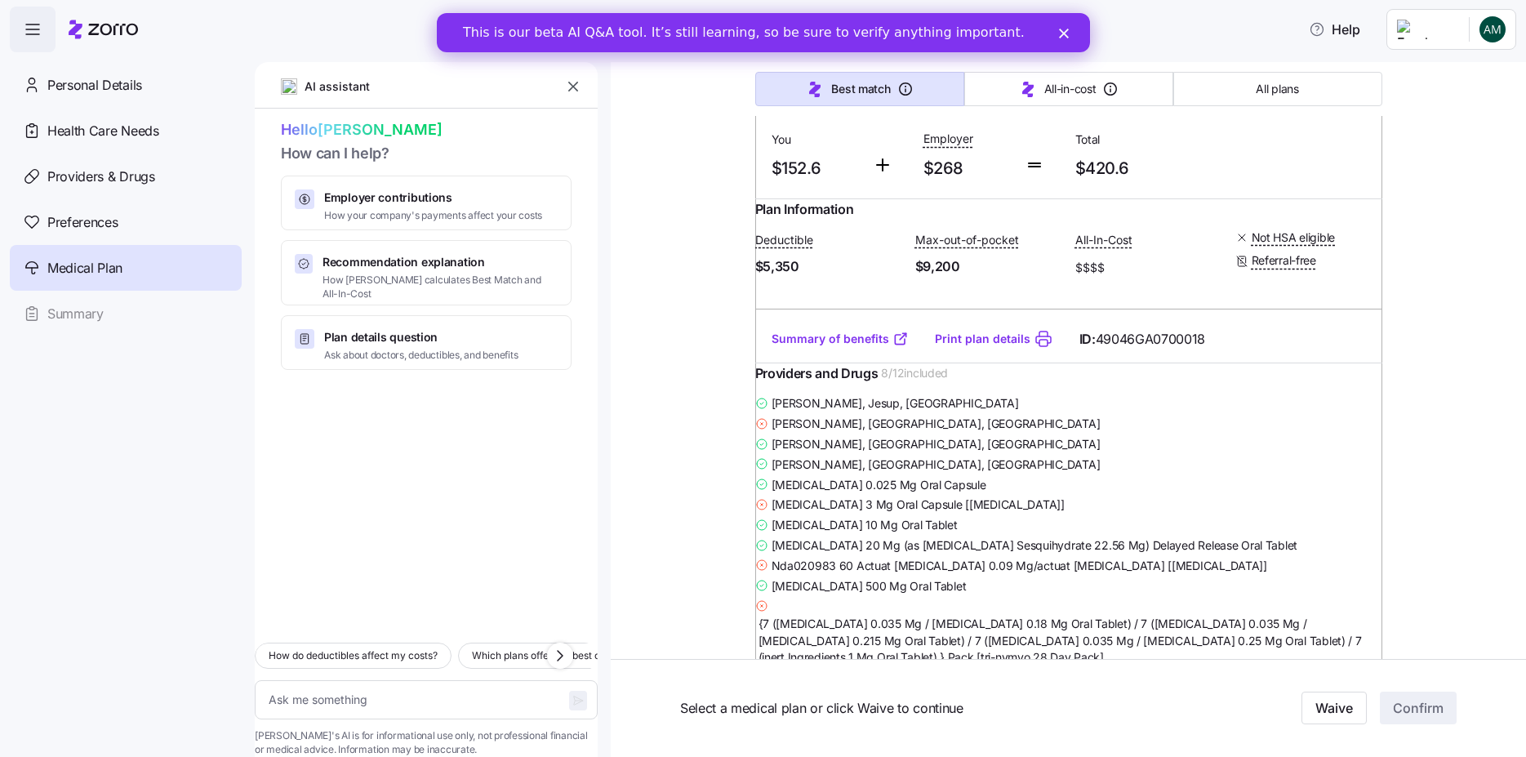
drag, startPoint x: 1108, startPoint y: 505, endPoint x: 1053, endPoint y: 456, distance: 73.4
drag, startPoint x: 826, startPoint y: 525, endPoint x: 760, endPoint y: 491, distance: 74.5
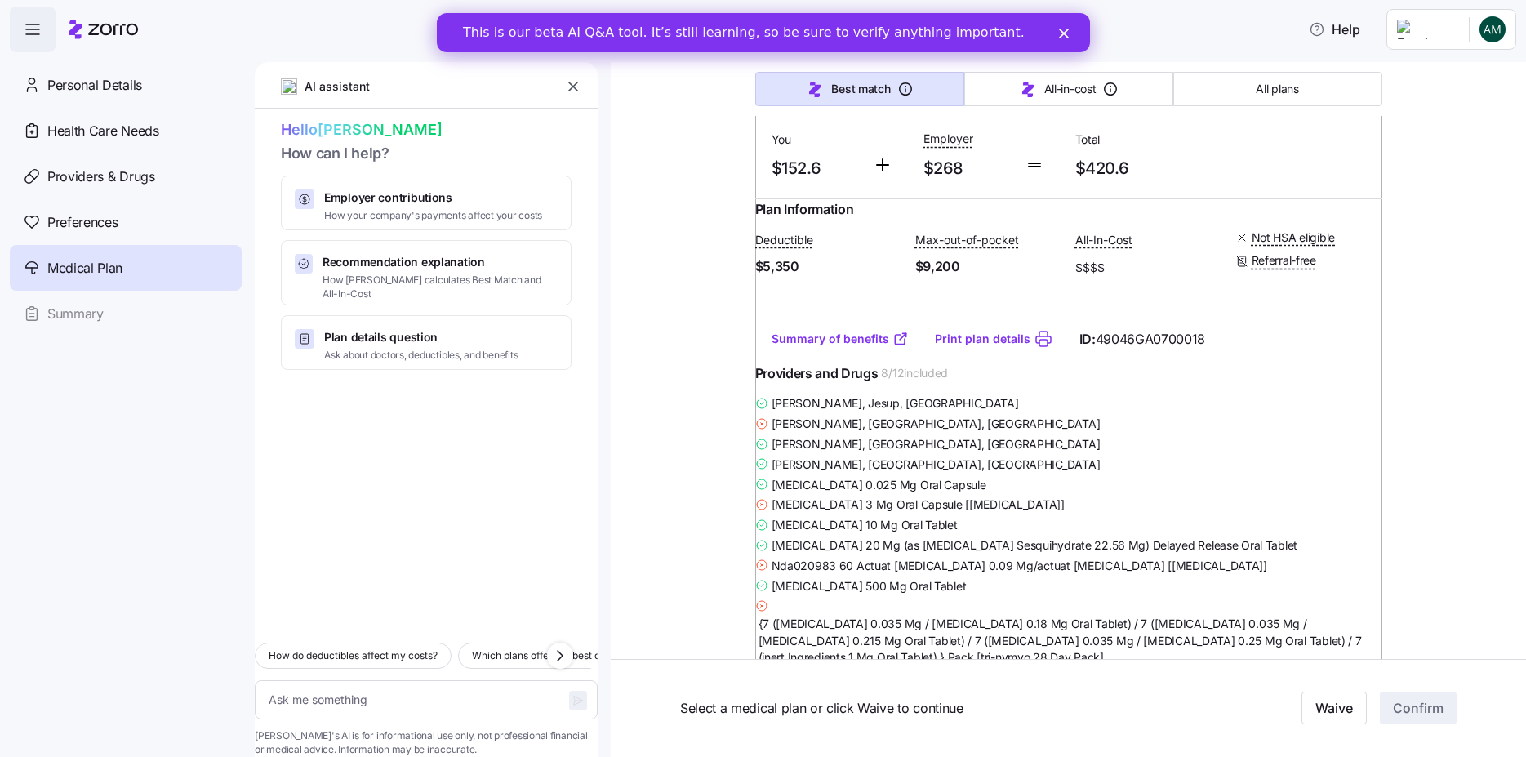
drag, startPoint x: 1106, startPoint y: 510, endPoint x: 1016, endPoint y: 465, distance: 101.5
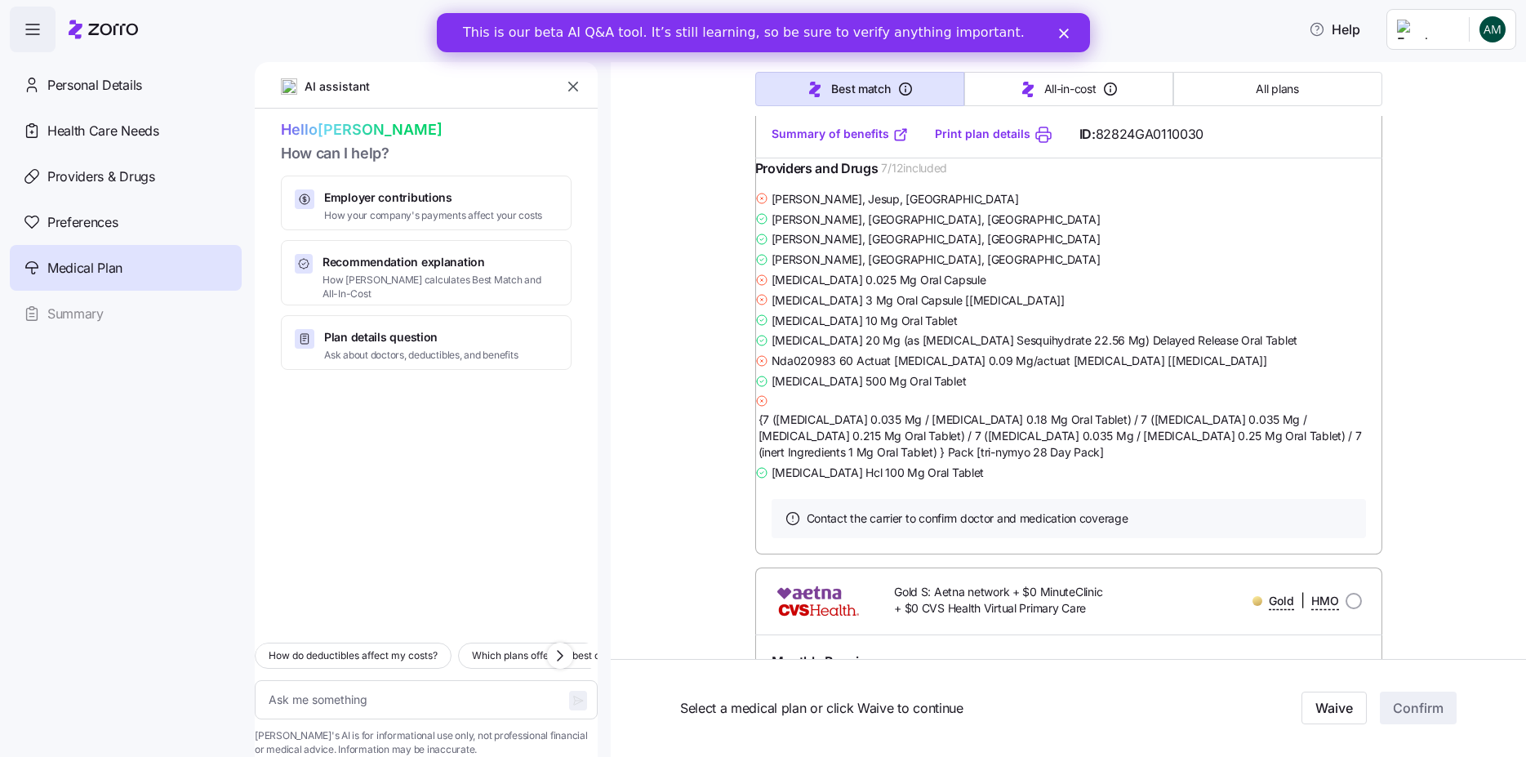
scroll to position [20626, 0]
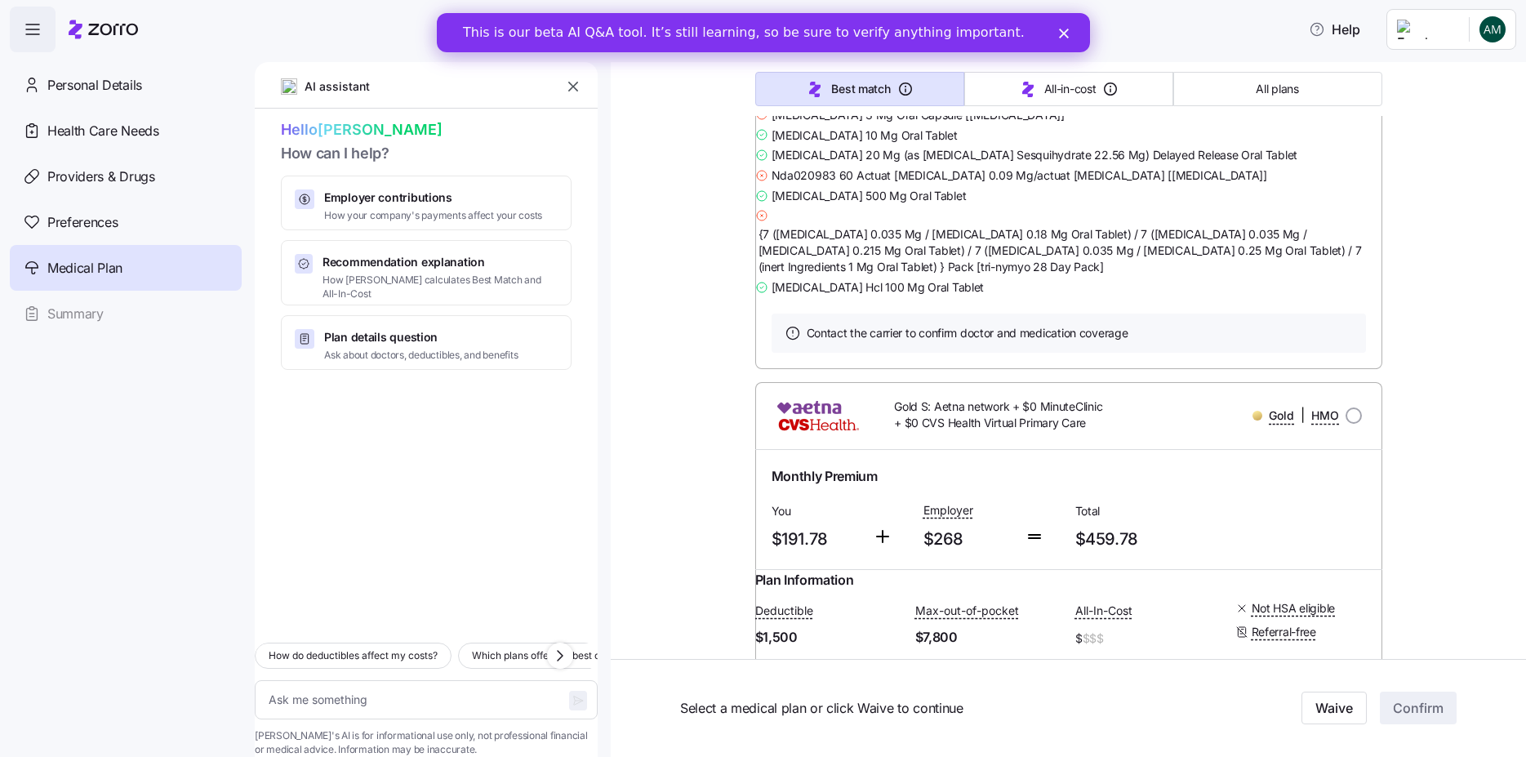
type textarea "x"
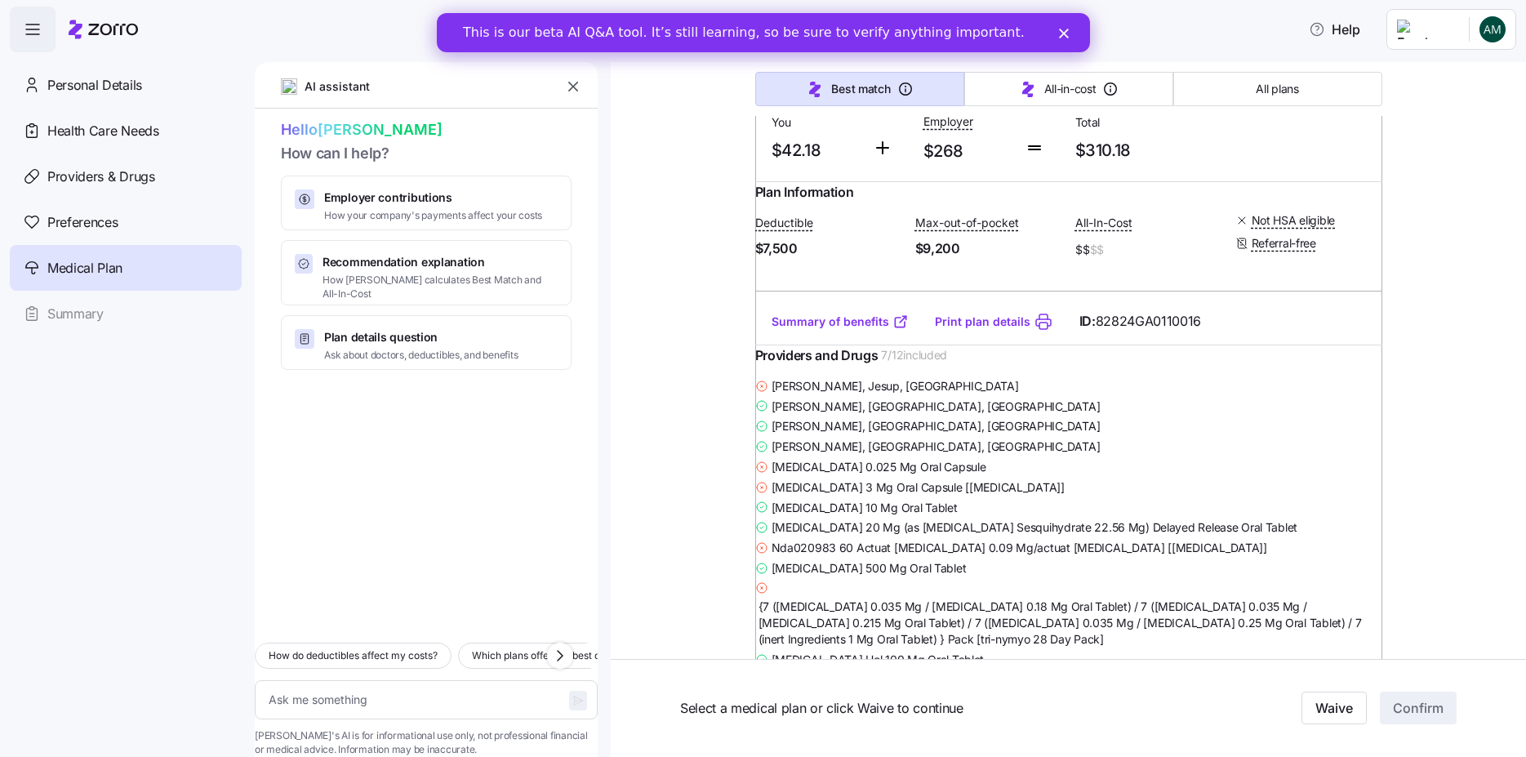
scroll to position [3528, 0]
